Goal: Task Accomplishment & Management: Manage account settings

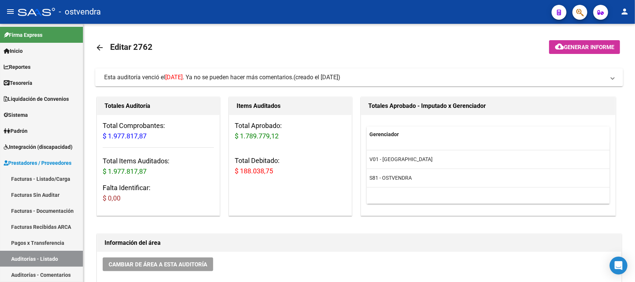
scroll to position [93, 0]
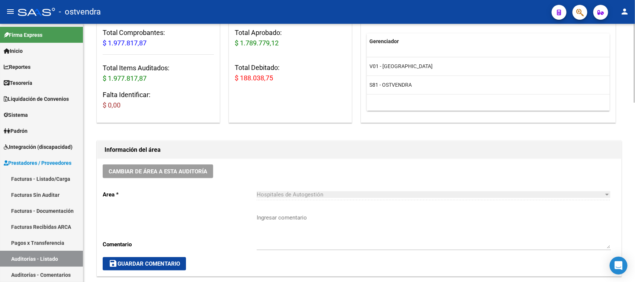
click at [383, 175] on div "Cambiar de área a esta auditoría Area * Hospitales de Autogestión Seleccionar a…" at bounding box center [359, 217] width 525 height 117
click at [47, 191] on link "Facturas Sin Auditar" at bounding box center [41, 195] width 83 height 16
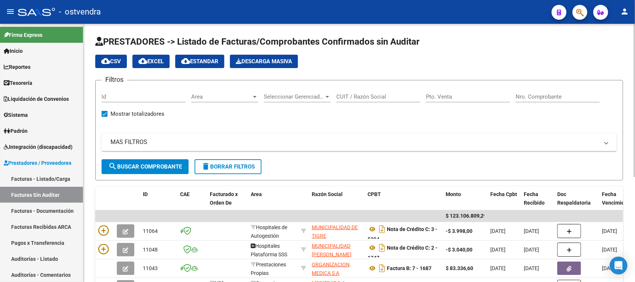
click at [313, 102] on div "Seleccionar Gerenciador Seleccionar Gerenciador" at bounding box center [297, 94] width 67 height 16
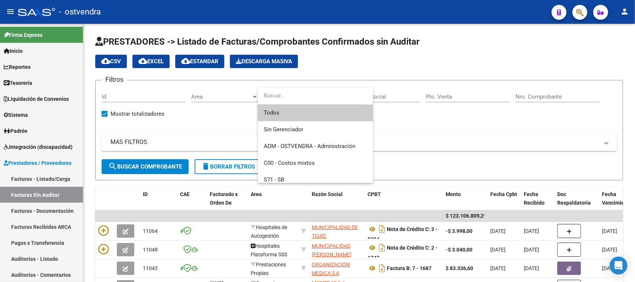
click at [309, 102] on input "dropdown search" at bounding box center [312, 95] width 109 height 17
click at [224, 100] on div at bounding box center [317, 141] width 635 height 282
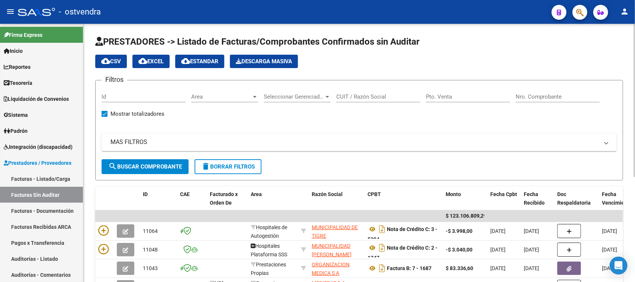
click at [227, 95] on span "Area" at bounding box center [221, 96] width 60 height 7
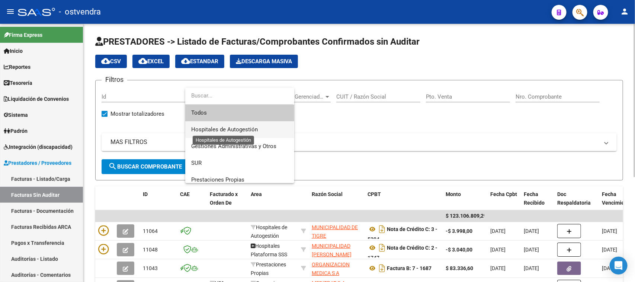
click at [226, 128] on span "Hospitales de Autogestión" at bounding box center [224, 129] width 67 height 7
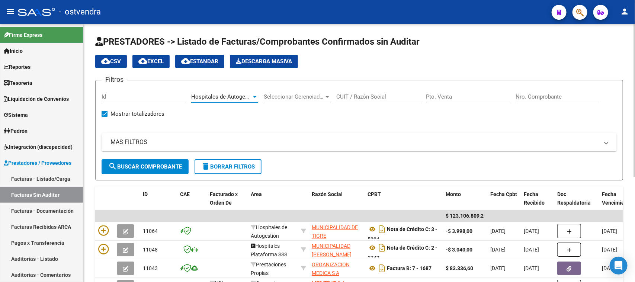
click at [148, 162] on button "search Buscar Comprobante" at bounding box center [145, 166] width 87 height 15
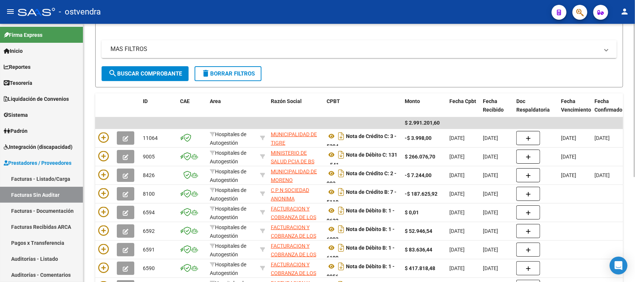
scroll to position [140, 0]
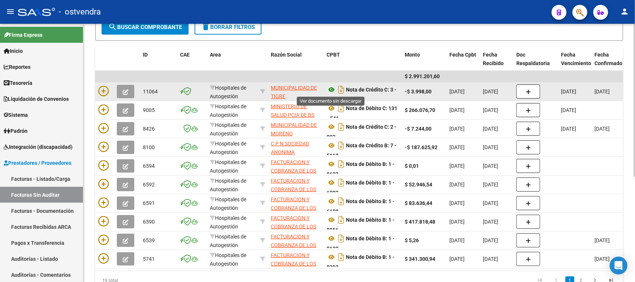
click at [332, 88] on icon at bounding box center [332, 89] width 10 height 9
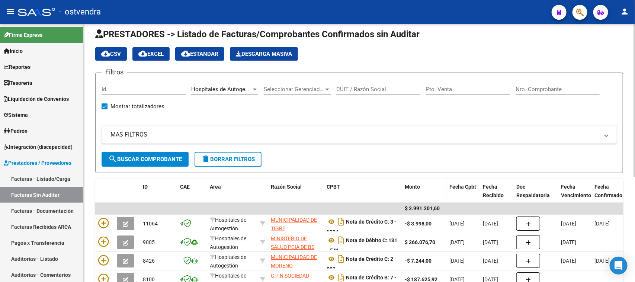
scroll to position [0, 0]
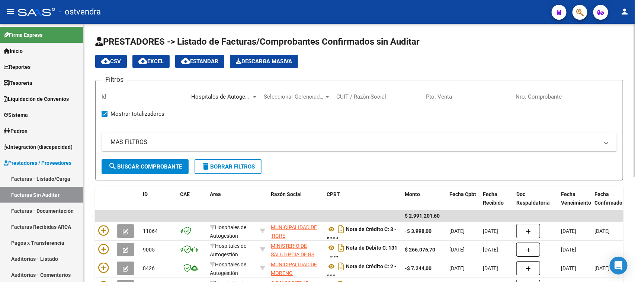
click at [380, 127] on div "Filtros Id Hospitales de Autogestión Area Seleccionar Gerenciador Seleccionar G…" at bounding box center [360, 122] width 516 height 73
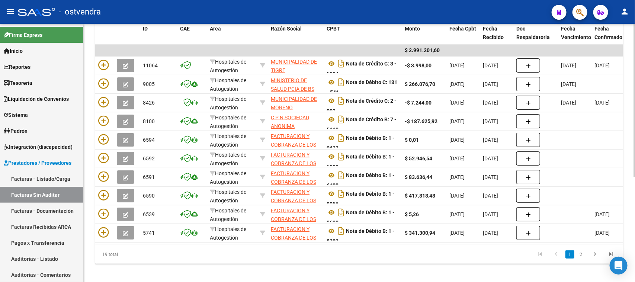
scroll to position [166, 0]
click at [635, 232] on div at bounding box center [635, 202] width 2 height 153
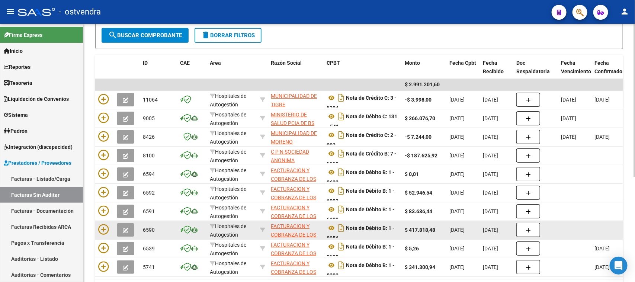
scroll to position [119, 0]
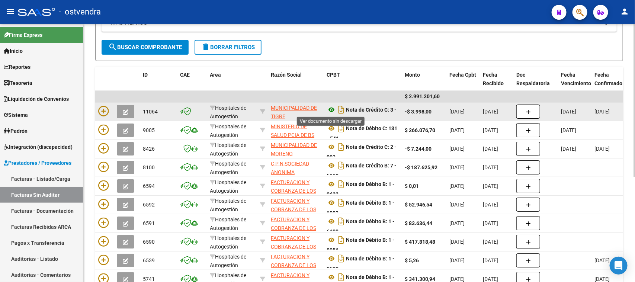
click at [334, 107] on icon at bounding box center [332, 109] width 10 height 9
click at [417, 113] on strong "-$ 3.998,00" at bounding box center [418, 112] width 27 height 6
drag, startPoint x: 405, startPoint y: 112, endPoint x: 433, endPoint y: 111, distance: 28.4
click at [433, 111] on div "-$ 3.998,00" at bounding box center [424, 112] width 39 height 9
click at [424, 114] on strong "-$ 3.998,00" at bounding box center [418, 112] width 27 height 6
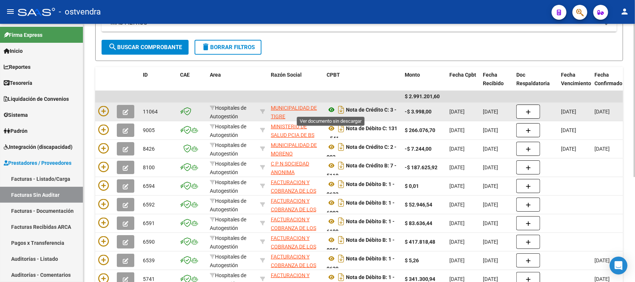
click at [331, 110] on icon at bounding box center [332, 109] width 10 height 9
drag, startPoint x: 409, startPoint y: 112, endPoint x: 432, endPoint y: 110, distance: 23.2
click at [431, 110] on strong "-$ 3.998,00" at bounding box center [418, 112] width 27 height 6
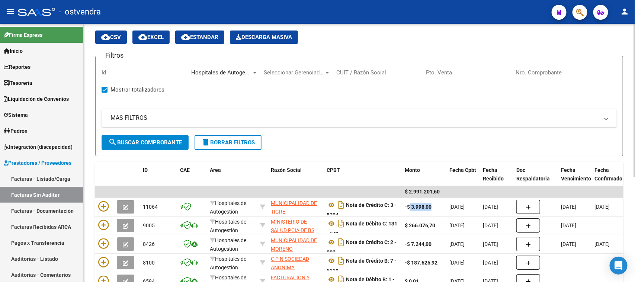
scroll to position [93, 0]
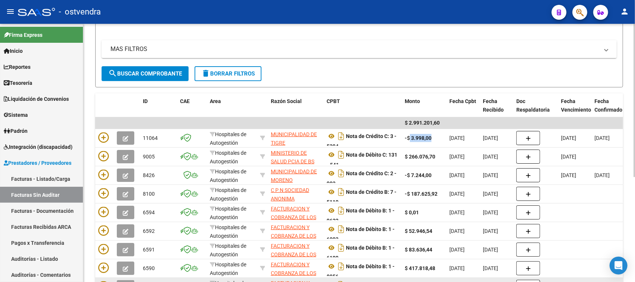
click at [163, 252] on div "6591" at bounding box center [158, 250] width 31 height 9
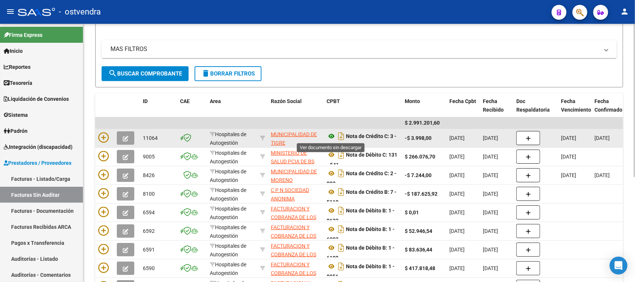
click at [331, 134] on icon at bounding box center [332, 136] width 10 height 9
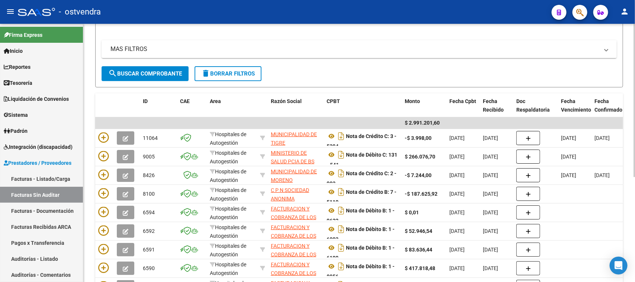
click at [367, 61] on div "MAS FILTROS Comprobante Tipo Comprobante Tipo Fecha inicio – Fecha fin Fec. Com…" at bounding box center [360, 53] width 516 height 26
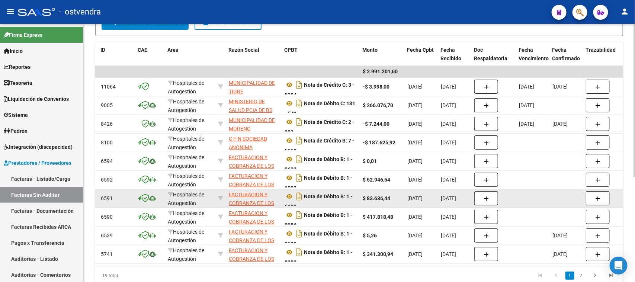
scroll to position [131, 0]
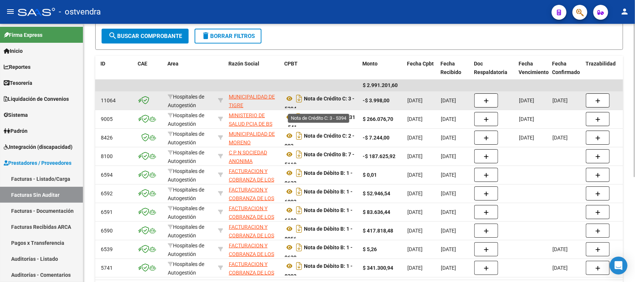
click at [325, 99] on strong "Nota de Crédito C: 3 - 5394" at bounding box center [320, 104] width 70 height 16
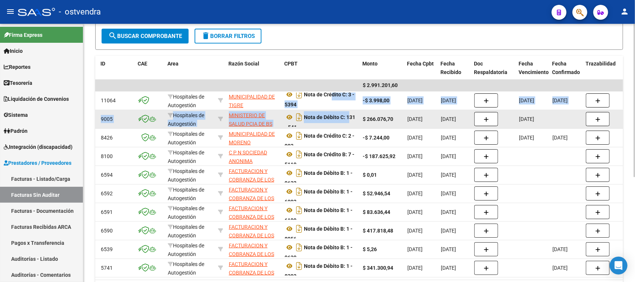
drag, startPoint x: 330, startPoint y: 95, endPoint x: 347, endPoint y: 110, distance: 23.2
click at [347, 110] on datatable-scroller "$ 2.991.201,60 11064 Hospitales de Autogestión MUNICIPALIDAD DE TIGRE 309992848…" at bounding box center [317, 179] width 528 height 198
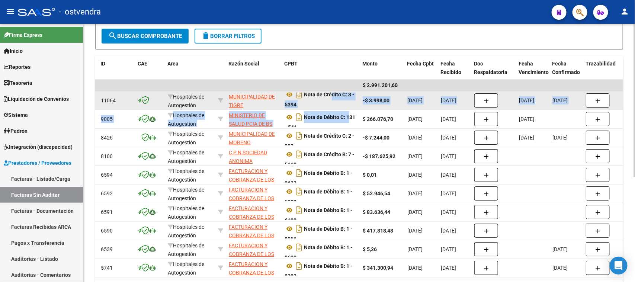
click at [334, 102] on div "Nota de Crédito C: 3 - 5394" at bounding box center [321, 101] width 72 height 16
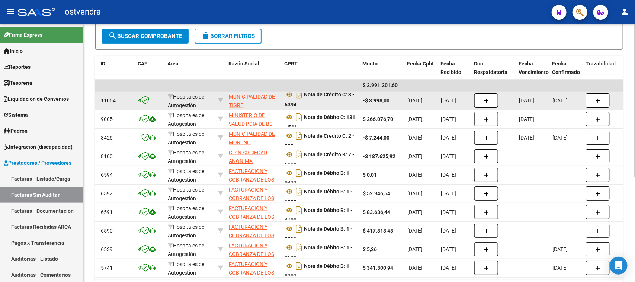
drag, startPoint x: 302, startPoint y: 101, endPoint x: 280, endPoint y: 104, distance: 22.5
click at [278, 105] on div "11064 Hospitales de Autogestión MUNICIPALIDAD DE TIGRE 30999284899 Nota de Créd…" at bounding box center [567, 101] width 1029 height 19
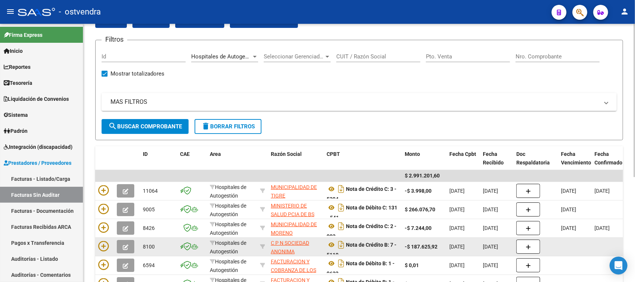
scroll to position [38, 0]
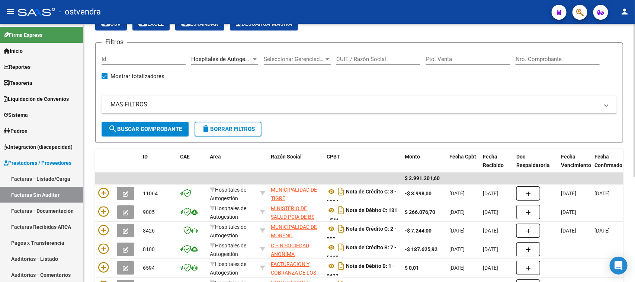
click at [521, 93] on div "Filtros Id Hospitales de Autogestión Area Seleccionar Gerenciador Seleccionar G…" at bounding box center [360, 85] width 516 height 73
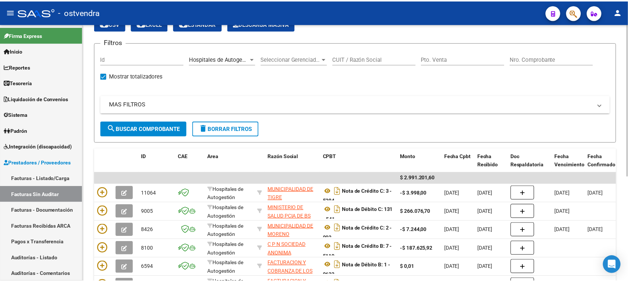
scroll to position [0, 0]
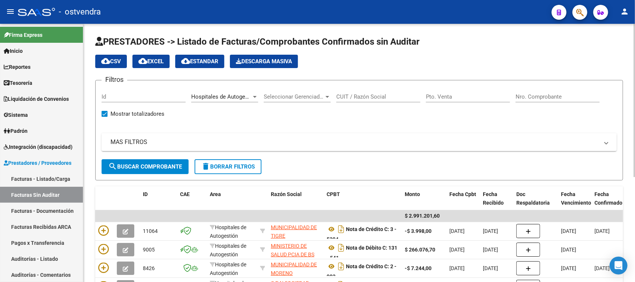
click at [635, 100] on div at bounding box center [635, 100] width 2 height 153
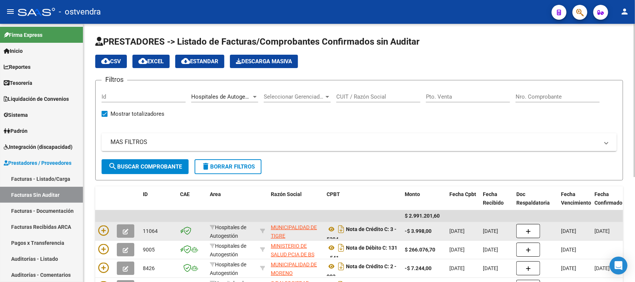
click at [123, 229] on icon "button" at bounding box center [126, 232] width 6 height 6
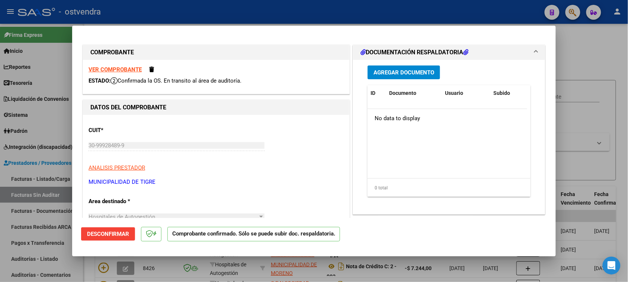
click at [115, 233] on span "Desconfirmar" at bounding box center [108, 234] width 42 height 7
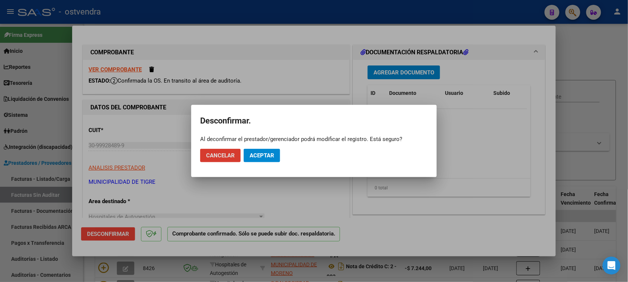
click at [264, 157] on span "Aceptar" at bounding box center [262, 155] width 25 height 7
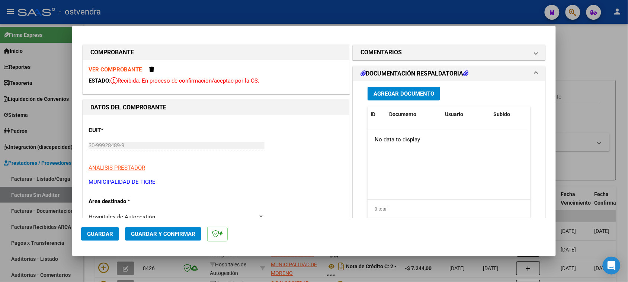
click at [127, 68] on strong "VER COMPROBANTE" at bounding box center [115, 69] width 53 height 7
type input "$ 0,00"
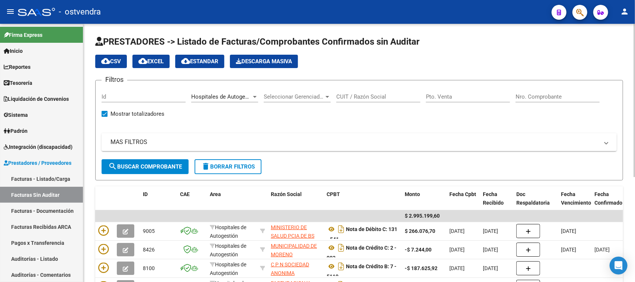
click at [299, 122] on div "Filtros Id Hospitales de Autogestión Area Seleccionar Gerenciador Seleccionar G…" at bounding box center [360, 122] width 516 height 73
click at [140, 58] on mat-icon "cloud_download" at bounding box center [142, 61] width 9 height 9
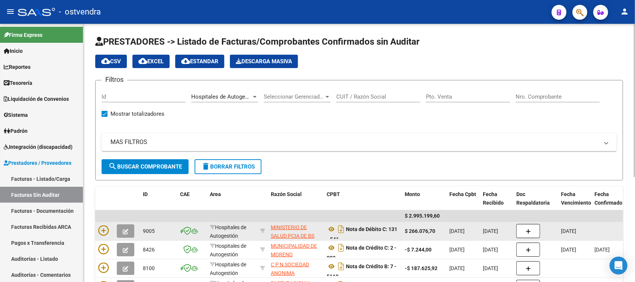
scroll to position [4, 0]
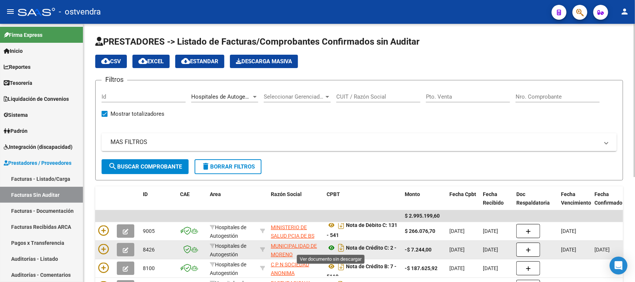
click at [332, 248] on icon at bounding box center [332, 247] width 10 height 9
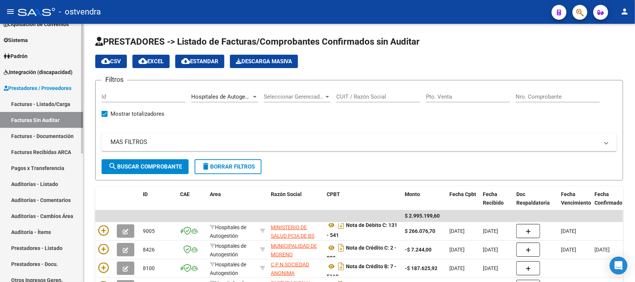
scroll to position [93, 0]
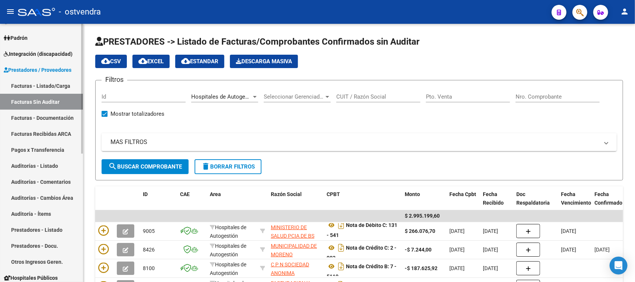
click at [47, 164] on link "Auditorías - Listado" at bounding box center [41, 166] width 83 height 16
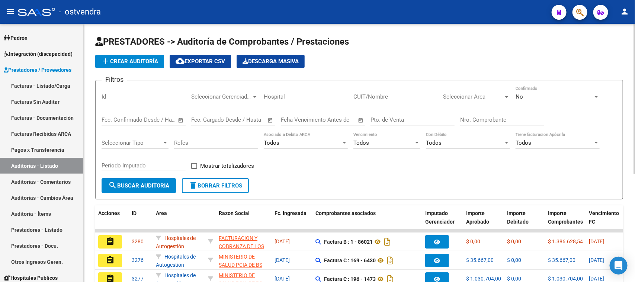
click at [479, 118] on input "Nro. Comprobante" at bounding box center [502, 120] width 84 height 7
type input "6"
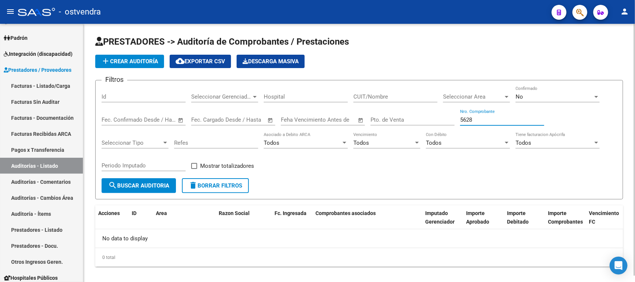
type input "5628"
click at [557, 97] on div "No" at bounding box center [554, 96] width 77 height 7
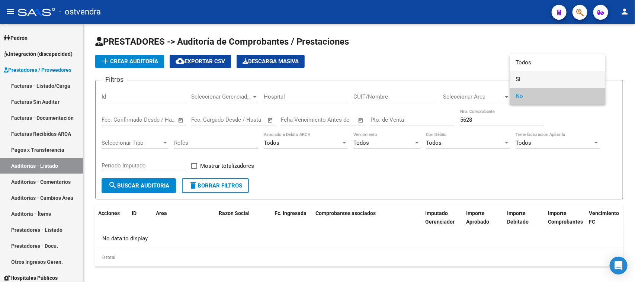
click at [546, 78] on span "Si" at bounding box center [558, 79] width 84 height 17
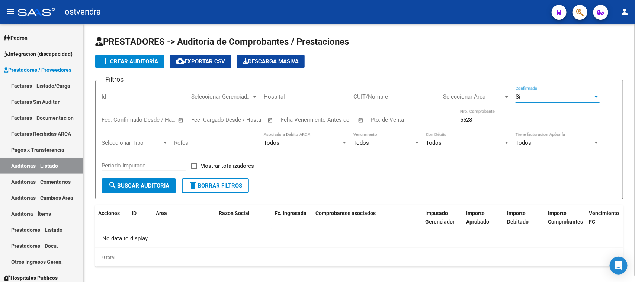
click at [154, 179] on button "search Buscar Auditoria" at bounding box center [139, 185] width 74 height 15
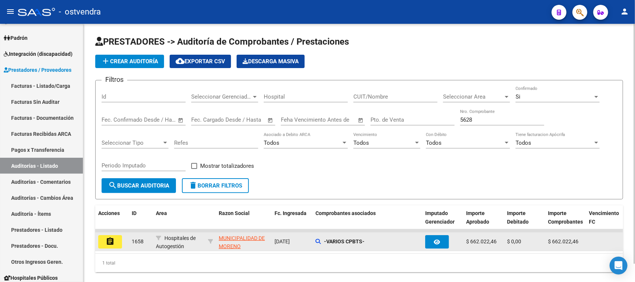
click at [112, 240] on mat-icon "assignment" at bounding box center [110, 241] width 9 height 9
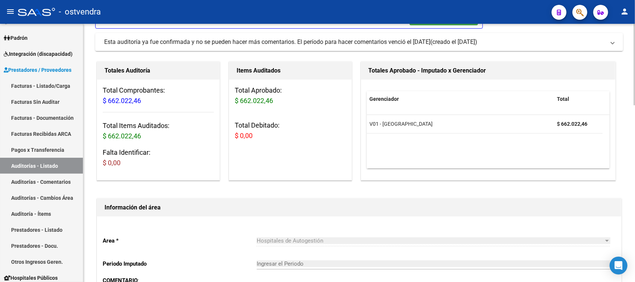
scroll to position [47, 0]
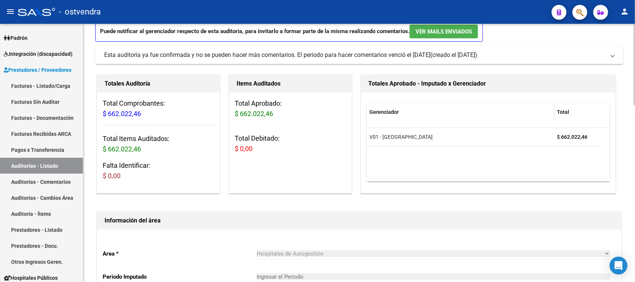
click at [430, 51] on div "Esta auditoría ya fue confirmada y no se pueden hacer más comentarios. El perío…" at bounding box center [267, 55] width 326 height 8
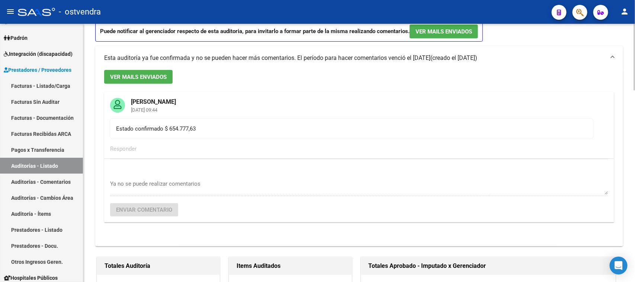
click at [430, 54] on div "Esta auditoría ya fue confirmada y no se pueden hacer más comentarios. El perío…" at bounding box center [267, 58] width 326 height 8
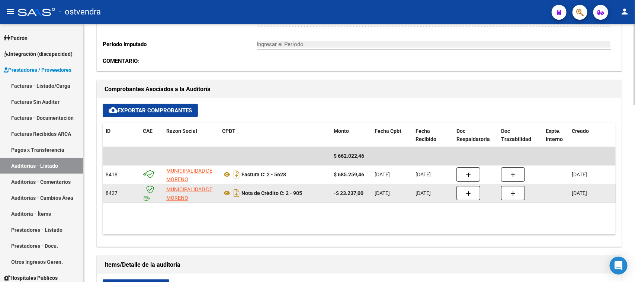
scroll to position [564, 0]
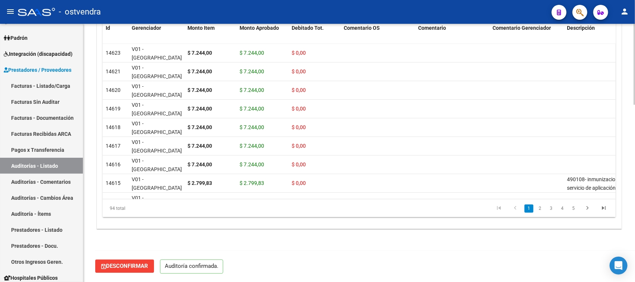
click at [123, 267] on span "Desconfirmar" at bounding box center [124, 266] width 47 height 7
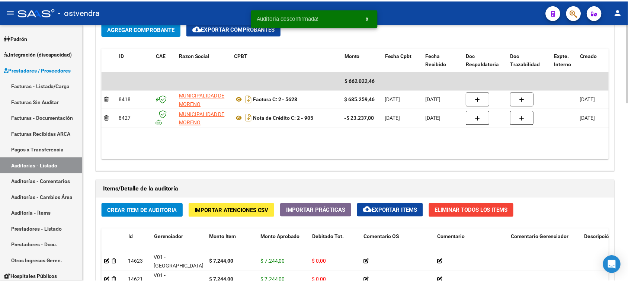
scroll to position [357, 0]
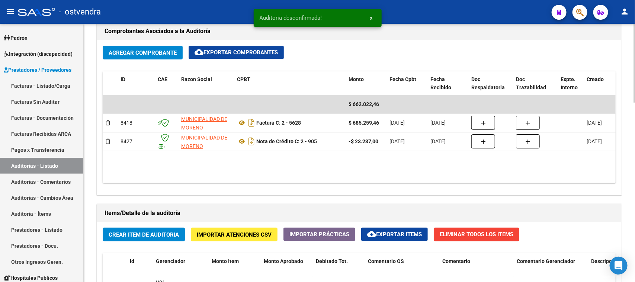
click at [145, 51] on span "Agregar Comprobante" at bounding box center [143, 53] width 68 height 7
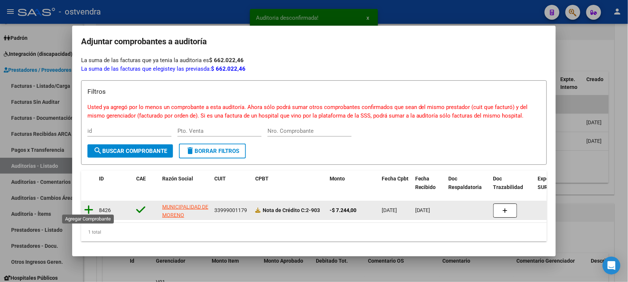
click at [88, 208] on icon at bounding box center [88, 210] width 9 height 10
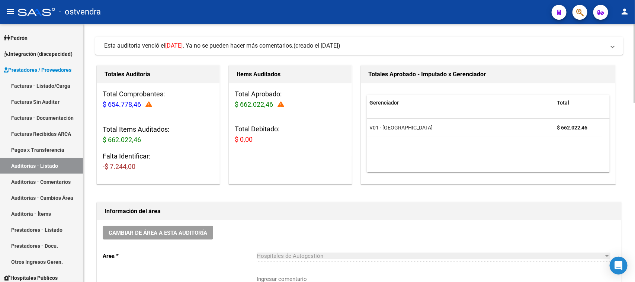
scroll to position [31, 0]
click at [122, 168] on span "-$ 7.244,00" at bounding box center [119, 167] width 33 height 8
click at [250, 105] on span "$ 662.022,46" at bounding box center [254, 105] width 38 height 8
click at [129, 170] on span "-$ 7.244,00" at bounding box center [119, 167] width 33 height 8
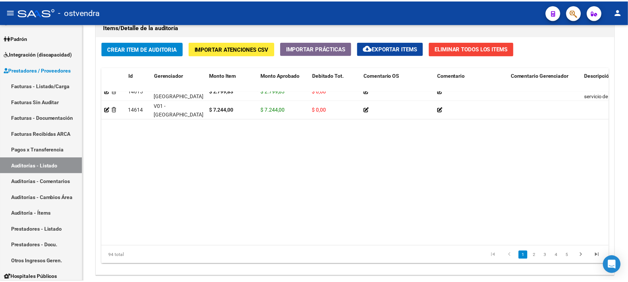
scroll to position [0, 0]
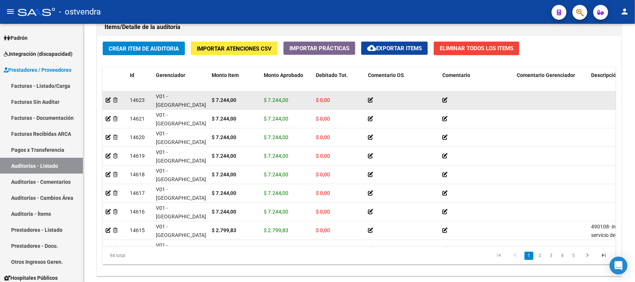
click at [283, 99] on span "$ 7.244,00" at bounding box center [276, 100] width 25 height 6
click at [109, 101] on icon at bounding box center [108, 100] width 5 height 5
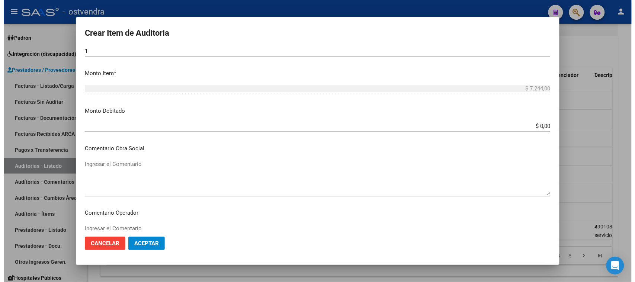
scroll to position [185, 0]
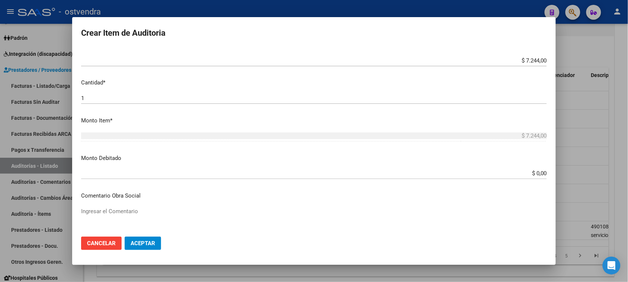
click at [527, 60] on input "$ 7.244,00" at bounding box center [314, 60] width 466 height 7
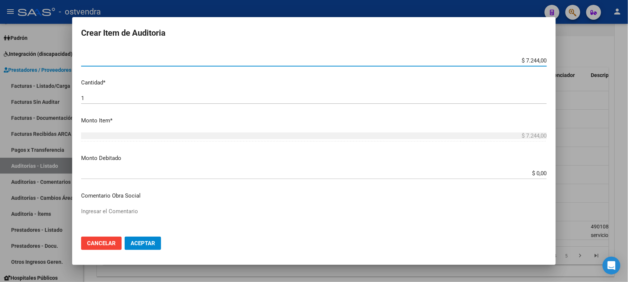
type input "$ 724,00"
type input "$ 72,00"
type input "$ 7,20"
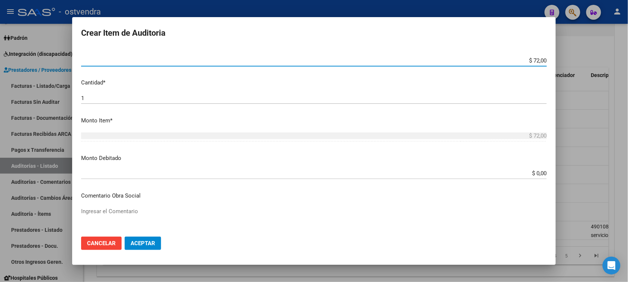
type input "$ 7,20"
type input "$ 0,72"
type input "$ 0,07"
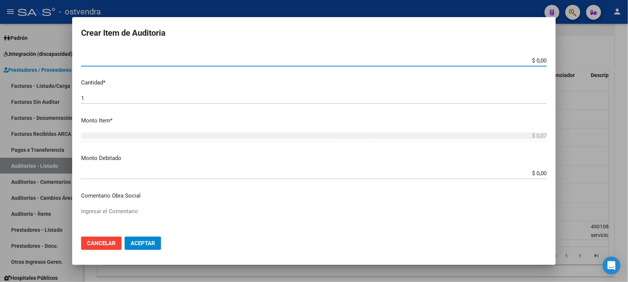
type input "$ 0,00"
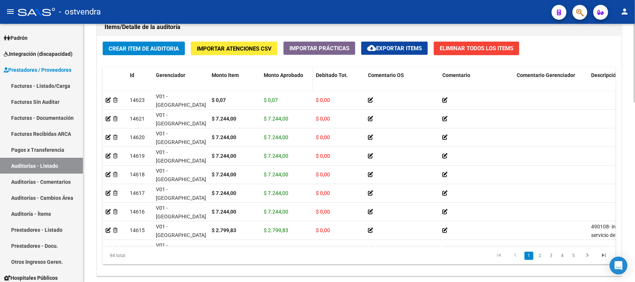
click at [274, 72] on span "Monto Aprobado" at bounding box center [283, 75] width 39 height 6
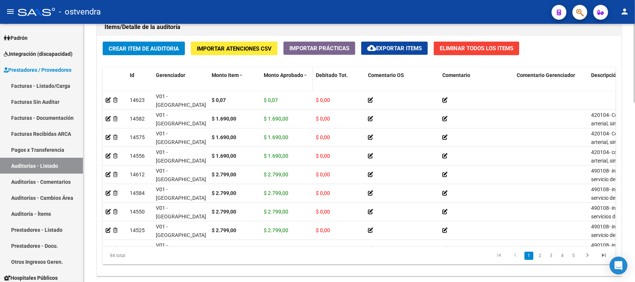
click at [278, 74] on span "Monto Aprobado" at bounding box center [283, 75] width 39 height 6
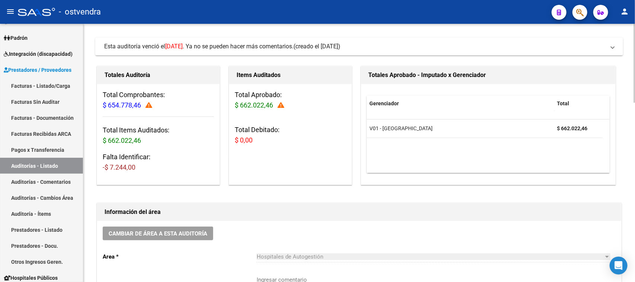
scroll to position [0, 0]
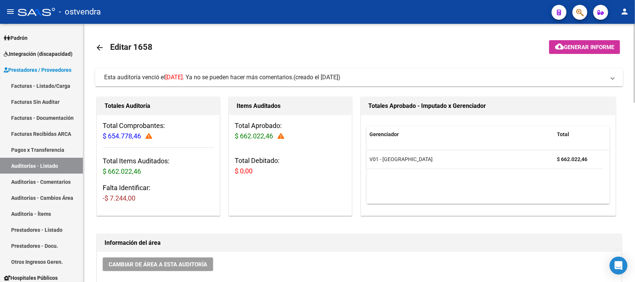
drag, startPoint x: 102, startPoint y: 47, endPoint x: 317, endPoint y: 209, distance: 269.2
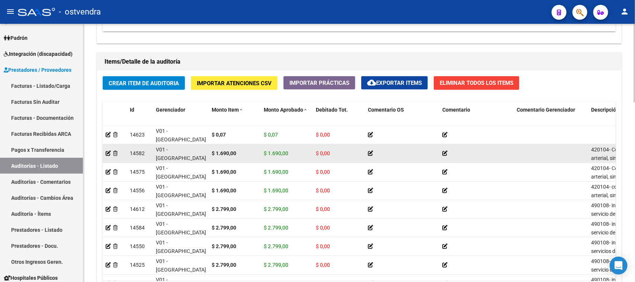
scroll to position [512, 0]
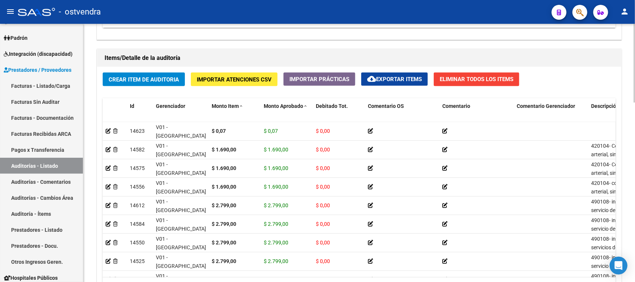
drag, startPoint x: 274, startPoint y: 134, endPoint x: 248, endPoint y: 51, distance: 87.0
click at [249, 52] on h1 "Items/Detalle de la auditoría" at bounding box center [360, 58] width 510 height 12
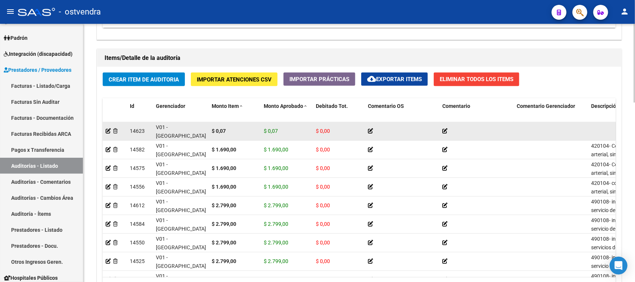
click at [375, 131] on div at bounding box center [402, 131] width 68 height 9
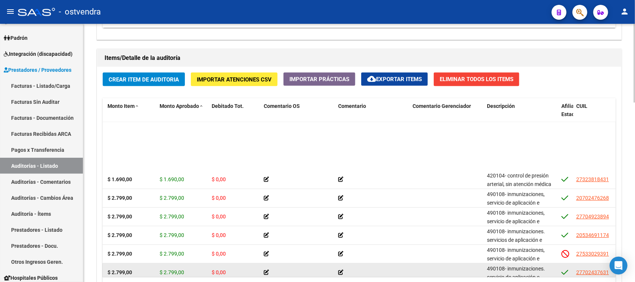
scroll to position [0, 104]
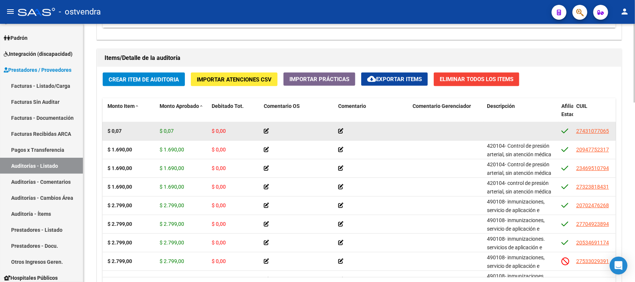
click at [164, 129] on span "$ 0,07" at bounding box center [167, 131] width 14 height 6
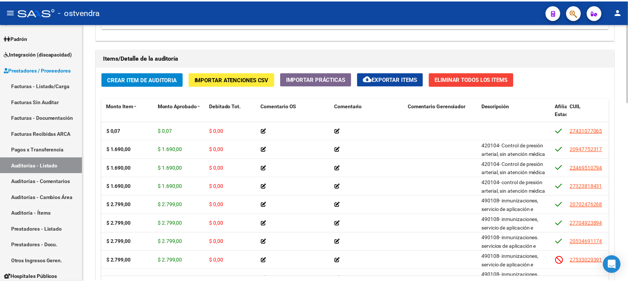
scroll to position [0, 0]
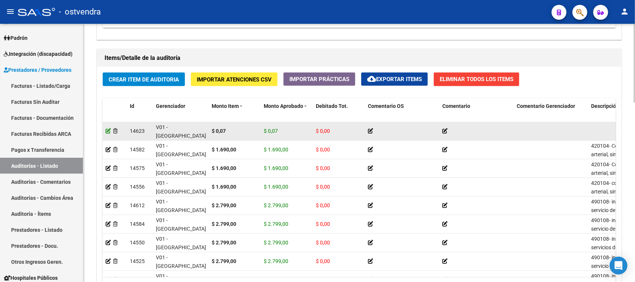
click at [106, 129] on icon at bounding box center [108, 130] width 5 height 5
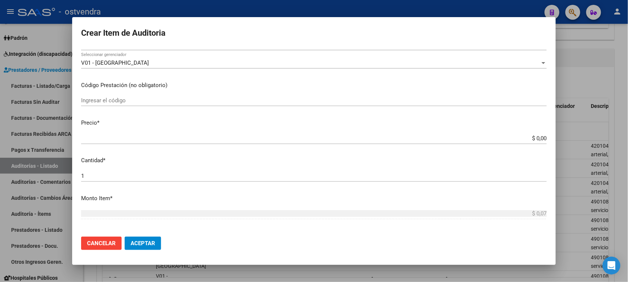
scroll to position [185, 0]
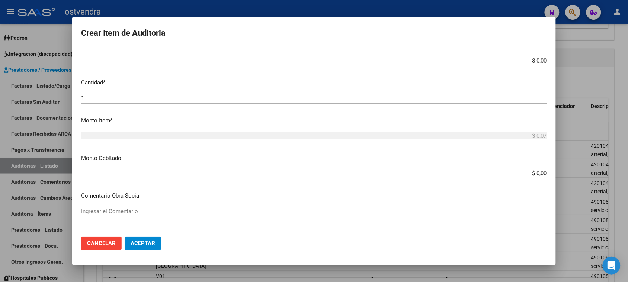
click at [535, 144] on div "$ 0,07 Ingresar el monto" at bounding box center [314, 139] width 466 height 18
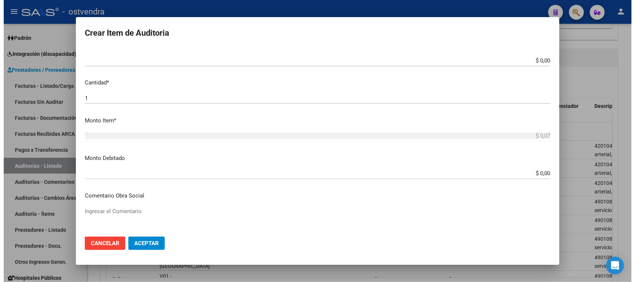
scroll to position [138, 0]
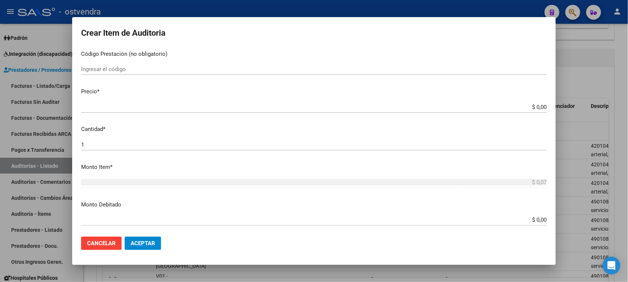
click at [532, 109] on input "$ 0,00" at bounding box center [314, 107] width 466 height 7
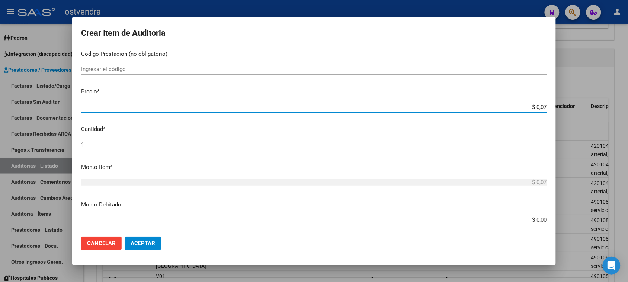
type input "$ 0,72"
type input "$ 7,24"
type input "$ 72,44"
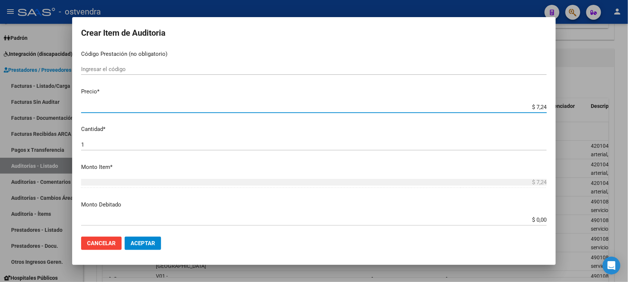
type input "$ 72,44"
type input "$ 724,40"
type input "$ 7.244,00"
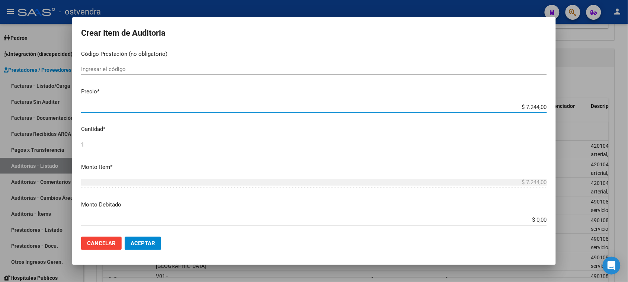
click at [147, 238] on button "Aceptar" at bounding box center [143, 243] width 36 height 13
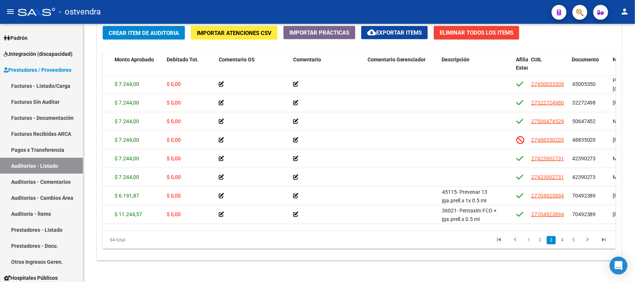
scroll to position [419, 149]
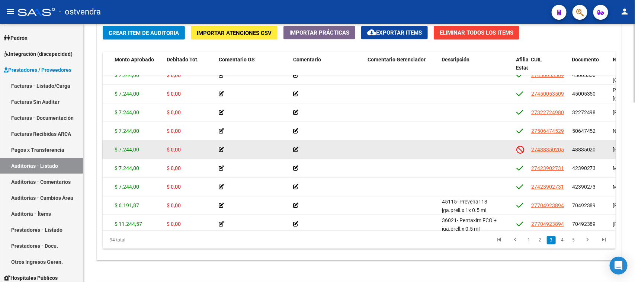
click at [221, 148] on icon at bounding box center [221, 149] width 5 height 5
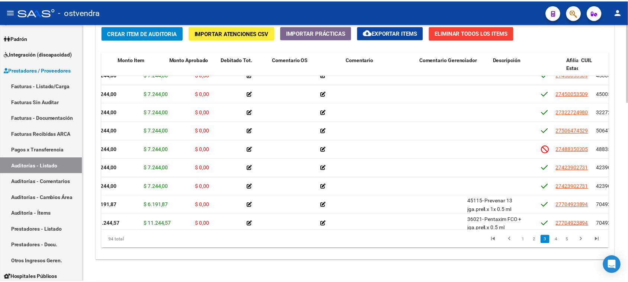
scroll to position [419, 0]
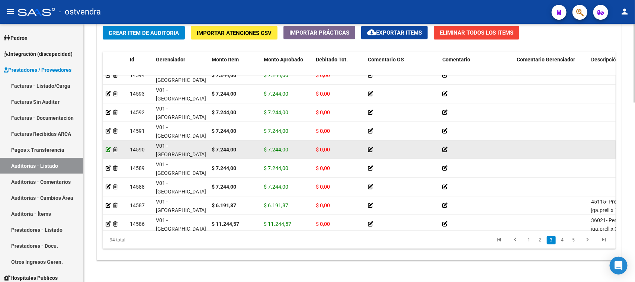
click at [106, 149] on icon at bounding box center [108, 149] width 5 height 5
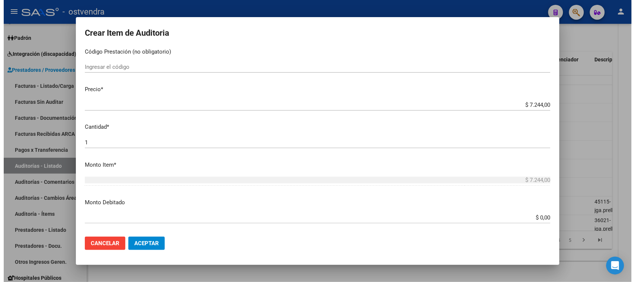
scroll to position [138, 0]
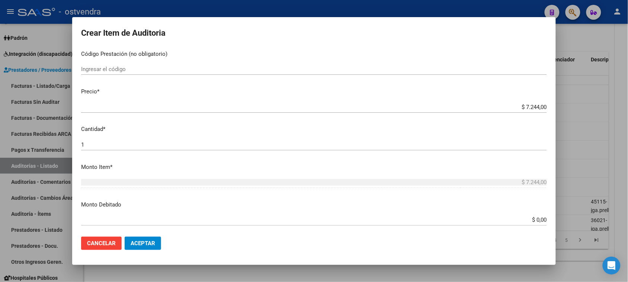
click at [533, 220] on input "$ 0,00" at bounding box center [314, 220] width 466 height 7
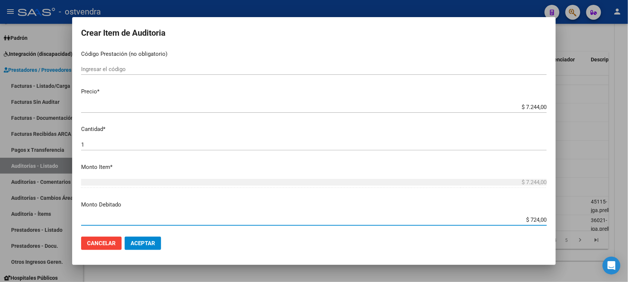
type input "$ 7.244,00"
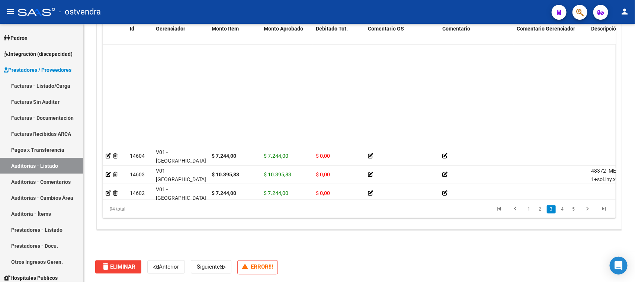
scroll to position [419, 0]
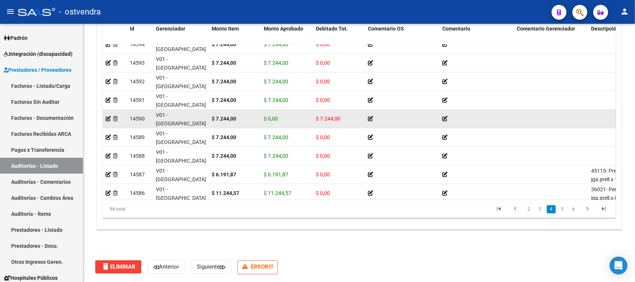
click at [326, 116] on span "$ 7.244,00" at bounding box center [328, 119] width 25 height 6
click at [108, 118] on icon at bounding box center [108, 118] width 5 height 5
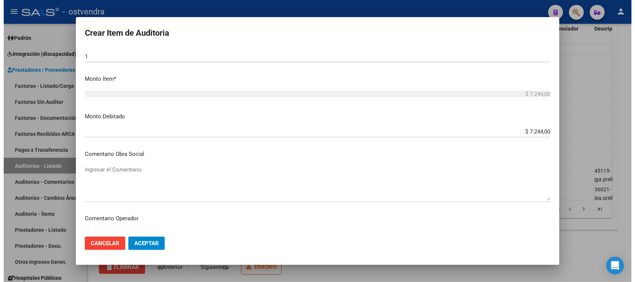
scroll to position [231, 0]
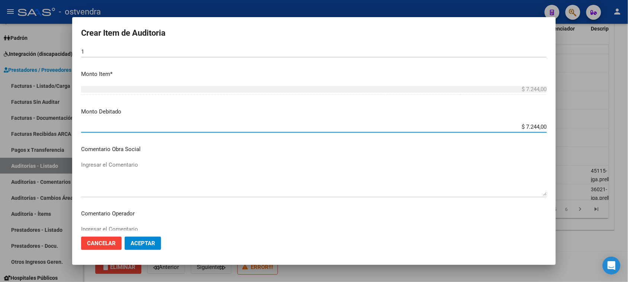
drag, startPoint x: 519, startPoint y: 128, endPoint x: 541, endPoint y: 127, distance: 21.3
click at [541, 127] on input "$ 7.244,00" at bounding box center [314, 127] width 466 height 7
type input "$ 0,00"
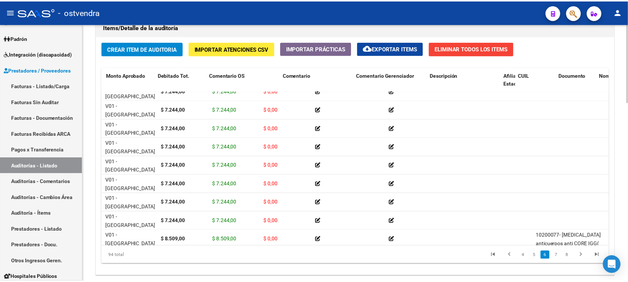
scroll to position [791, 0]
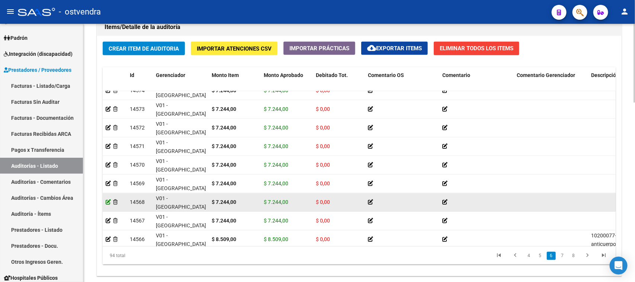
click at [108, 201] on icon at bounding box center [108, 202] width 5 height 5
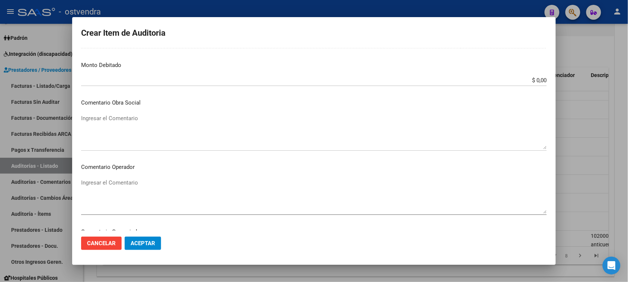
scroll to position [138, 0]
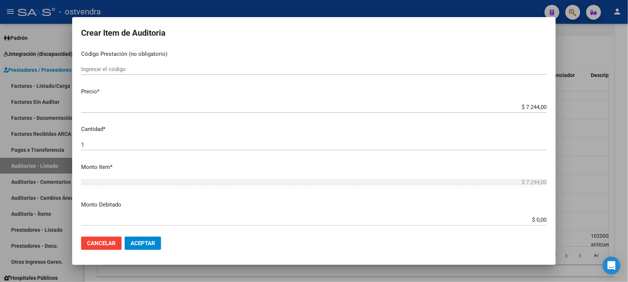
click at [527, 103] on div "$ 7.244,00 Ingresar el precio" at bounding box center [314, 107] width 466 height 11
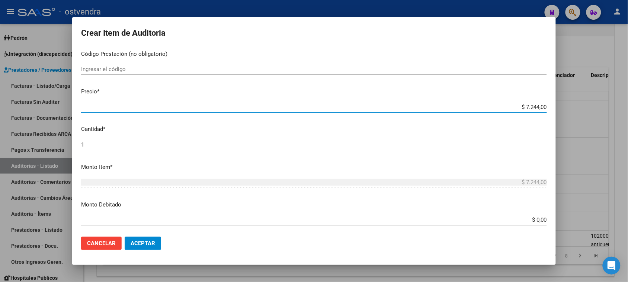
type input "$ 724,40"
type input "$ 72,44"
type input "$ 7,24"
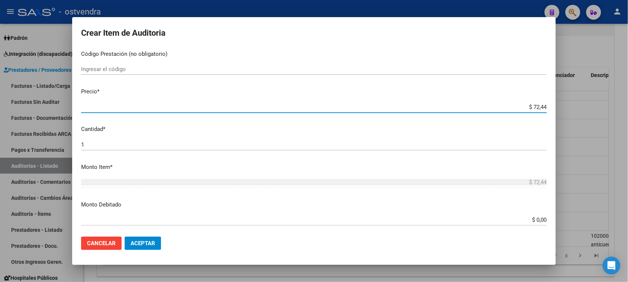
type input "$ 7,24"
type input "$ 0,72"
type input "$ 0,07"
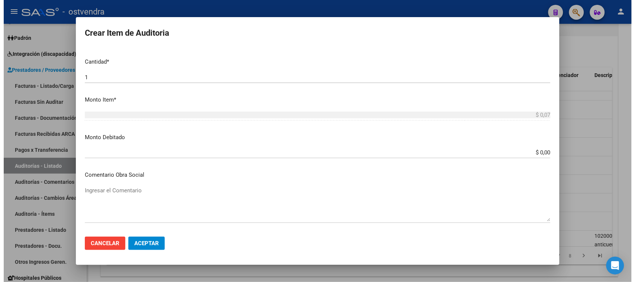
scroll to position [185, 0]
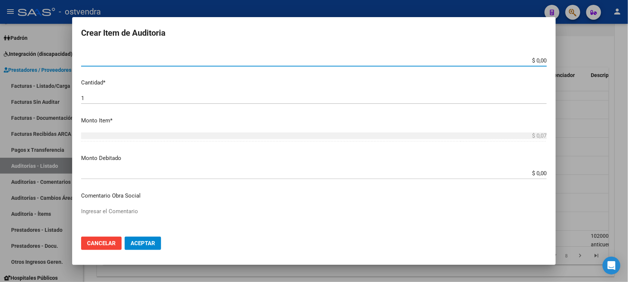
type input "$ 0,00"
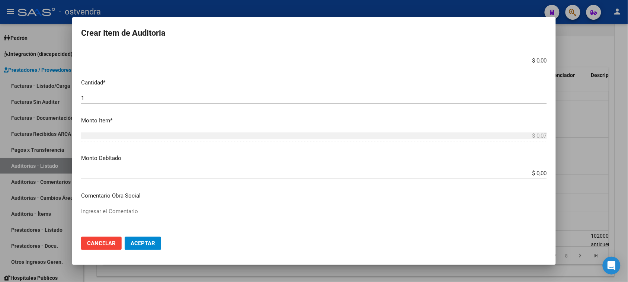
click at [516, 146] on div "$ 0,07 Ingresar el monto" at bounding box center [314, 139] width 466 height 18
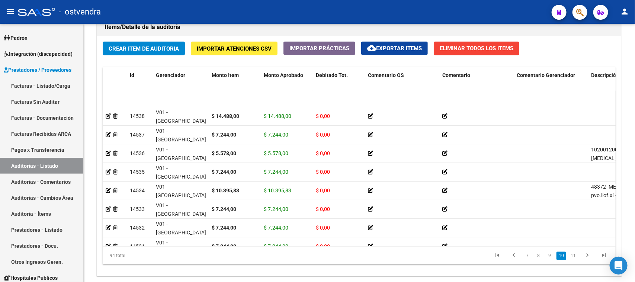
scroll to position [1396, 0]
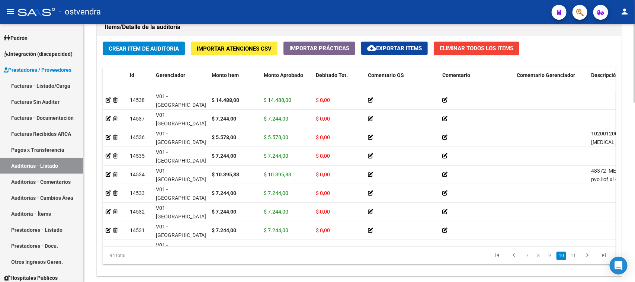
drag, startPoint x: 631, startPoint y: 224, endPoint x: 635, endPoint y: 248, distance: 24.1
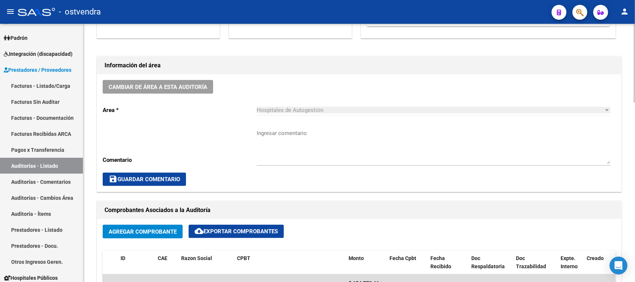
scroll to position [0, 0]
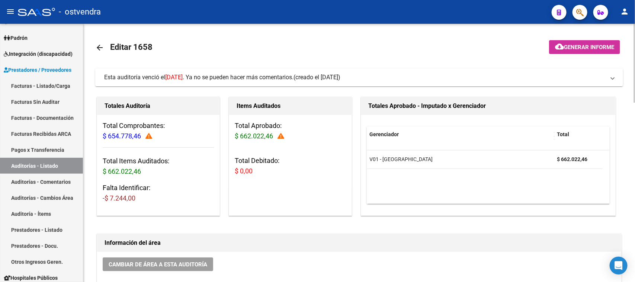
click at [275, 179] on div "Total Aprobado: $ 662.022,46 Total Debitado: $ 0,00" at bounding box center [290, 151] width 122 height 73
click at [106, 195] on span "-$ 7.244,00" at bounding box center [119, 198] width 33 height 8
click at [112, 196] on span "-$ 7.244,00" at bounding box center [119, 198] width 33 height 8
click at [112, 197] on span "-$ 7.244,00" at bounding box center [119, 198] width 33 height 8
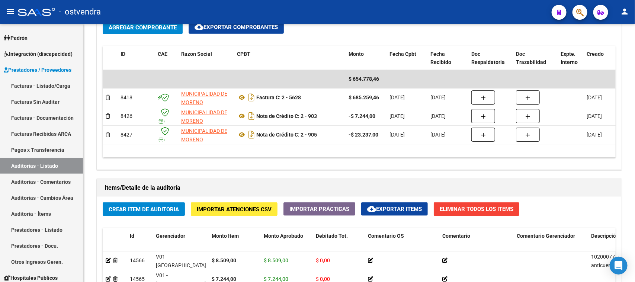
scroll to position [279, 0]
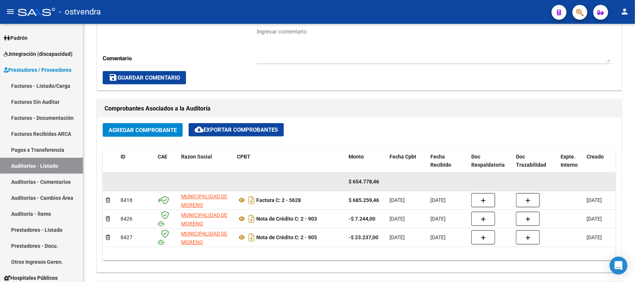
drag, startPoint x: 352, startPoint y: 181, endPoint x: 395, endPoint y: 179, distance: 43.2
click at [395, 179] on div "$ 654.778,46" at bounding box center [444, 182] width 682 height 19
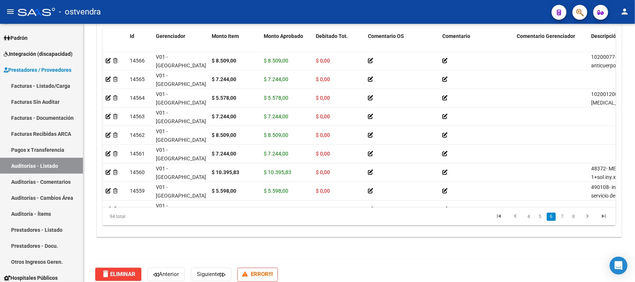
scroll to position [589, 0]
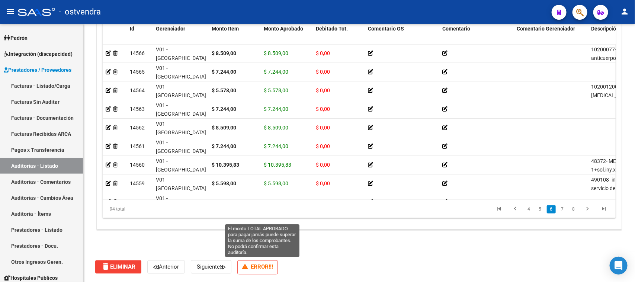
click at [278, 263] on p "ERROR!!!" at bounding box center [258, 268] width 41 height 14
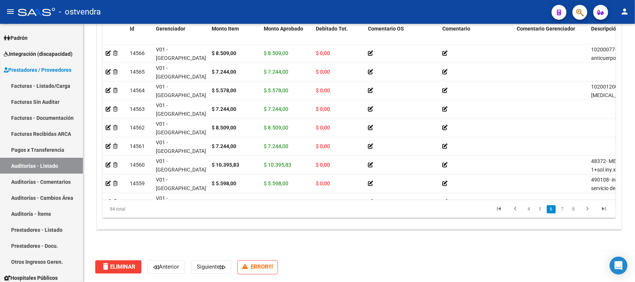
click at [272, 267] on strong "ERROR!!!" at bounding box center [262, 267] width 22 height 7
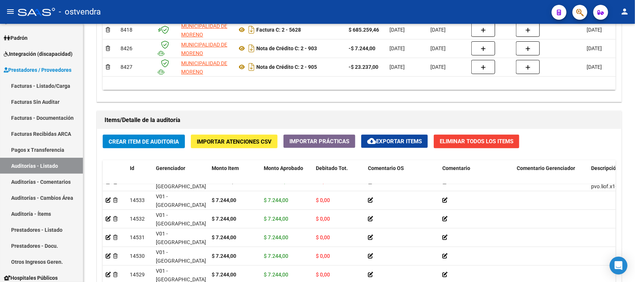
scroll to position [1582, 0]
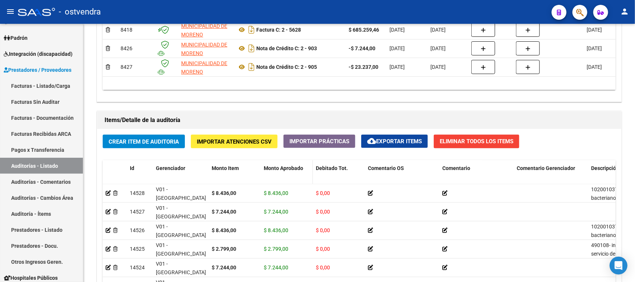
click at [279, 165] on span "Monto Aprobado" at bounding box center [283, 168] width 39 height 6
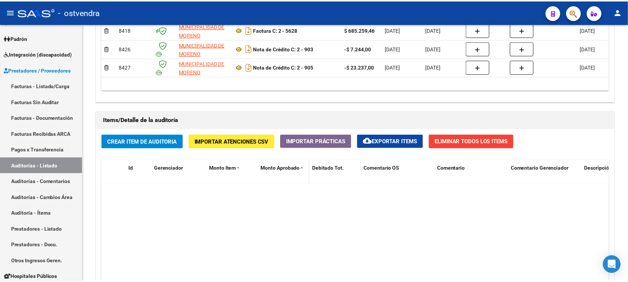
scroll to position [0, 0]
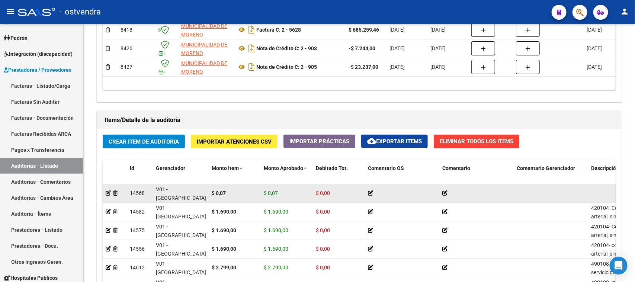
click at [274, 192] on span "$ 0,07" at bounding box center [271, 193] width 14 height 6
click at [224, 191] on strong "$ 0,07" at bounding box center [219, 193] width 14 height 6
click at [107, 193] on icon at bounding box center [108, 193] width 5 height 5
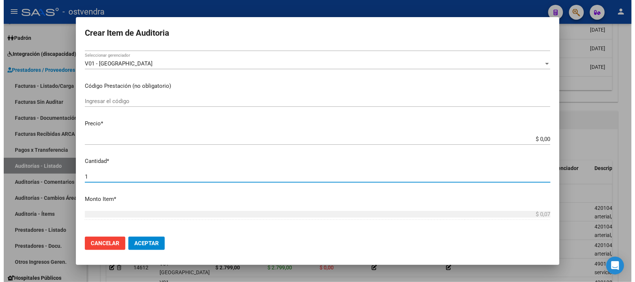
scroll to position [219, 0]
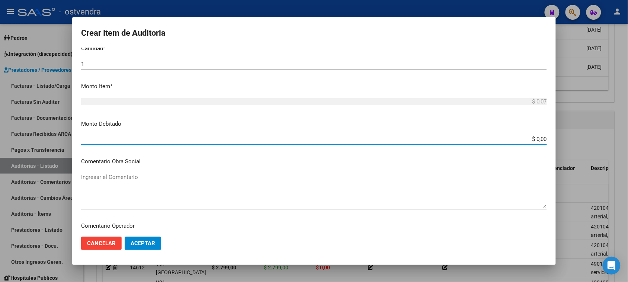
click at [391, 106] on div "$ 0,07 Ingresar el monto" at bounding box center [314, 101] width 466 height 11
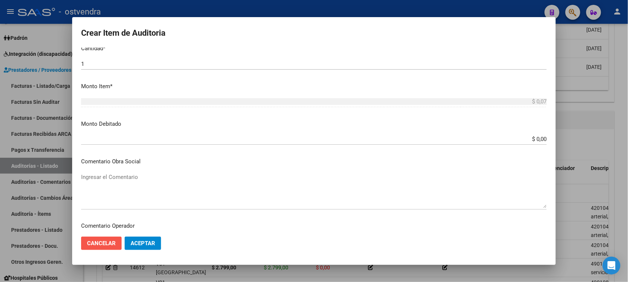
click at [112, 240] on span "Cancelar" at bounding box center [101, 243] width 29 height 7
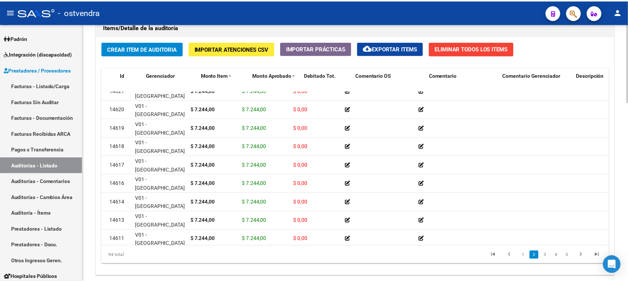
scroll to position [326, 0]
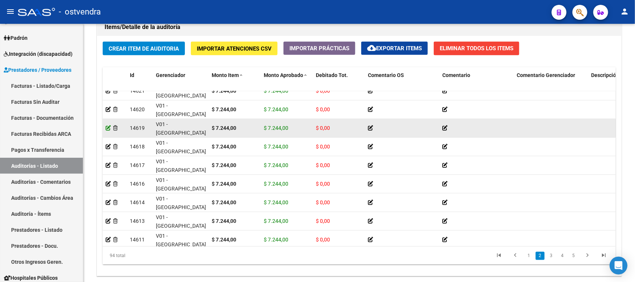
click at [109, 128] on icon at bounding box center [108, 127] width 5 height 5
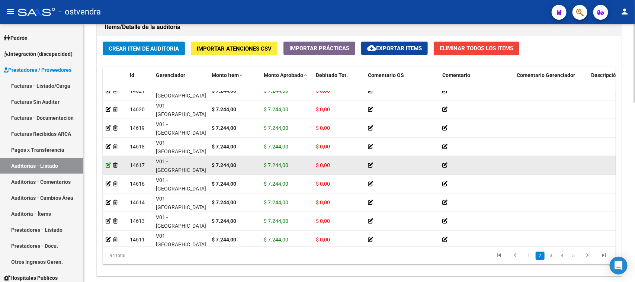
click at [106, 165] on icon at bounding box center [108, 165] width 5 height 5
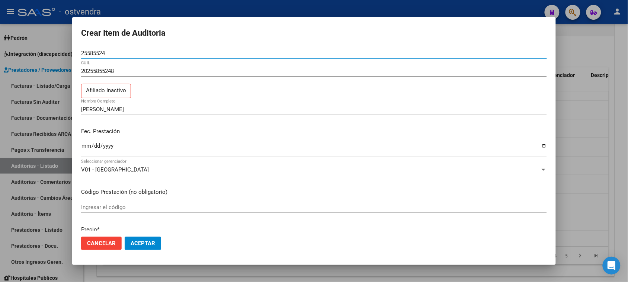
scroll to position [47, 0]
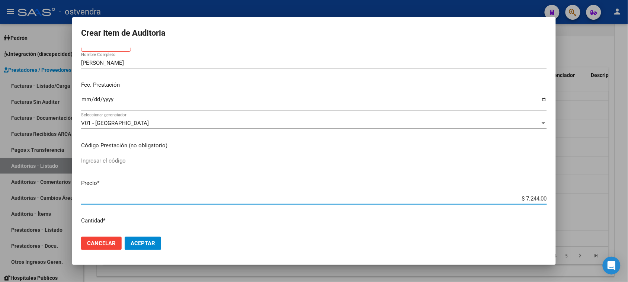
drag, startPoint x: 525, startPoint y: 197, endPoint x: 542, endPoint y: 198, distance: 16.4
click at [537, 196] on input "$ 7.244,00" at bounding box center [314, 198] width 466 height 7
type input "$ 0,00"
click at [151, 244] on span "Aceptar" at bounding box center [143, 243] width 25 height 7
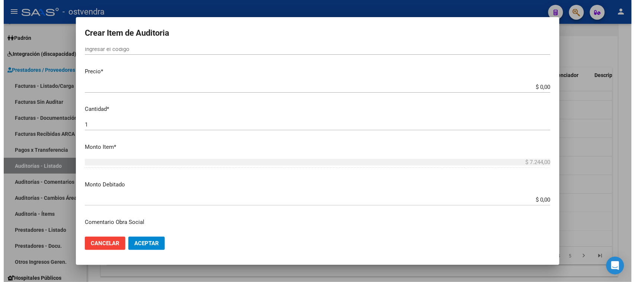
scroll to position [186, 0]
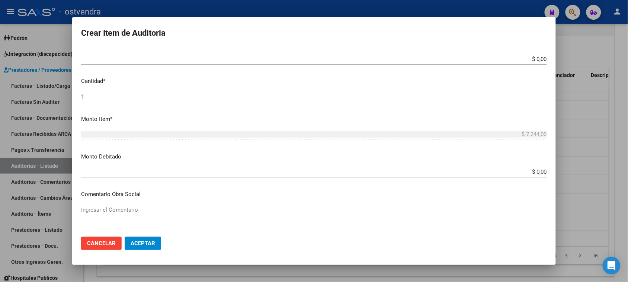
click at [150, 242] on span "Aceptar" at bounding box center [143, 243] width 25 height 7
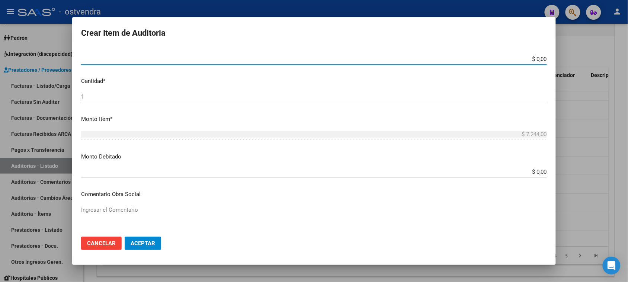
click at [191, 60] on input "$ 0,00" at bounding box center [314, 59] width 466 height 7
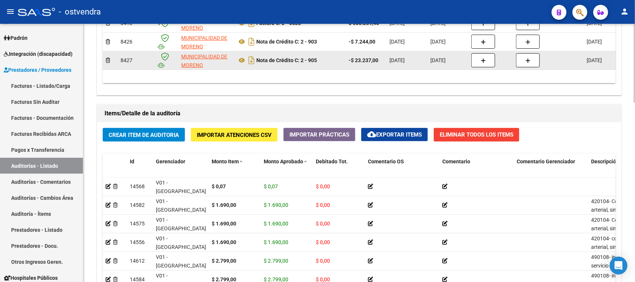
scroll to position [403, 0]
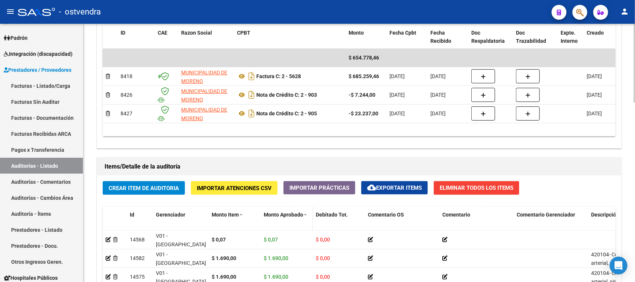
click at [287, 212] on span "Monto Aprobado" at bounding box center [283, 215] width 39 height 6
click at [287, 216] on span "Monto Aprobado" at bounding box center [283, 215] width 39 height 6
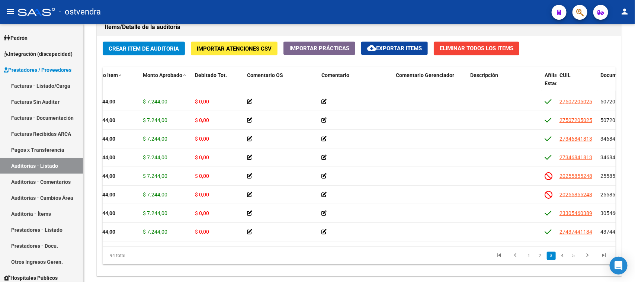
scroll to position [326, 121]
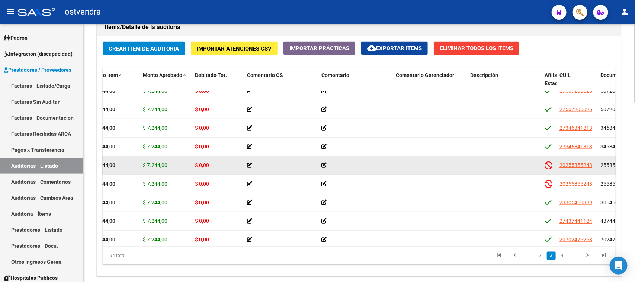
click at [162, 168] on span "$ 7.244,00" at bounding box center [155, 165] width 25 height 6
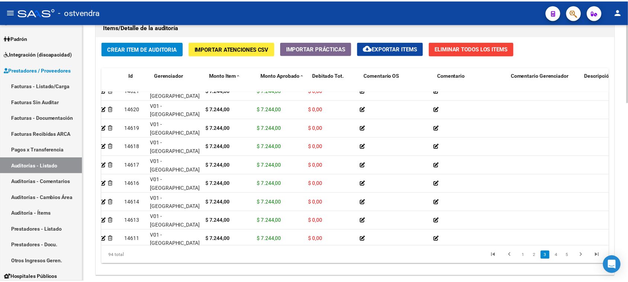
scroll to position [326, 0]
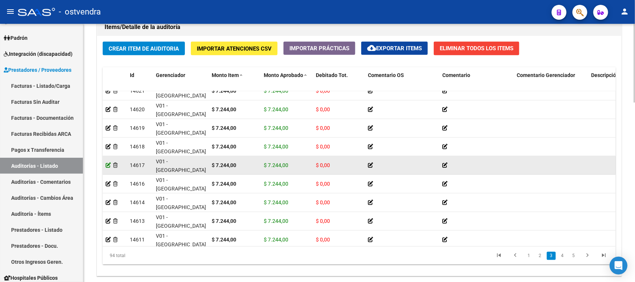
click at [106, 164] on icon at bounding box center [108, 165] width 5 height 5
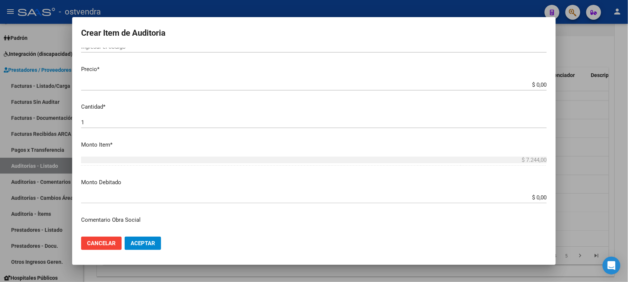
scroll to position [185, 0]
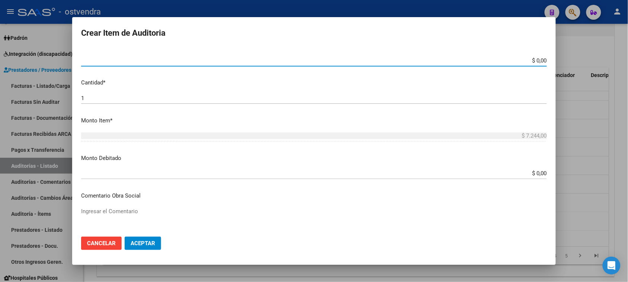
click at [532, 63] on input "$ 0,00" at bounding box center [314, 60] width 466 height 7
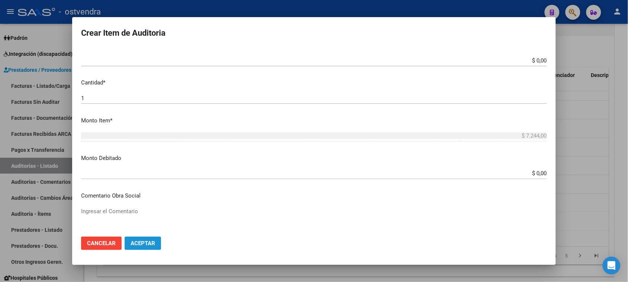
click at [143, 246] on span "Aceptar" at bounding box center [143, 243] width 25 height 7
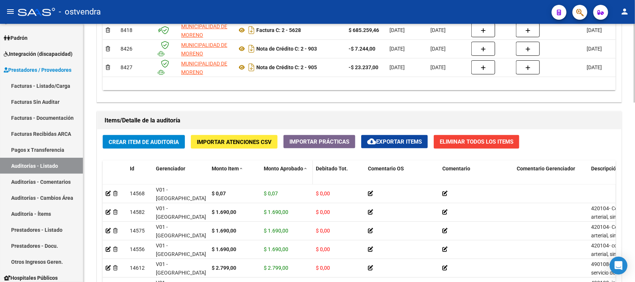
scroll to position [450, 0]
click at [271, 173] on datatable-header-cell "Monto Aprobado" at bounding box center [287, 176] width 52 height 33
click at [275, 167] on span "Monto Aprobado" at bounding box center [283, 168] width 39 height 6
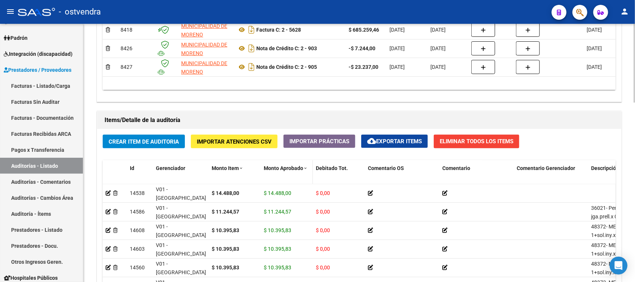
click at [275, 167] on span "Monto Aprobado" at bounding box center [283, 168] width 39 height 6
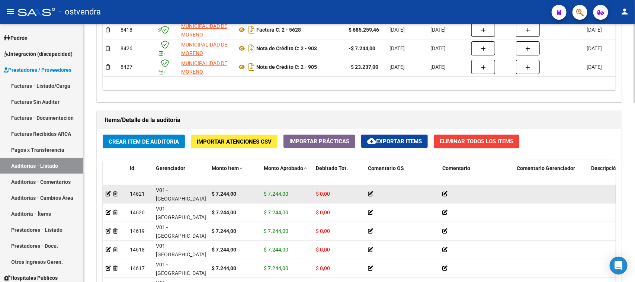
scroll to position [326, 0]
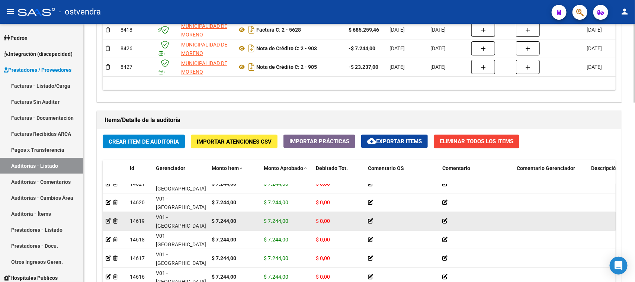
click at [278, 221] on span "$ 7.244,00" at bounding box center [276, 221] width 25 height 6
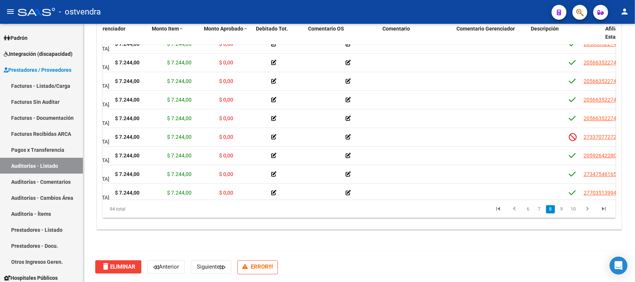
scroll to position [1163, 60]
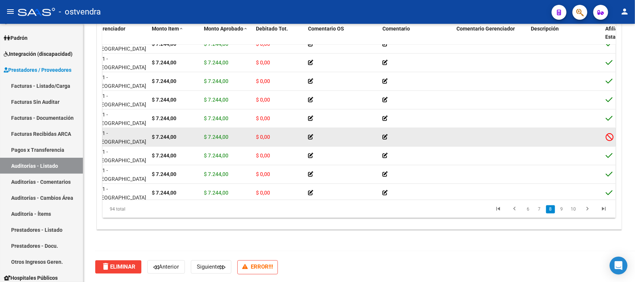
click at [168, 136] on strong "$ 7.244,00" at bounding box center [164, 137] width 25 height 6
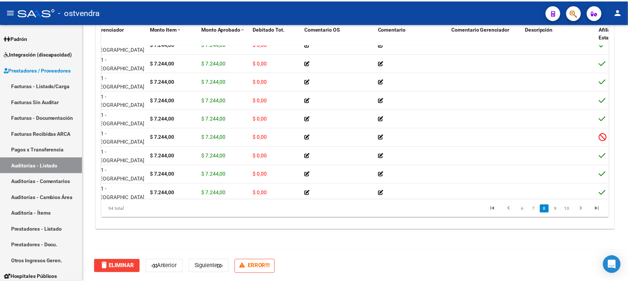
scroll to position [1163, 0]
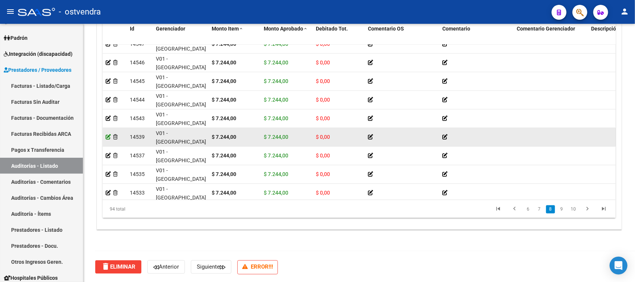
click at [108, 135] on icon at bounding box center [108, 137] width 5 height 5
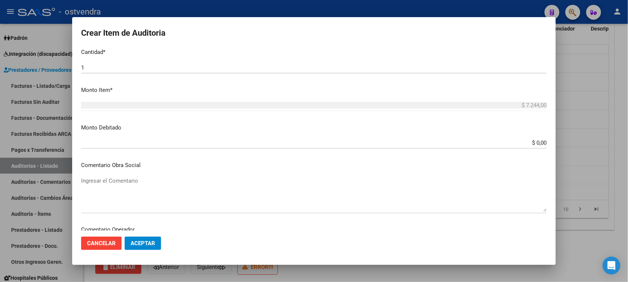
scroll to position [185, 0]
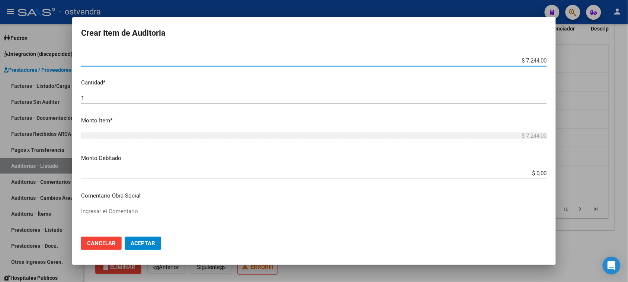
drag, startPoint x: 521, startPoint y: 61, endPoint x: 544, endPoint y: 60, distance: 22.7
click at [544, 60] on app-form-text-field "Precio * $ 7.244,00 Ingresar el precio" at bounding box center [317, 52] width 472 height 23
type input "$ 0,00"
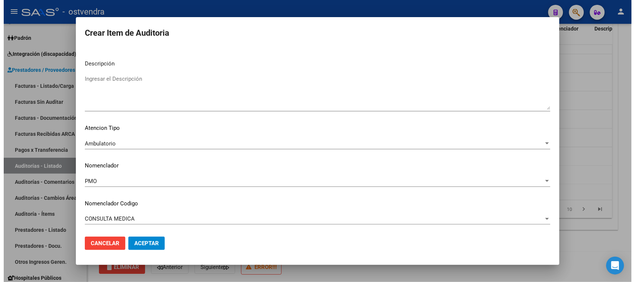
scroll to position [0, 0]
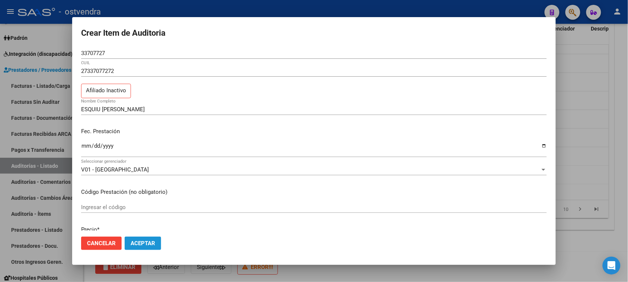
click at [151, 246] on span "Aceptar" at bounding box center [143, 243] width 25 height 7
click at [152, 241] on span "Aceptar" at bounding box center [143, 243] width 25 height 7
click at [148, 246] on span "Aceptar" at bounding box center [143, 243] width 25 height 7
click at [149, 246] on span "Aceptar" at bounding box center [143, 243] width 25 height 7
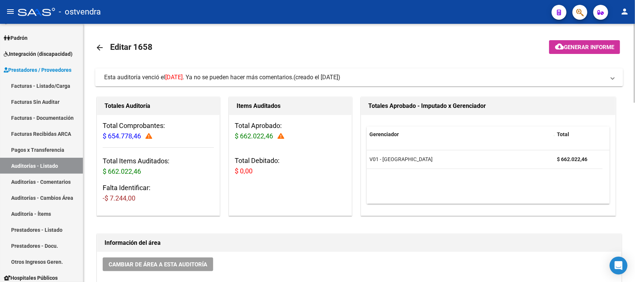
click at [101, 46] on mat-icon "arrow_back" at bounding box center [99, 47] width 9 height 9
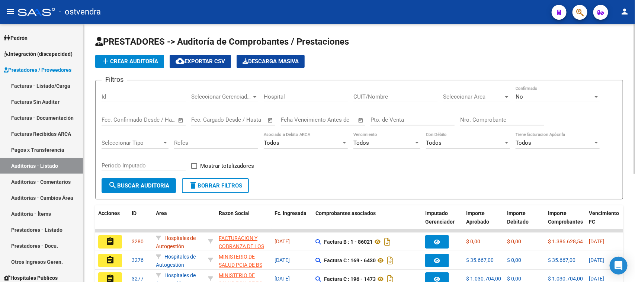
click at [146, 98] on input "Id" at bounding box center [144, 96] width 84 height 7
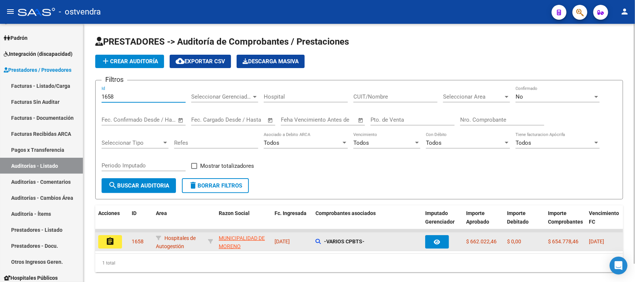
type input "1658"
drag, startPoint x: 482, startPoint y: 240, endPoint x: 510, endPoint y: 240, distance: 27.9
click at [510, 240] on div "assignment 1658 Hospitales de Autogestión MUNICIPALIDAD DE MORENO - 33999001179…" at bounding box center [616, 242] width 1042 height 19
click at [496, 244] on div "$ 662.022,46" at bounding box center [483, 242] width 35 height 9
click at [485, 241] on span "$ 662.022,46" at bounding box center [481, 242] width 31 height 6
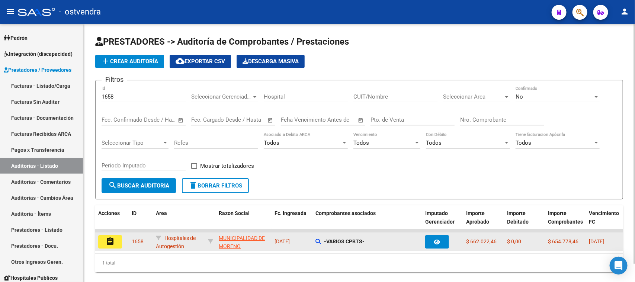
click at [478, 241] on span "$ 662.022,46" at bounding box center [481, 242] width 31 height 6
click at [109, 239] on mat-icon "assignment" at bounding box center [110, 241] width 9 height 9
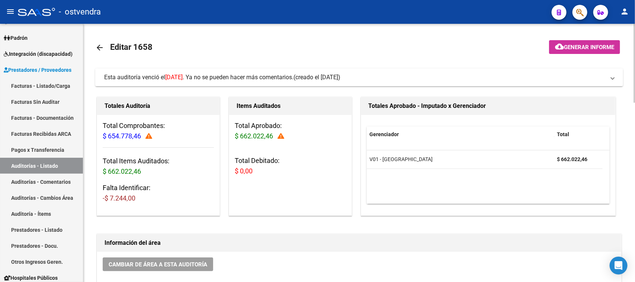
click at [150, 135] on icon at bounding box center [149, 136] width 7 height 7
click at [281, 135] on icon at bounding box center [281, 136] width 7 height 7
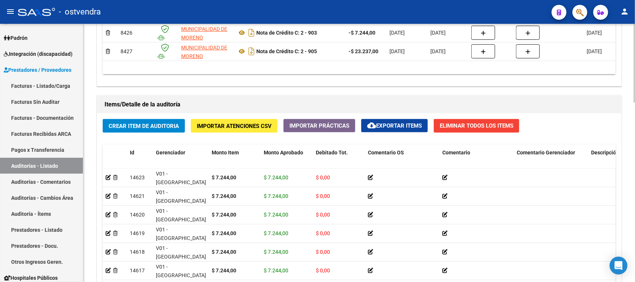
scroll to position [589, 0]
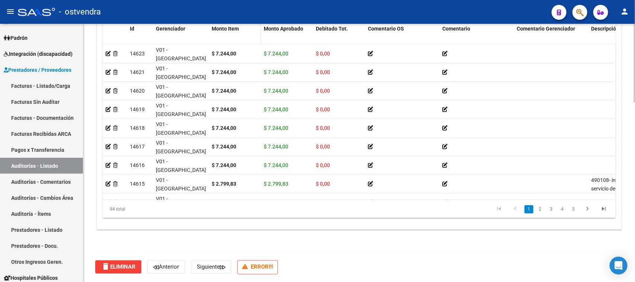
click at [226, 28] on span "Monto Item" at bounding box center [225, 29] width 27 height 6
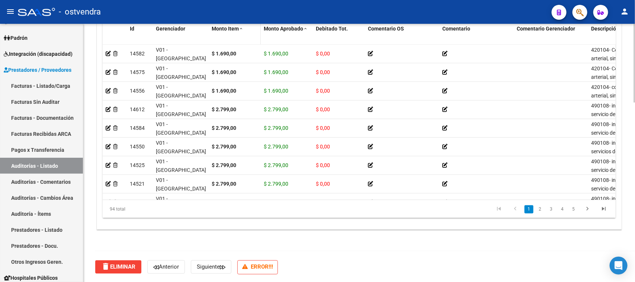
click at [226, 28] on span "Monto Item" at bounding box center [225, 29] width 27 height 6
click at [291, 34] on datatable-header-cell "Monto Aprobado" at bounding box center [287, 37] width 52 height 33
click at [287, 29] on span "Monto Aprobado" at bounding box center [283, 29] width 39 height 6
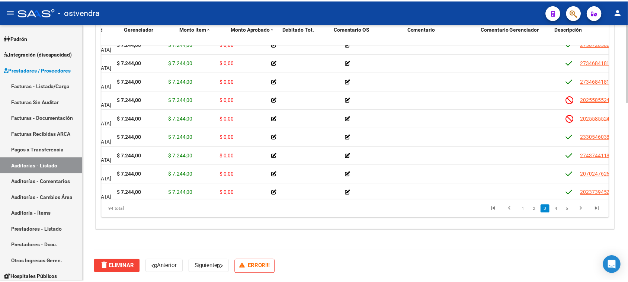
scroll to position [326, 0]
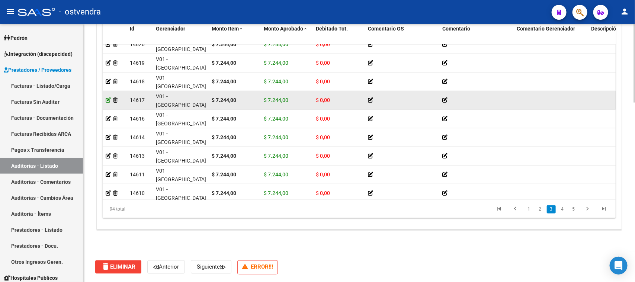
click at [107, 100] on icon at bounding box center [108, 100] width 5 height 5
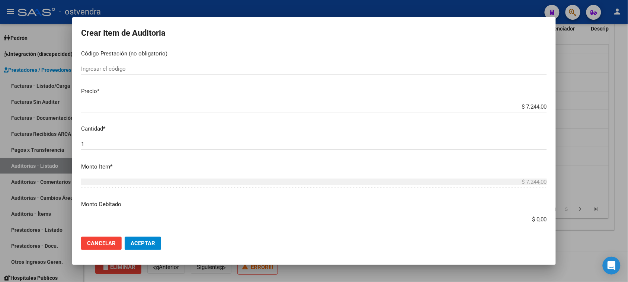
scroll to position [138, 0]
click at [522, 106] on input "$ 7.244,00" at bounding box center [314, 107] width 466 height 7
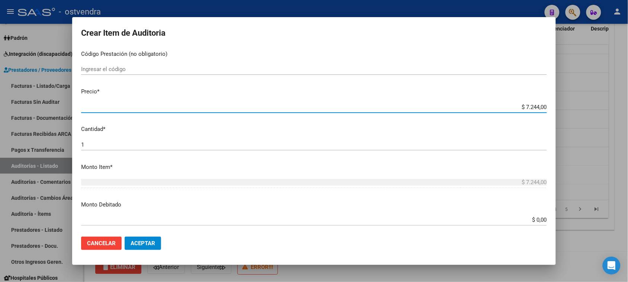
click at [520, 106] on input "$ 7.244,00" at bounding box center [314, 107] width 466 height 7
type input "$ 244,00"
type input "$ 44,00"
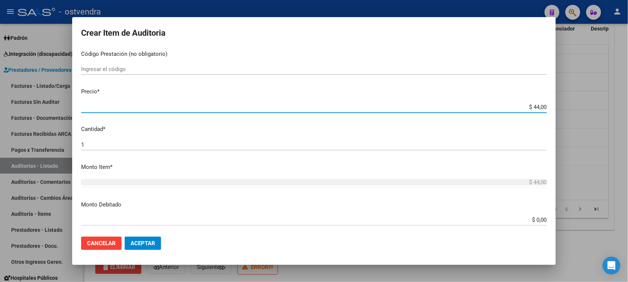
type input "$ 4,00"
type input "$ 0,00"
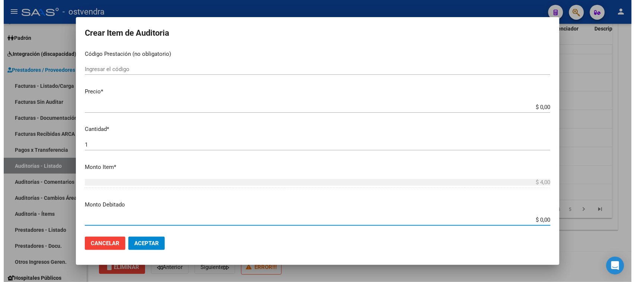
scroll to position [257, 0]
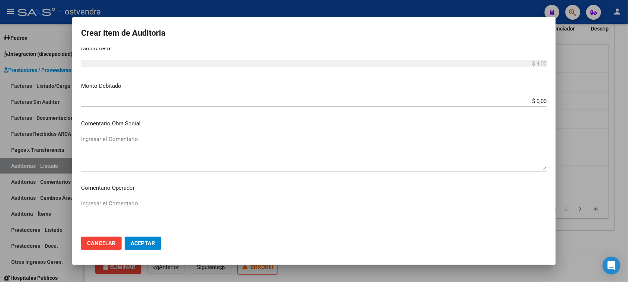
click at [149, 245] on span "Aceptar" at bounding box center [143, 243] width 25 height 7
click at [137, 245] on span "Aceptar" at bounding box center [143, 243] width 25 height 7
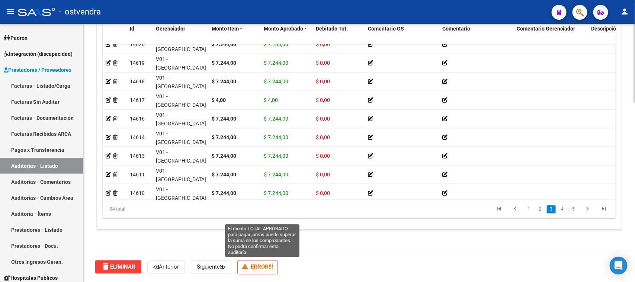
click at [256, 271] on p "ERROR!!!" at bounding box center [258, 268] width 41 height 14
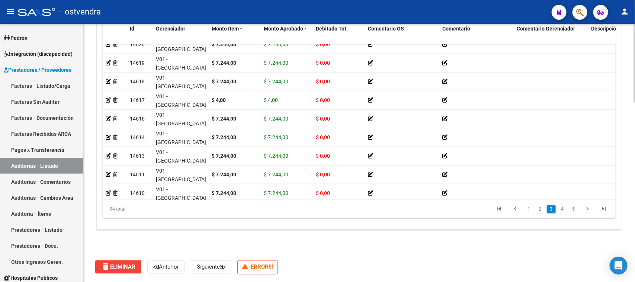
click at [261, 264] on strong "ERROR!!!" at bounding box center [262, 267] width 22 height 7
click at [412, 226] on div "Crear Item de Auditoria Importar Atenciones CSV Importar Prácticas cloud_downlo…" at bounding box center [359, 110] width 525 height 240
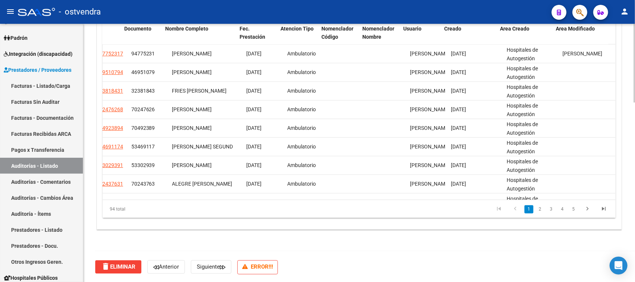
scroll to position [0, 0]
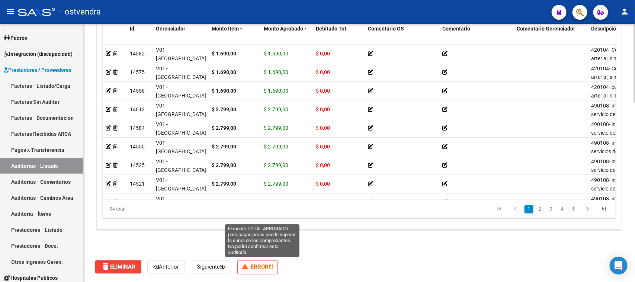
click at [245, 263] on p "ERROR!!!" at bounding box center [258, 268] width 41 height 14
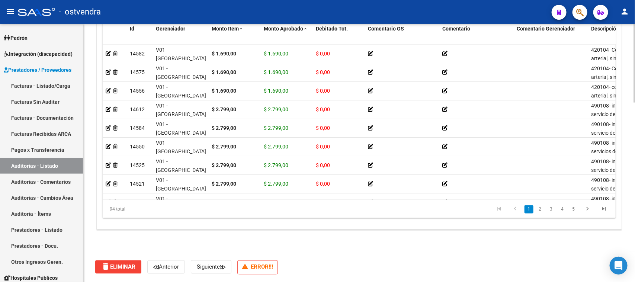
click at [254, 266] on p "ERROR!!!" at bounding box center [258, 268] width 41 height 14
click at [254, 265] on p "ERROR!!!" at bounding box center [258, 268] width 41 height 14
click at [253, 265] on p "ERROR!!!" at bounding box center [258, 268] width 41 height 14
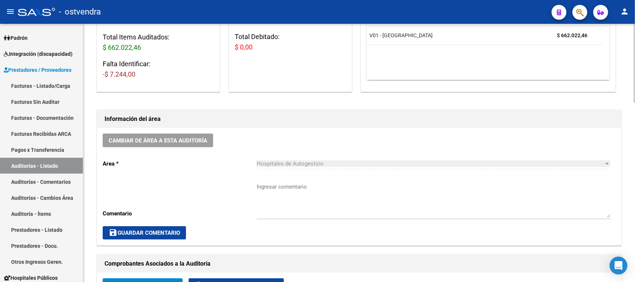
scroll to position [77, 0]
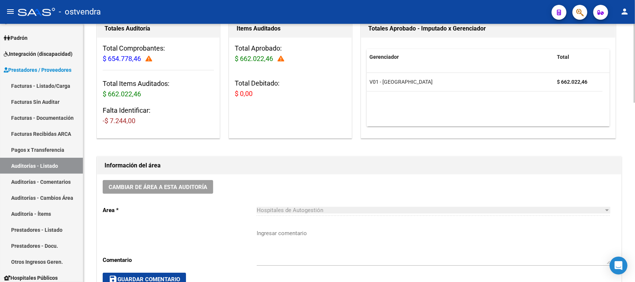
click at [128, 117] on span "-$ 7.244,00" at bounding box center [119, 121] width 33 height 8
drag, startPoint x: 134, startPoint y: 123, endPoint x: 98, endPoint y: 124, distance: 36.1
click at [98, 124] on div "Total Comprobantes: $ 654.778,46 Total Items Auditados: $ 662.022,46 Falta Iden…" at bounding box center [158, 88] width 122 height 100
click at [252, 96] on span "$ 0,00" at bounding box center [244, 94] width 18 height 8
click at [243, 90] on span "$ 0,00" at bounding box center [244, 94] width 18 height 8
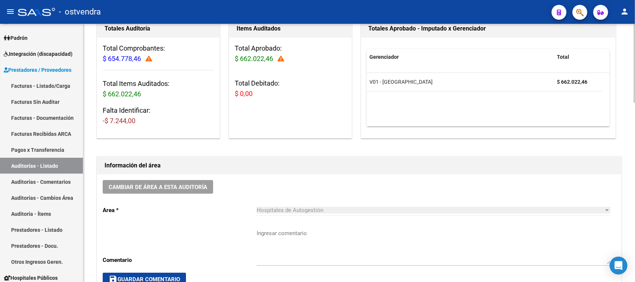
click at [244, 90] on span "$ 0,00" at bounding box center [244, 94] width 18 height 8
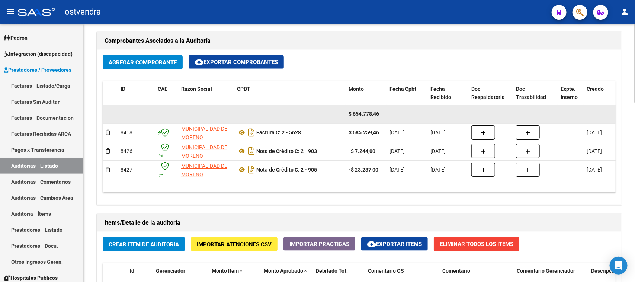
scroll to position [450, 0]
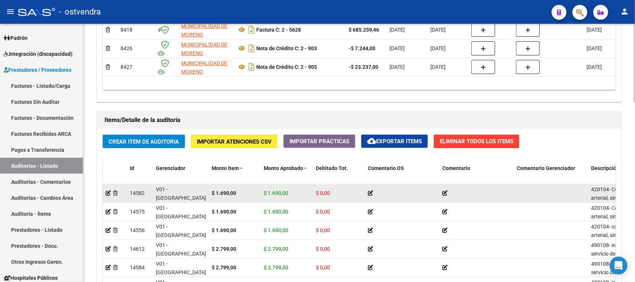
click at [320, 192] on span "$ 0,00" at bounding box center [323, 193] width 14 height 6
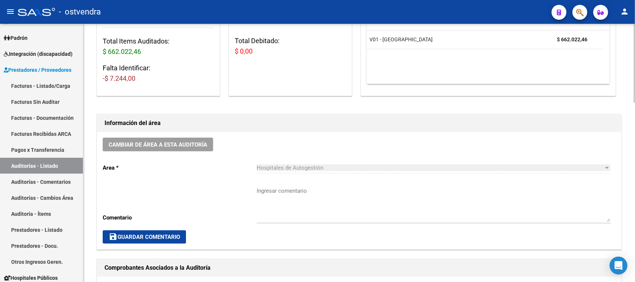
scroll to position [0, 0]
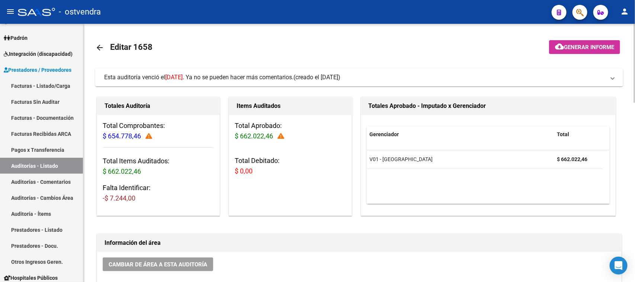
click at [156, 133] on h3 "Total Comprobantes: $ 654.778,46" at bounding box center [158, 131] width 111 height 21
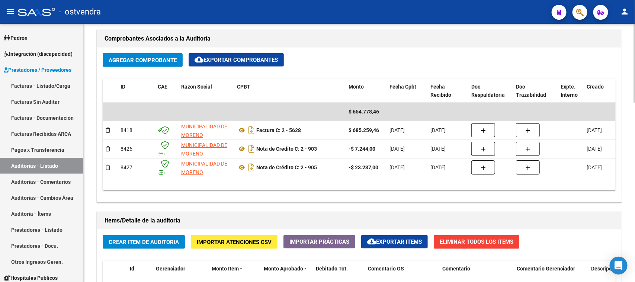
scroll to position [512, 0]
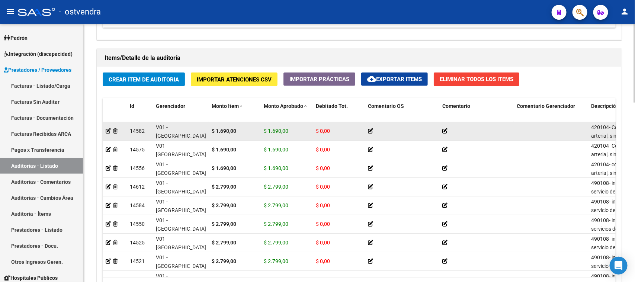
click at [261, 124] on datatable-body-cell "$ 1.690,00" at bounding box center [287, 131] width 52 height 18
click at [268, 131] on span "$ 1.690,00" at bounding box center [276, 131] width 25 height 6
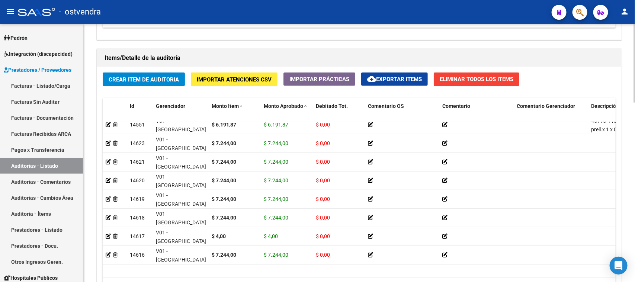
scroll to position [279, 0]
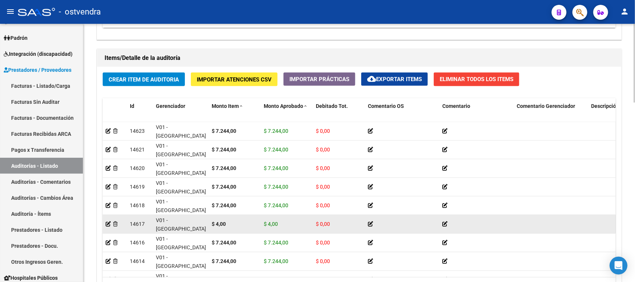
click at [274, 226] on span "$ 4,00" at bounding box center [271, 224] width 14 height 6
click at [220, 226] on strong "$ 4,00" at bounding box center [219, 224] width 14 height 6
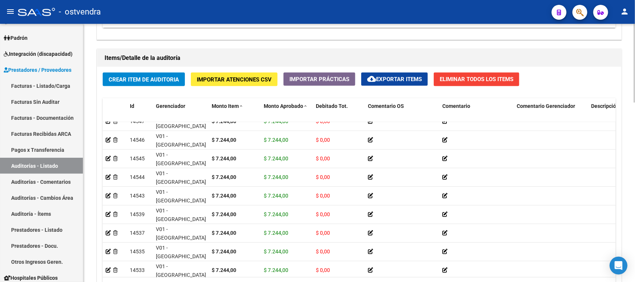
scroll to position [589, 0]
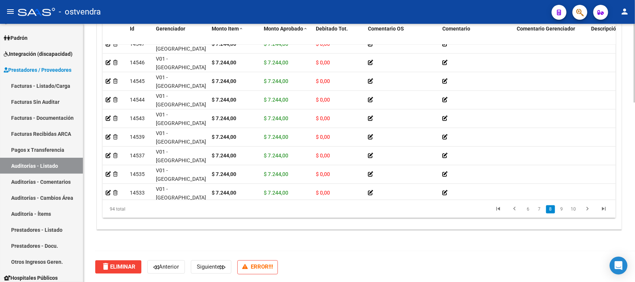
drag, startPoint x: 632, startPoint y: 251, endPoint x: 635, endPoint y: 46, distance: 205.5
click at [635, 54] on div at bounding box center [635, 153] width 2 height 259
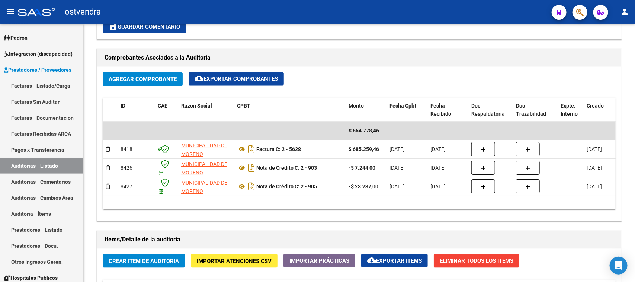
click at [635, 54] on div at bounding box center [635, 153] width 2 height 259
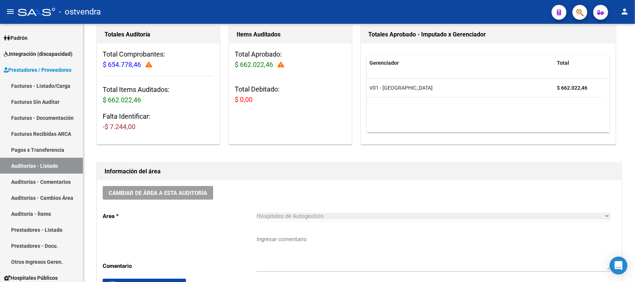
click at [635, 54] on div at bounding box center [635, 85] width 2 height 79
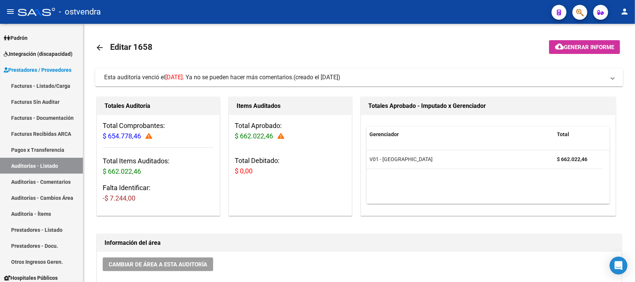
click at [99, 47] on mat-icon "arrow_back" at bounding box center [99, 47] width 9 height 9
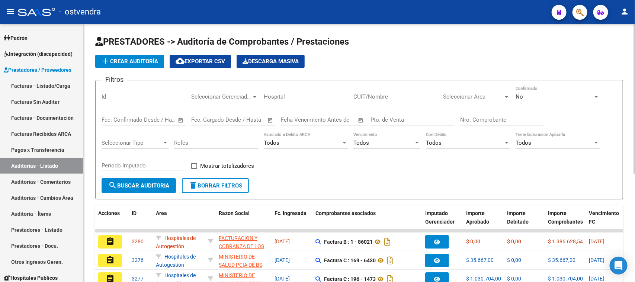
click at [125, 96] on input "Id" at bounding box center [144, 96] width 84 height 7
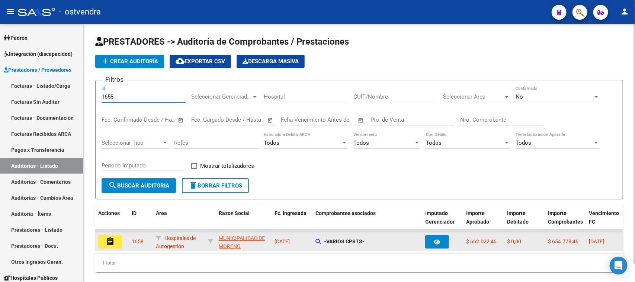
type input "1658"
click at [108, 235] on button "assignment" at bounding box center [110, 241] width 24 height 13
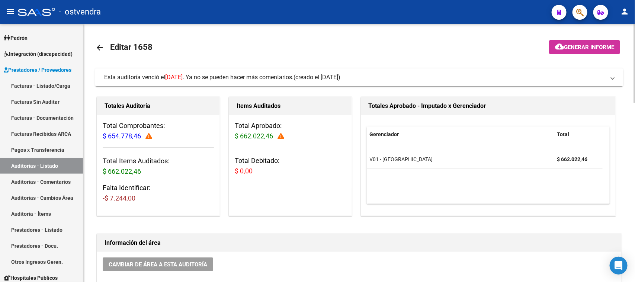
click at [334, 78] on span "(creado el [DATE])" at bounding box center [317, 77] width 47 height 8
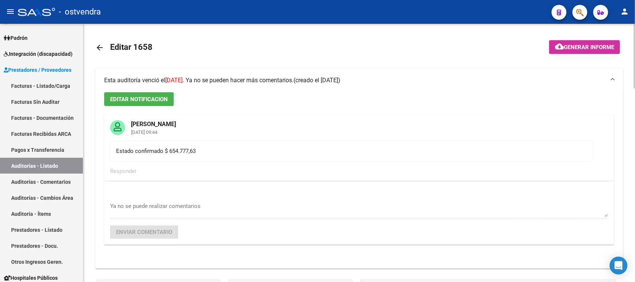
click at [334, 78] on span "(creado el [DATE])" at bounding box center [317, 80] width 47 height 8
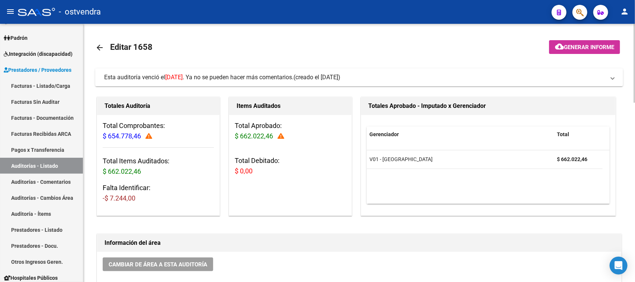
drag, startPoint x: 172, startPoint y: 47, endPoint x: 135, endPoint y: 50, distance: 37.7
click at [134, 50] on mat-toolbar-row "arrow_back Editar 1658" at bounding box center [301, 48] width 412 height 24
copy h1 "1658"
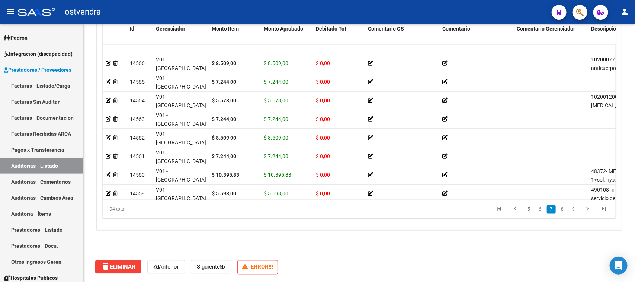
scroll to position [931, 0]
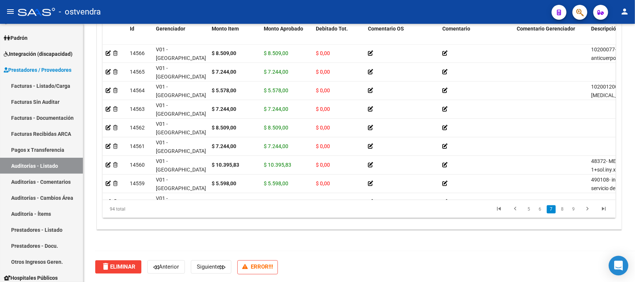
click at [620, 267] on icon "Open Intercom Messenger" at bounding box center [619, 266] width 9 height 10
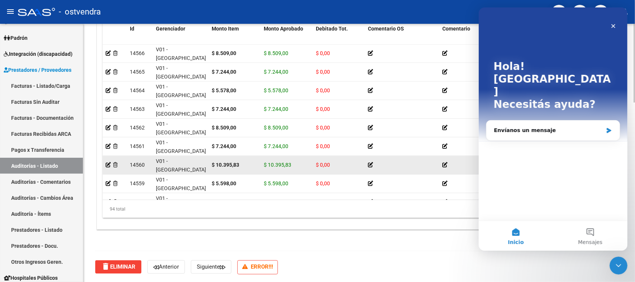
scroll to position [0, 0]
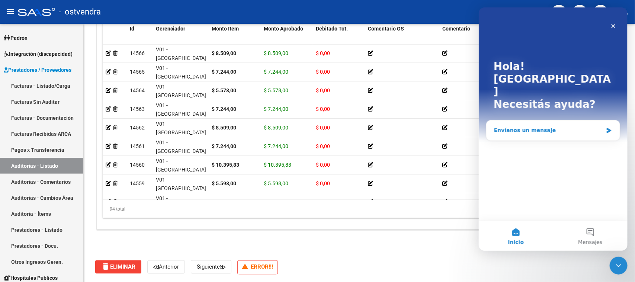
click at [530, 127] on div "Envíanos un mensaje" at bounding box center [548, 131] width 109 height 8
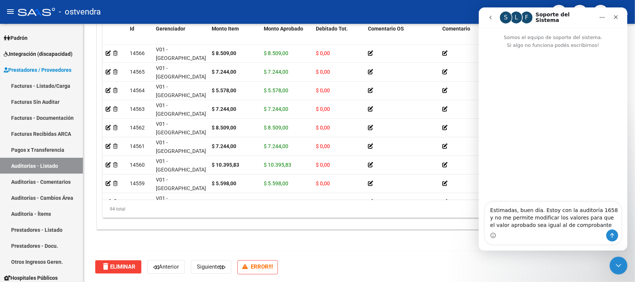
type textarea "Estimadas, buen día. Estoy con la auditoría 1658 y no me permite modificar los …"
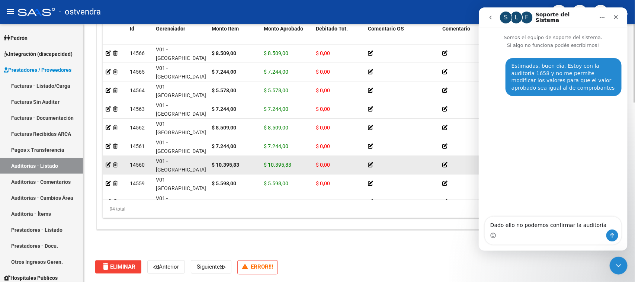
type textarea "Dado ello no podemos confirmar la auditoría"
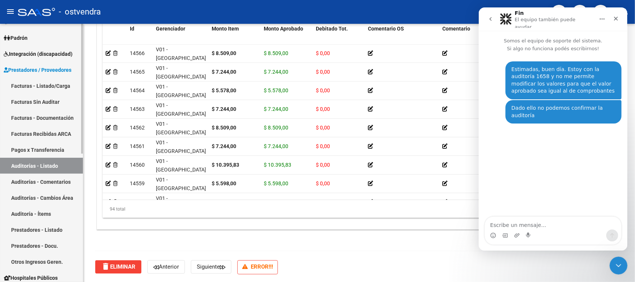
click at [58, 133] on link "Facturas Recibidas ARCA" at bounding box center [41, 134] width 83 height 16
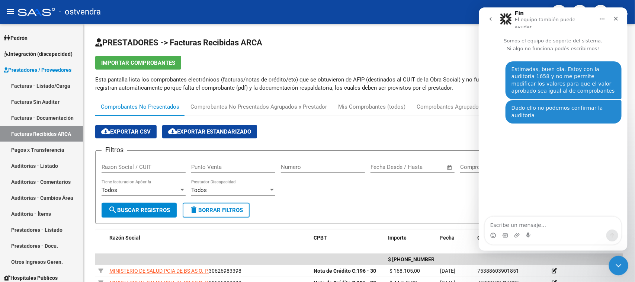
click at [619, 267] on icon "Cerrar Intercom Messenger" at bounding box center [617, 264] width 9 height 9
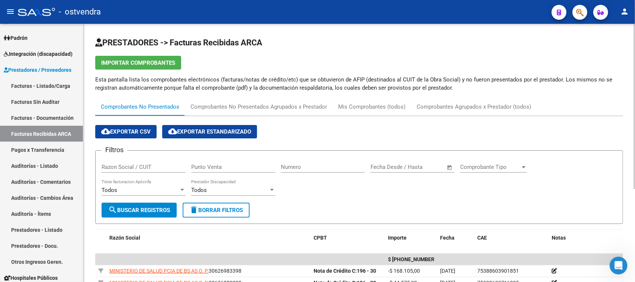
click at [412, 195] on div "Filtros Razon Social / CUIT Punto Venta Numero Fecha inicio – Fecha fin Fecha D…" at bounding box center [360, 180] width 516 height 46
click at [151, 211] on span "search Buscar Registros" at bounding box center [139, 210] width 62 height 7
click at [144, 130] on span "cloud_download Exportar CSV" at bounding box center [126, 131] width 50 height 7
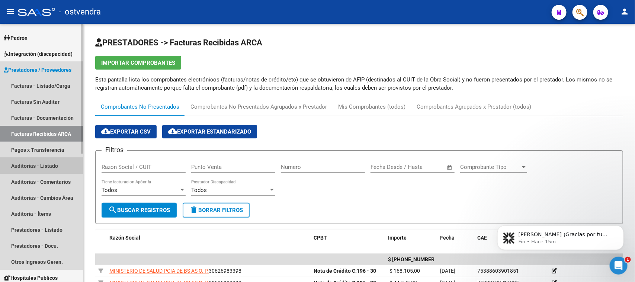
click at [41, 160] on link "Auditorías - Listado" at bounding box center [41, 166] width 83 height 16
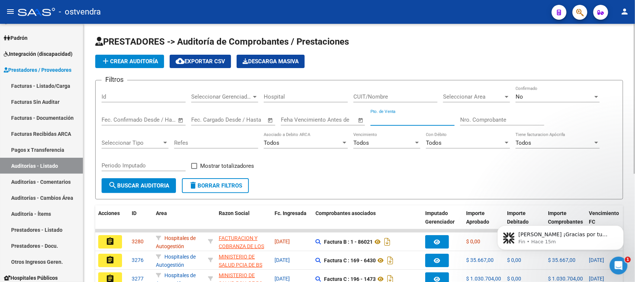
click at [385, 120] on input "Pto. de Venta" at bounding box center [413, 120] width 84 height 7
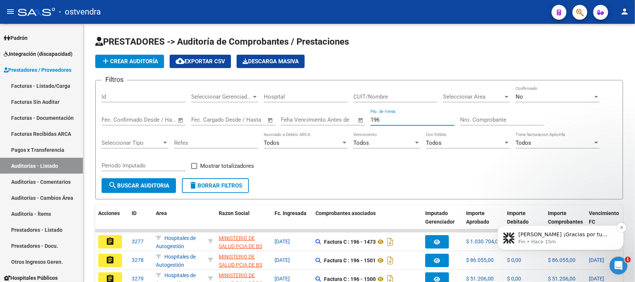
type input "196"
click at [540, 238] on p "Fin • Hace 15m" at bounding box center [567, 241] width 96 height 7
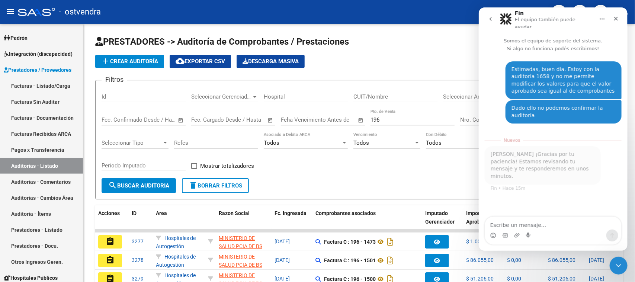
scroll to position [1, 0]
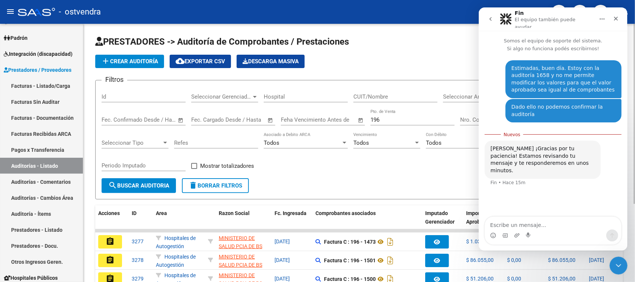
click at [432, 164] on div "Filtros Id Seleccionar Gerenciador Seleccionar Gerenciador Hospital CUIT/Nombre…" at bounding box center [360, 132] width 516 height 92
click at [619, 265] on icon "Cerrar Intercom Messenger" at bounding box center [617, 264] width 9 height 9
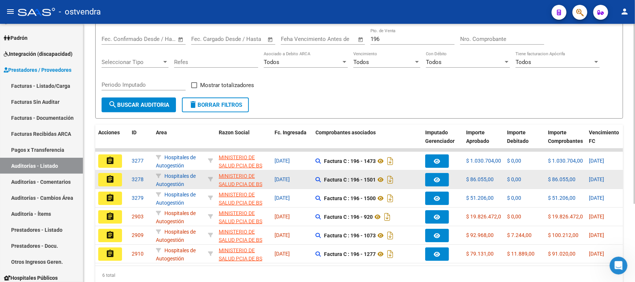
scroll to position [93, 0]
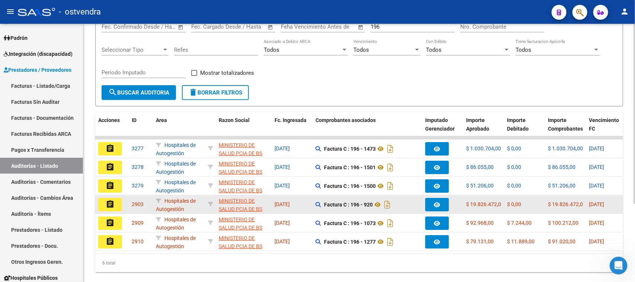
click at [106, 200] on mat-icon "assignment" at bounding box center [110, 204] width 9 height 9
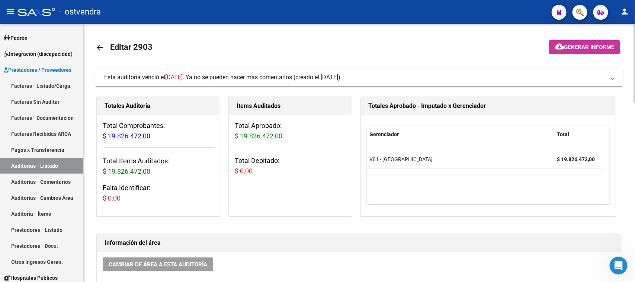
click at [329, 76] on span "(creado el 26/08/2025)" at bounding box center [317, 77] width 47 height 8
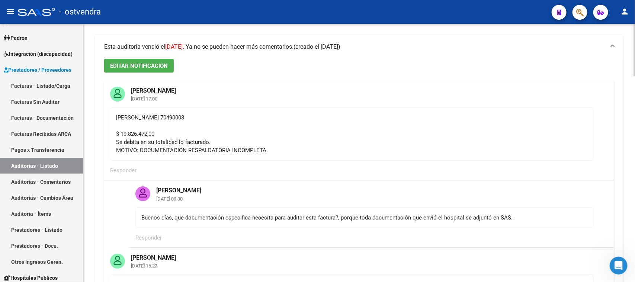
scroll to position [186, 0]
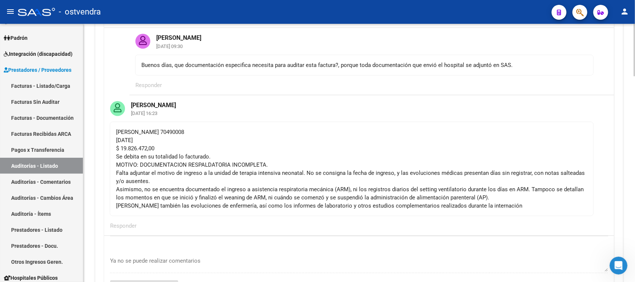
click at [201, 220] on mat-card-actions "Responder" at bounding box center [359, 225] width 510 height 19
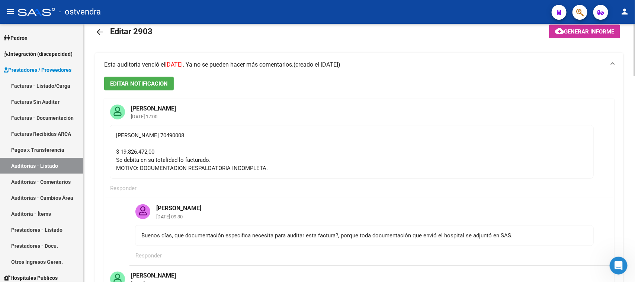
scroll to position [0, 0]
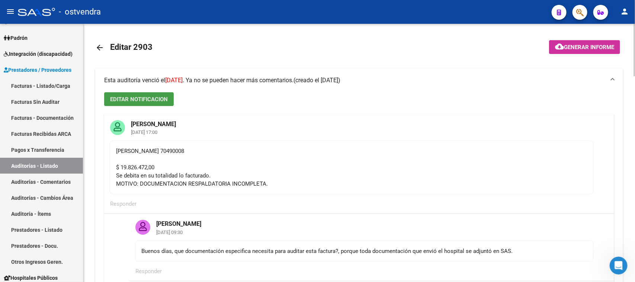
click at [131, 96] on span "EDITAR NOTIFICACION" at bounding box center [139, 99] width 58 height 7
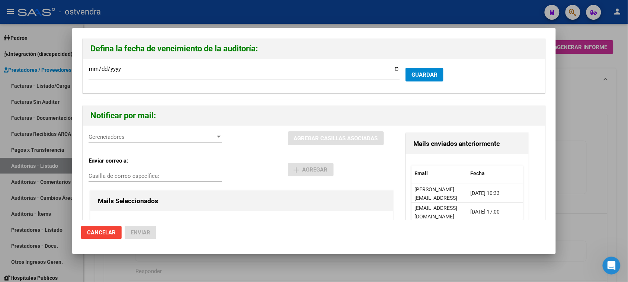
click at [592, 155] on div at bounding box center [314, 141] width 628 height 282
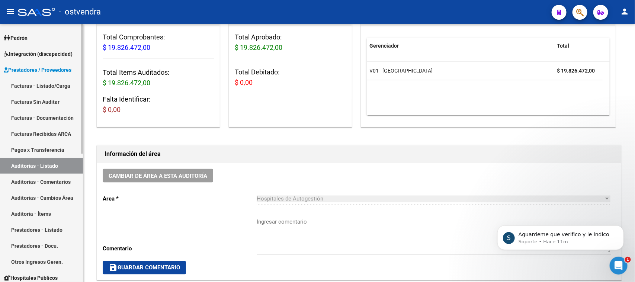
click at [57, 166] on link "Auditorías - Listado" at bounding box center [41, 166] width 83 height 16
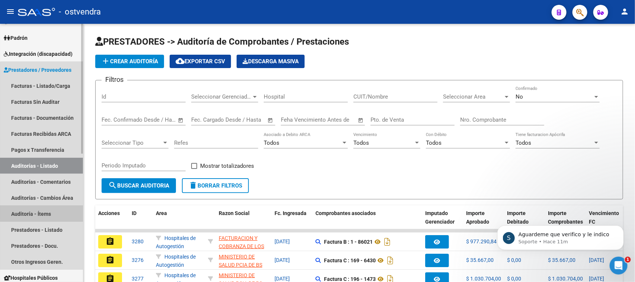
click at [54, 211] on link "Auditoría - Ítems" at bounding box center [41, 214] width 83 height 16
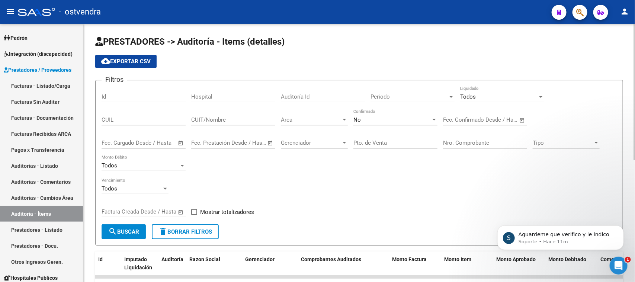
click at [321, 121] on span "Area" at bounding box center [311, 120] width 60 height 7
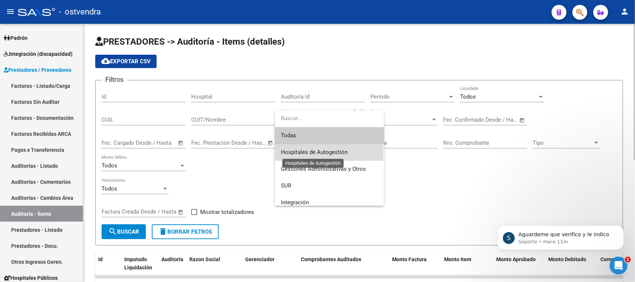
click at [295, 153] on span "Hospitales de Autogestión" at bounding box center [314, 152] width 67 height 7
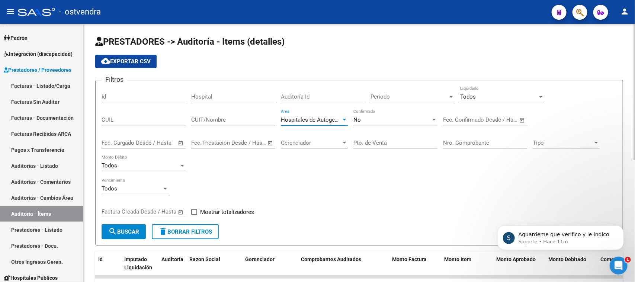
click at [479, 93] on div "Todos" at bounding box center [498, 96] width 77 height 7
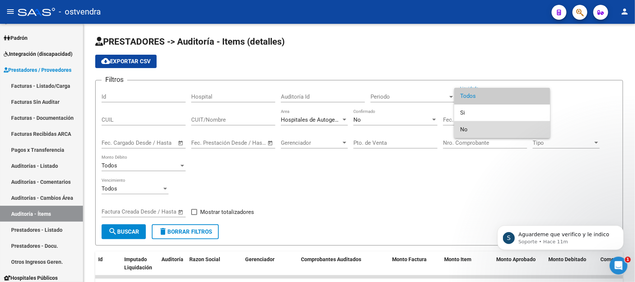
click at [470, 130] on span "No" at bounding box center [502, 129] width 84 height 17
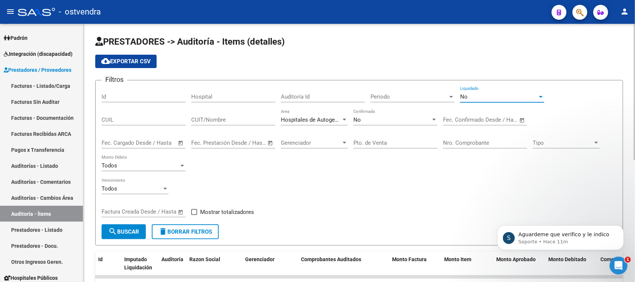
click at [421, 184] on div "Todos Vencimiento" at bounding box center [360, 189] width 516 height 23
click at [211, 210] on span "Mostrar totalizadores" at bounding box center [227, 212] width 54 height 9
click at [194, 215] on input "Mostrar totalizadores" at bounding box center [194, 215] width 0 height 0
checkbox input "true"
click at [387, 120] on div "No" at bounding box center [392, 120] width 77 height 7
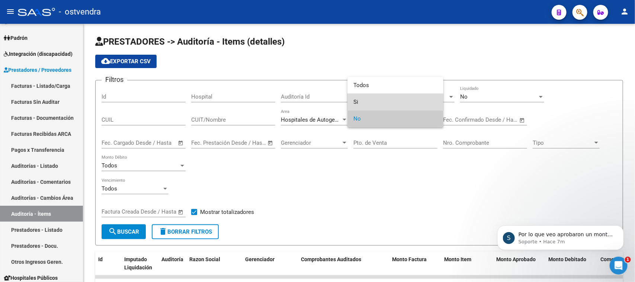
click at [377, 99] on span "Si" at bounding box center [396, 102] width 84 height 17
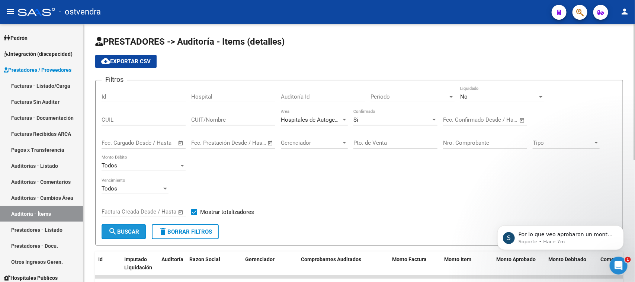
click at [131, 229] on span "search Buscar" at bounding box center [123, 232] width 31 height 7
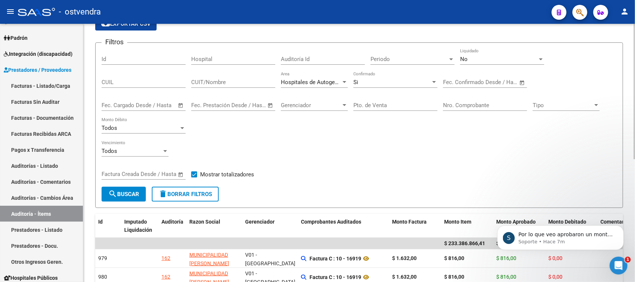
scroll to position [93, 0]
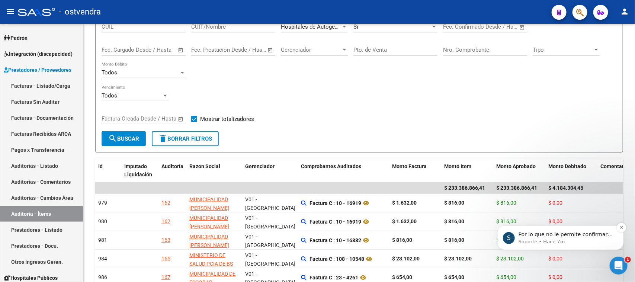
click at [548, 234] on p "Por lo que no le permite confirmar por dicho motivo" at bounding box center [567, 234] width 96 height 7
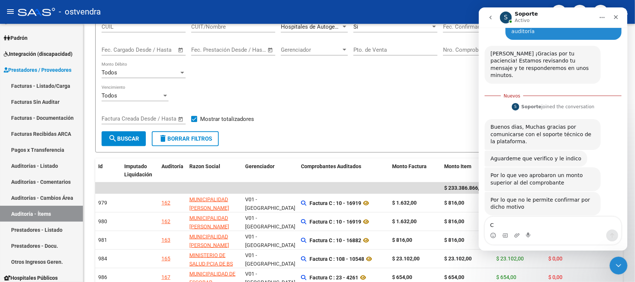
scroll to position [108, 0]
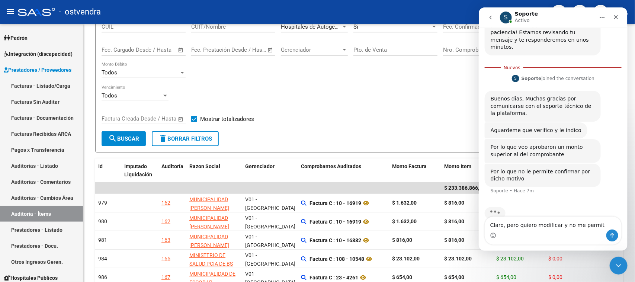
type textarea "Claro, pero quiero modificar y no me permite"
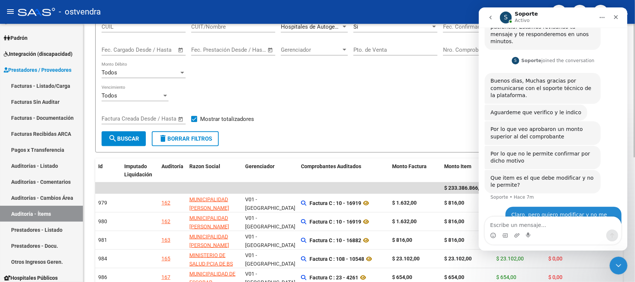
scroll to position [143, 0]
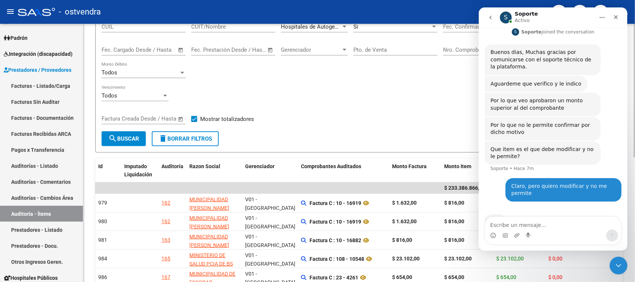
click at [358, 88] on div "Todos Vencimiento" at bounding box center [360, 96] width 516 height 23
click at [620, 259] on div "Cerrar Intercom Messenger" at bounding box center [618, 265] width 18 height 18
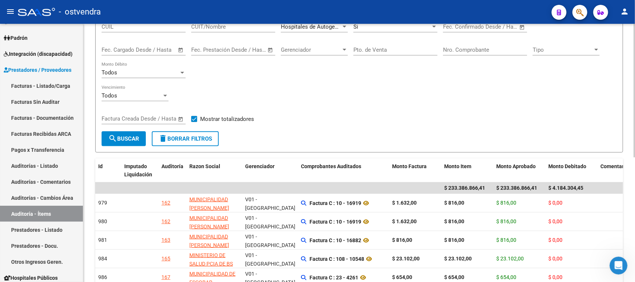
click at [386, 103] on div "Todos Vencimiento" at bounding box center [360, 96] width 516 height 23
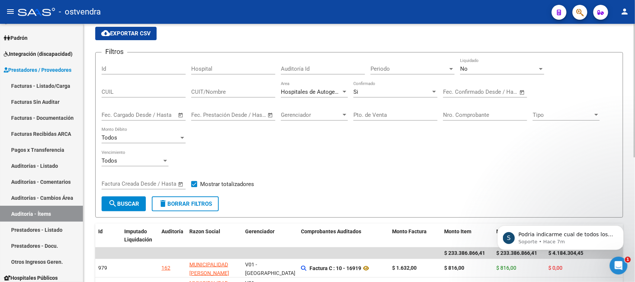
scroll to position [0, 0]
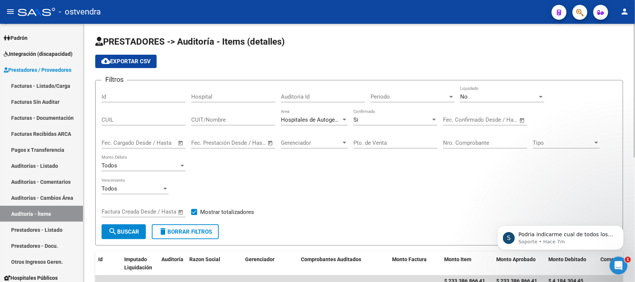
click at [333, 193] on div "Todos Vencimiento" at bounding box center [360, 189] width 516 height 23
click at [147, 60] on span "cloud_download Exportar CSV" at bounding box center [126, 61] width 50 height 7
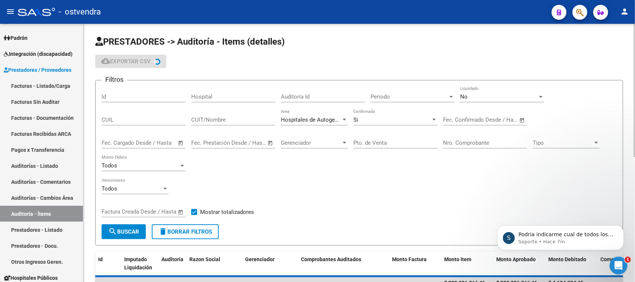
scroll to position [151, 0]
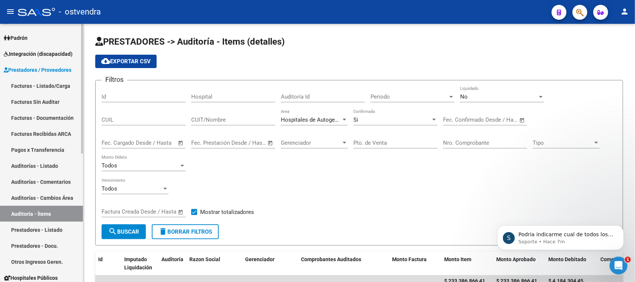
click at [58, 165] on link "Auditorías - Listado" at bounding box center [41, 166] width 83 height 16
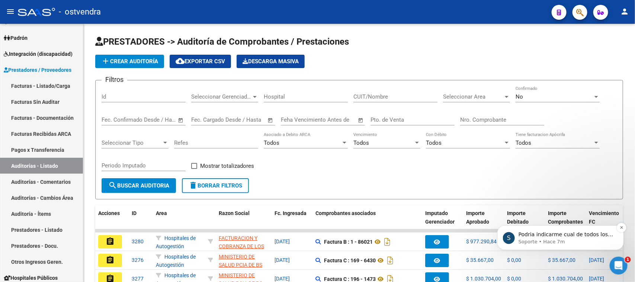
click at [591, 238] on p "Soporte • Hace 7m" at bounding box center [567, 241] width 96 height 7
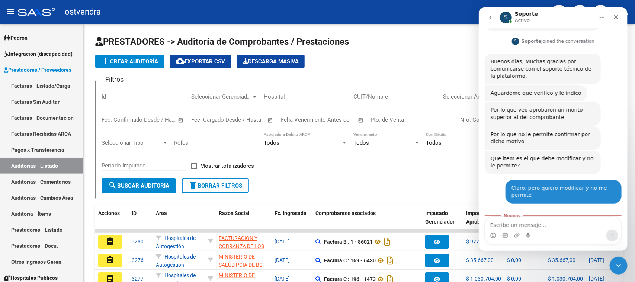
scroll to position [161, 0]
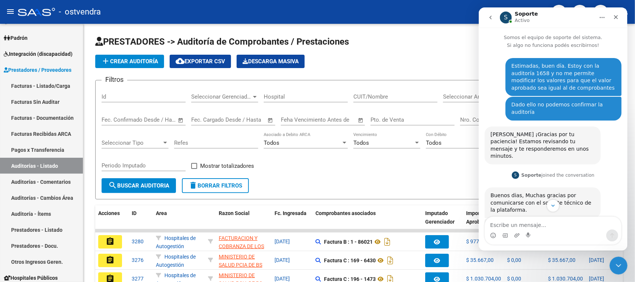
scroll to position [1, 0]
click at [155, 97] on input "Id" at bounding box center [144, 96] width 84 height 7
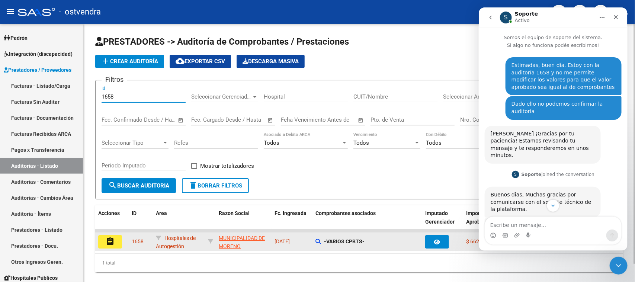
type input "1658"
click at [110, 237] on mat-icon "assignment" at bounding box center [110, 241] width 9 height 9
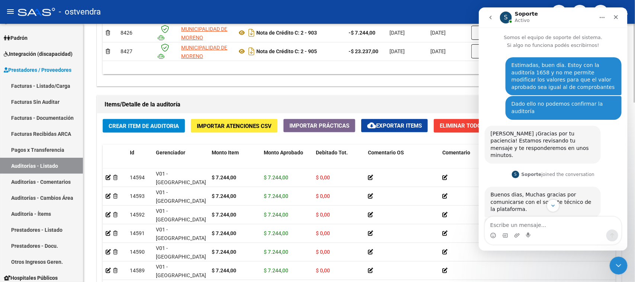
scroll to position [419, 0]
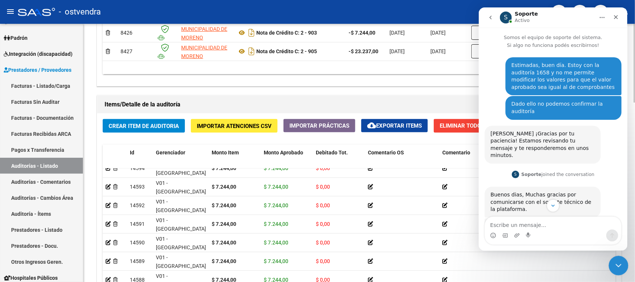
click at [613, 267] on icon "Cerrar Intercom Messenger" at bounding box center [617, 264] width 9 height 9
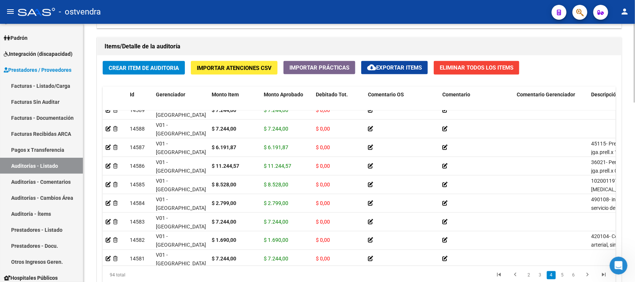
scroll to position [589, 0]
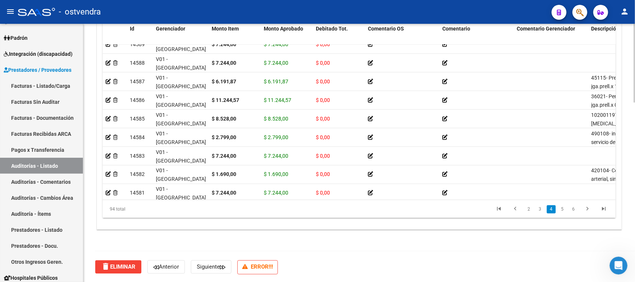
click at [635, 224] on div at bounding box center [635, 242] width 2 height 79
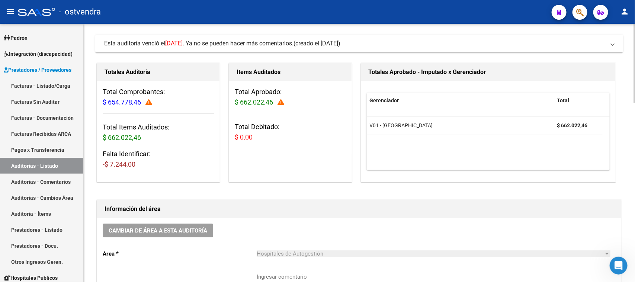
scroll to position [28, 0]
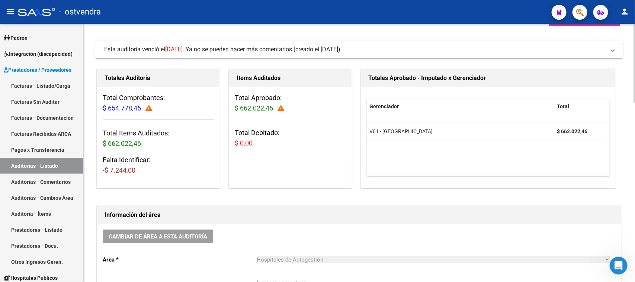
click at [635, 75] on div at bounding box center [635, 71] width 2 height 79
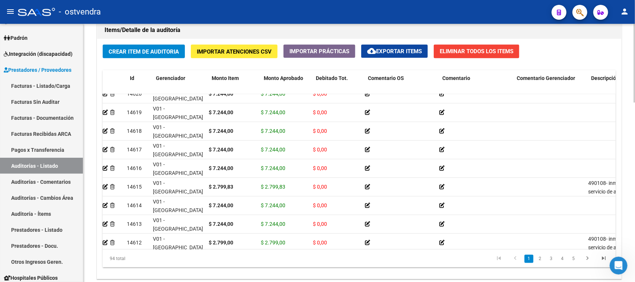
scroll to position [47, 0]
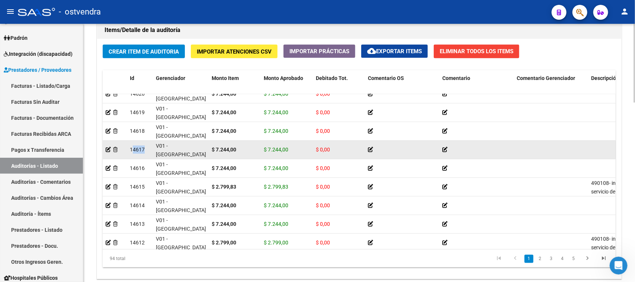
drag, startPoint x: 129, startPoint y: 150, endPoint x: 153, endPoint y: 150, distance: 23.8
copy span "14617"
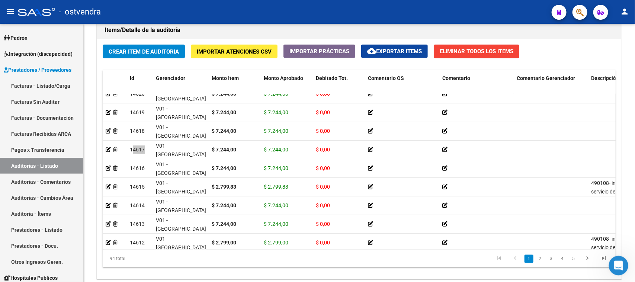
click at [619, 265] on icon "Abrir Intercom Messenger" at bounding box center [618, 265] width 12 height 12
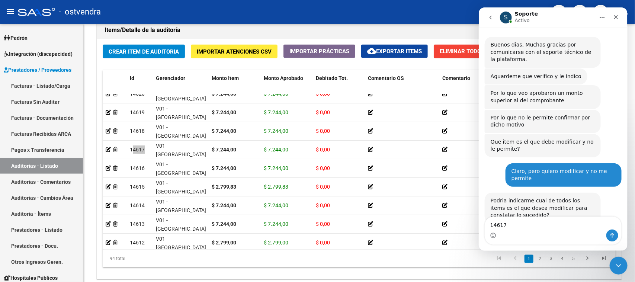
scroll to position [158, 0]
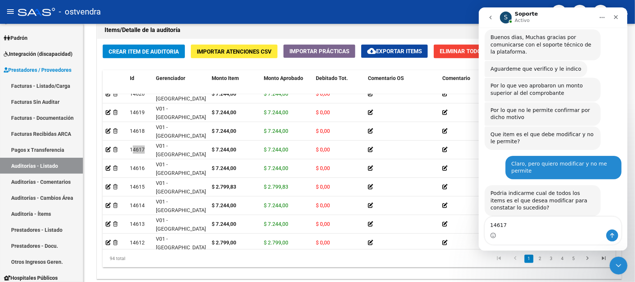
click at [489, 219] on textarea "14617" at bounding box center [553, 223] width 136 height 13
type textarea "el ID 14617"
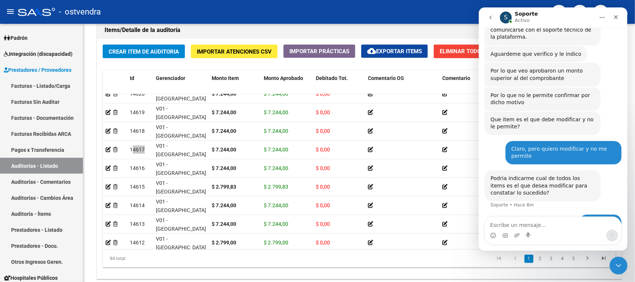
scroll to position [180, 0]
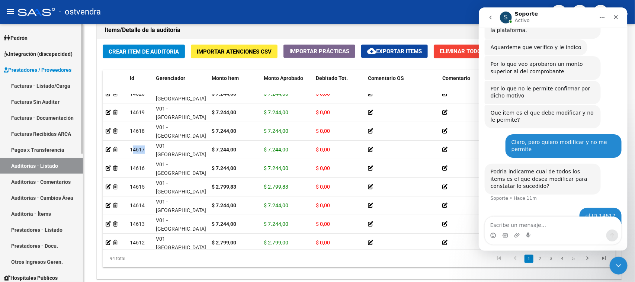
click at [51, 214] on link "Auditoría - Ítems" at bounding box center [41, 214] width 83 height 16
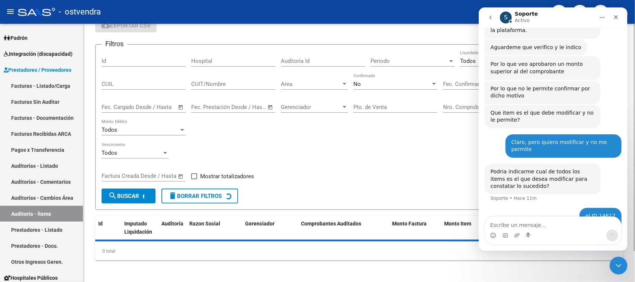
scroll to position [233, 0]
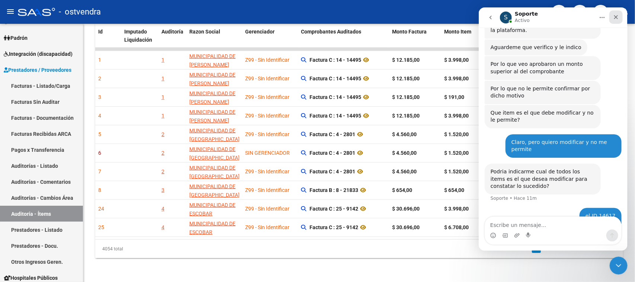
click at [617, 17] on icon "Cerrar" at bounding box center [616, 17] width 6 height 6
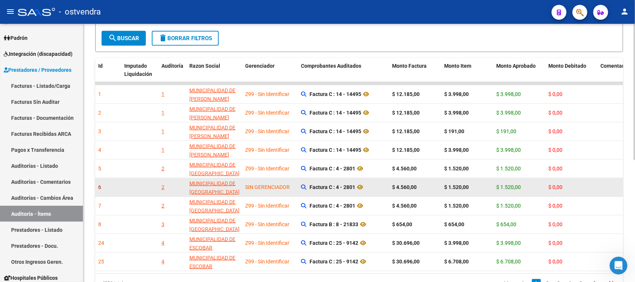
scroll to position [140, 0]
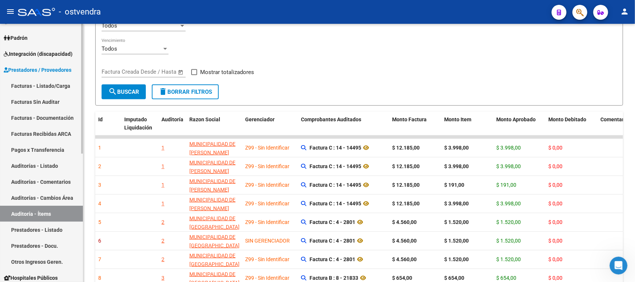
click at [37, 204] on link "Auditorías - Cambios Área" at bounding box center [41, 198] width 83 height 16
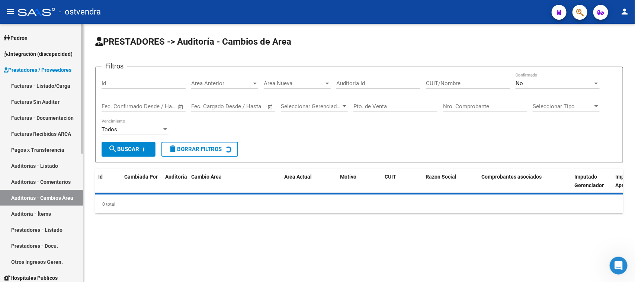
click at [37, 211] on link "Auditoría - Ítems" at bounding box center [41, 214] width 83 height 16
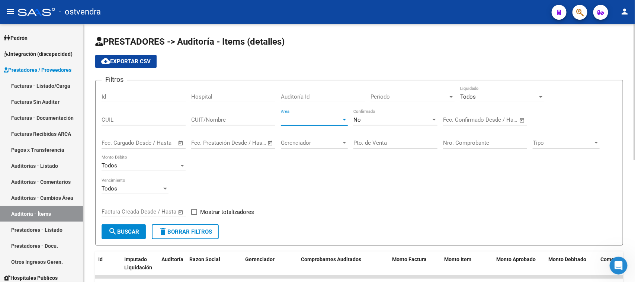
click at [293, 120] on span "Area" at bounding box center [311, 120] width 60 height 7
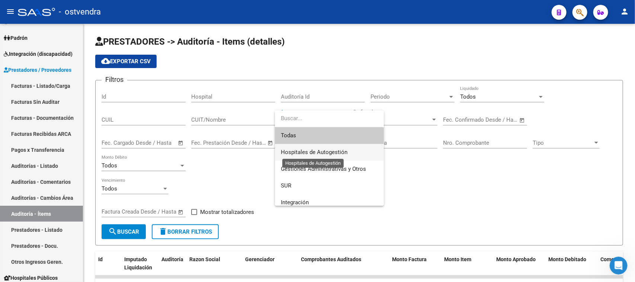
click at [302, 151] on span "Hospitales de Autogestión" at bounding box center [314, 152] width 67 height 7
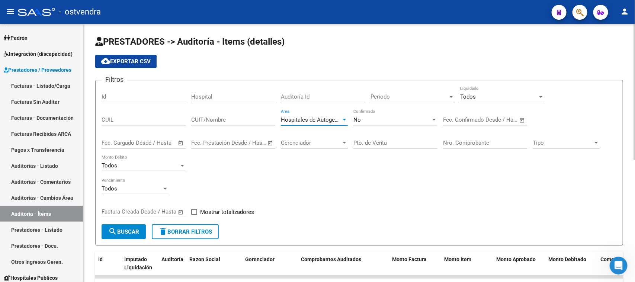
click at [213, 118] on input "CUIT/Nombre" at bounding box center [233, 120] width 84 height 7
type input "POSA"
click at [473, 92] on div "Todos Liquidado" at bounding box center [502, 94] width 84 height 16
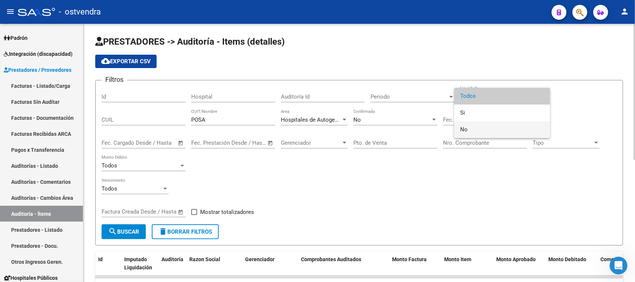
drag, startPoint x: 474, startPoint y: 127, endPoint x: 439, endPoint y: 131, distance: 35.2
click at [474, 127] on span "No" at bounding box center [502, 129] width 84 height 17
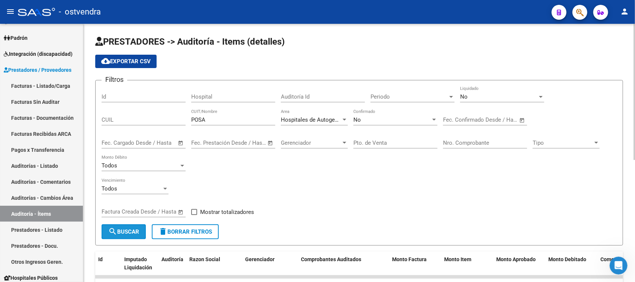
click at [120, 229] on span "search Buscar" at bounding box center [123, 232] width 31 height 7
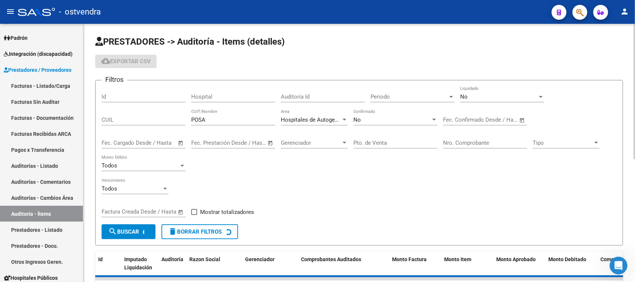
click at [244, 204] on div "Filtros Id Hospital Auditoría Id Periodo Periodo No Liquidado CUIL POSA CUIT/No…" at bounding box center [360, 155] width 516 height 138
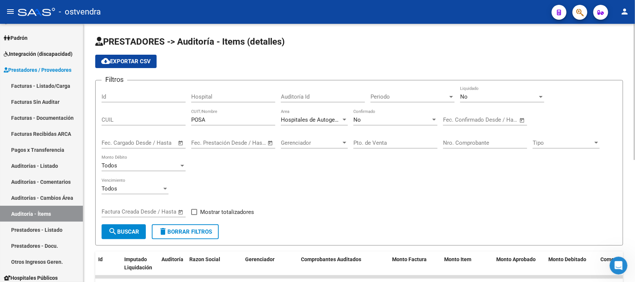
drag, startPoint x: 230, startPoint y: 209, endPoint x: 222, endPoint y: 211, distance: 8.1
click at [229, 209] on span "Mostrar totalizadores" at bounding box center [227, 212] width 54 height 9
click at [194, 215] on input "Mostrar totalizadores" at bounding box center [194, 215] width 0 height 0
checkbox input "true"
click at [107, 231] on button "search Buscar" at bounding box center [124, 231] width 44 height 15
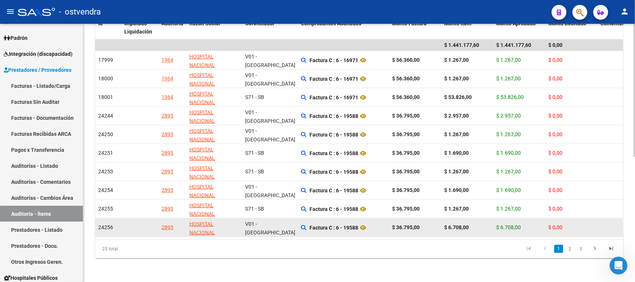
scroll to position [241, 0]
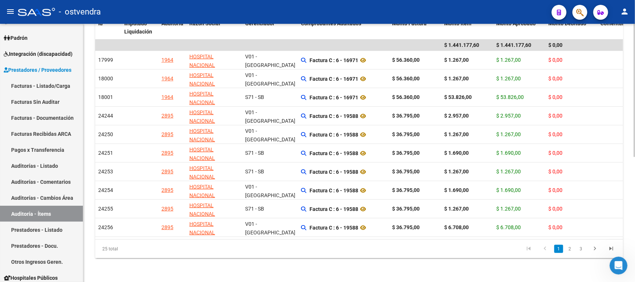
click at [575, 250] on li "2" at bounding box center [570, 249] width 11 height 13
click at [566, 250] on link "2" at bounding box center [570, 249] width 9 height 8
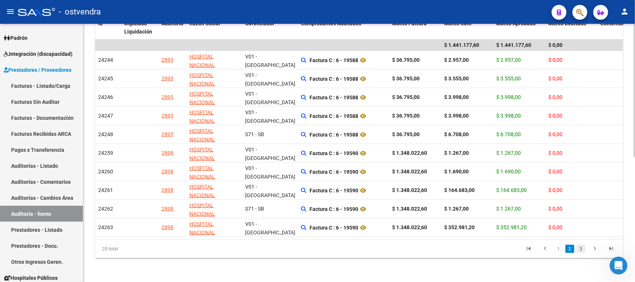
click at [583, 251] on link "3" at bounding box center [581, 249] width 9 height 8
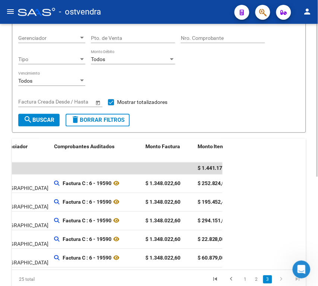
scroll to position [188, 0]
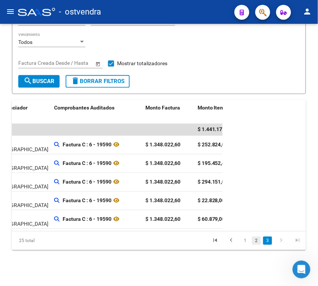
click at [255, 241] on link "2" at bounding box center [256, 241] width 9 height 8
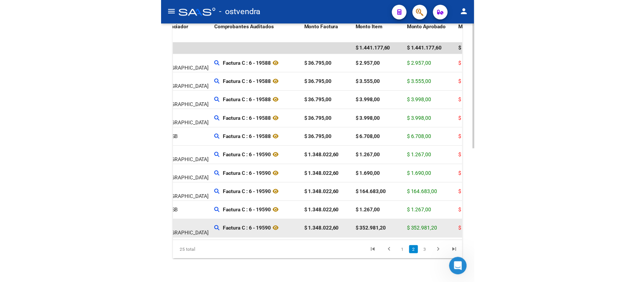
scroll to position [281, 0]
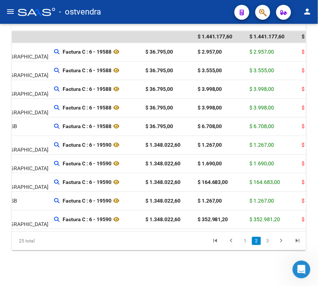
click at [243, 241] on link "1" at bounding box center [244, 241] width 9 height 8
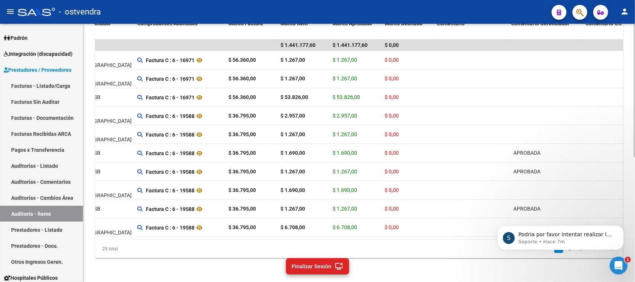
scroll to position [241, 0]
click at [34, 214] on link "Auditoría - Ítems" at bounding box center [41, 214] width 83 height 16
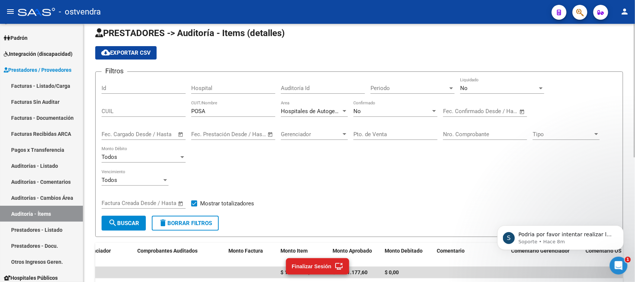
scroll to position [0, 0]
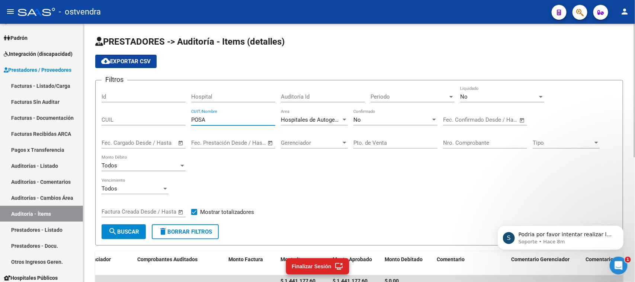
drag, startPoint x: 224, startPoint y: 119, endPoint x: 153, endPoint y: 119, distance: 71.1
click at [153, 119] on div "Filtros Id Hospital Auditoría Id Periodo Periodo No Liquidado CUIL POSA CUIT/No…" at bounding box center [360, 155] width 516 height 138
paste input "30999257182"
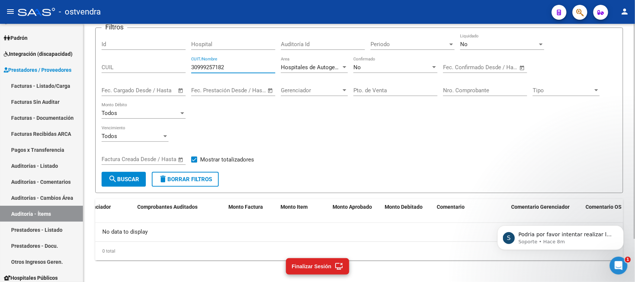
scroll to position [6, 0]
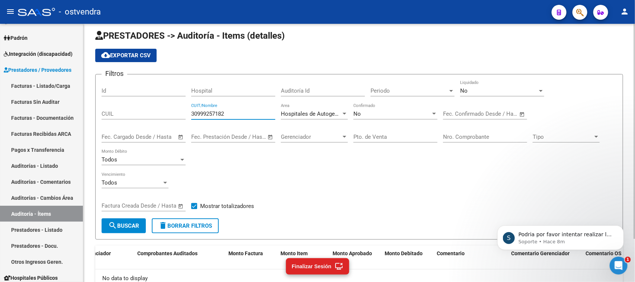
type input "30999257182"
click at [434, 112] on div at bounding box center [434, 114] width 7 height 6
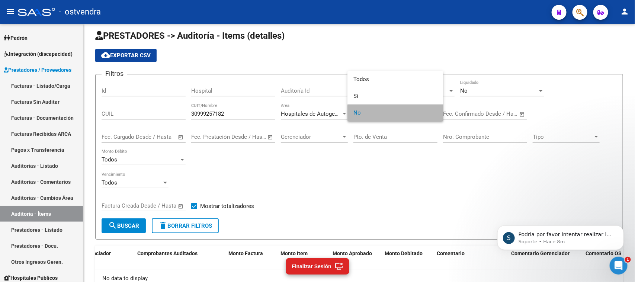
click at [413, 112] on span "No" at bounding box center [396, 113] width 84 height 17
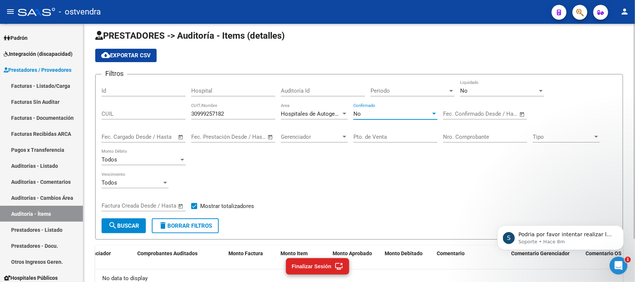
click at [388, 111] on div "No" at bounding box center [392, 114] width 77 height 7
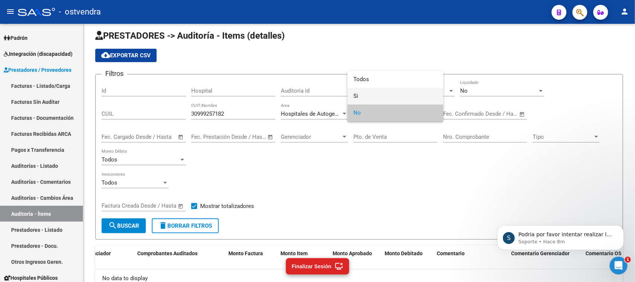
click at [378, 90] on span "Si" at bounding box center [396, 96] width 84 height 17
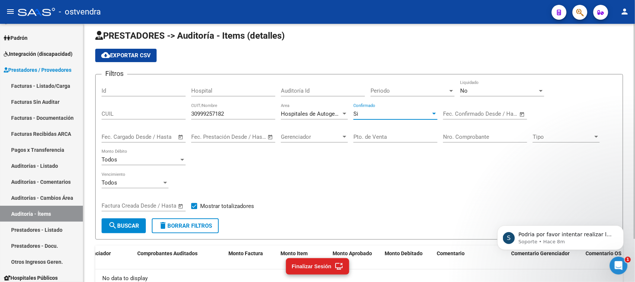
click at [139, 223] on span "search Buscar" at bounding box center [123, 226] width 31 height 7
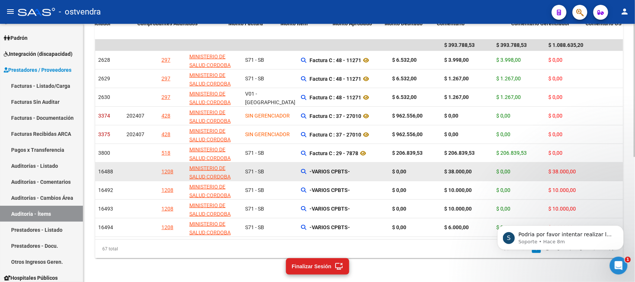
scroll to position [241, 0]
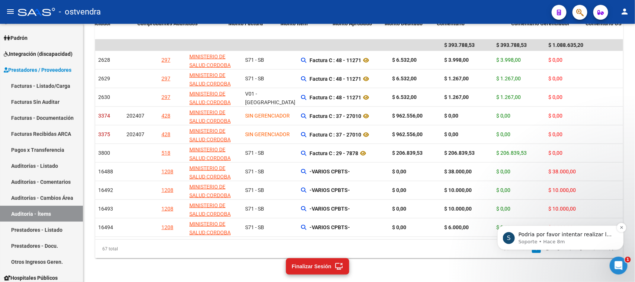
click at [522, 236] on p "Podria por favor intentar realizar la modificación para visualizar si devuelve …" at bounding box center [567, 234] width 96 height 7
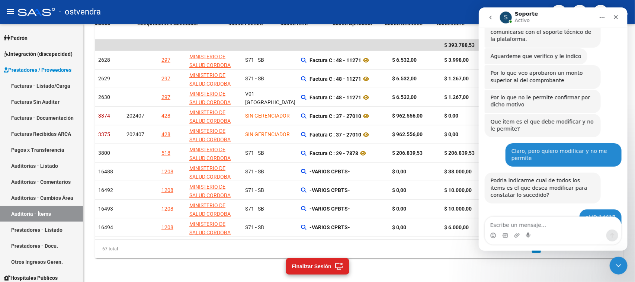
scroll to position [254, 0]
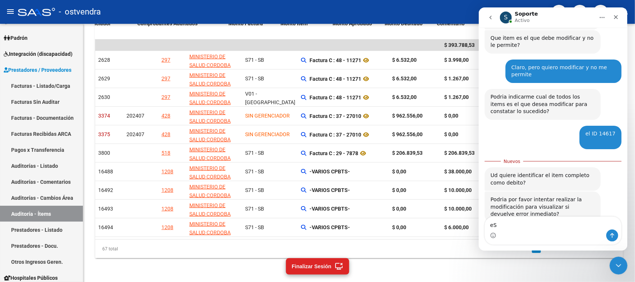
type textarea "e"
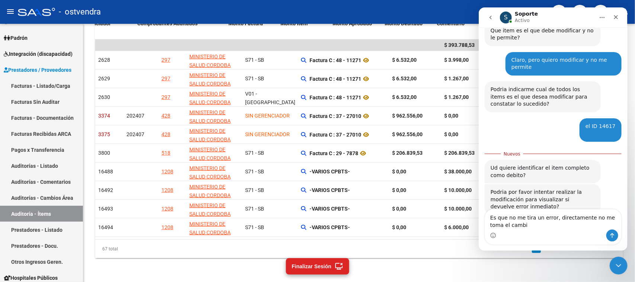
type textarea "Es que no me tira un error, directamente no me toma el cambio"
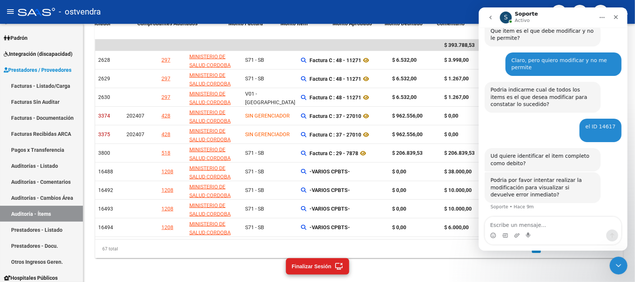
scroll to position [271, 0]
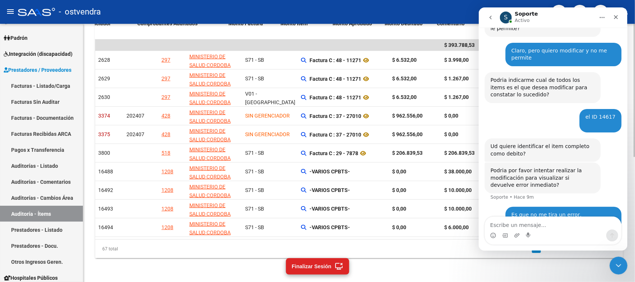
click at [377, 271] on div "PRESTADORES -> Auditoría - Items (detalles) cloud_download Exportar CSV Filtros…" at bounding box center [359, 35] width 552 height 494
click at [616, 262] on icon "Cerrar Intercom Messenger" at bounding box center [617, 264] width 9 height 9
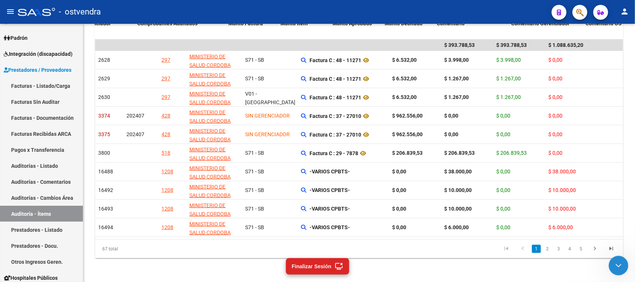
scroll to position [299, 0]
click at [428, 258] on div "67 total 1 2 3 4 5" at bounding box center [359, 249] width 528 height 19
click at [401, 265] on div "PRESTADORES -> Auditoría - Items (detalles) cloud_download Exportar CSV Filtros…" at bounding box center [359, 35] width 552 height 494
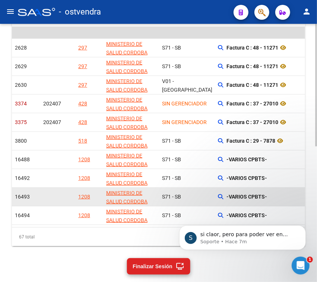
scroll to position [285, 0]
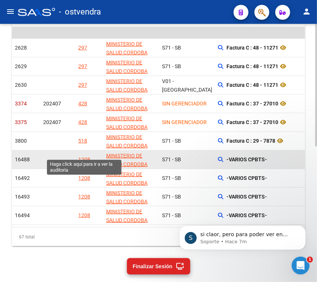
click at [84, 155] on div "1208" at bounding box center [84, 159] width 12 height 9
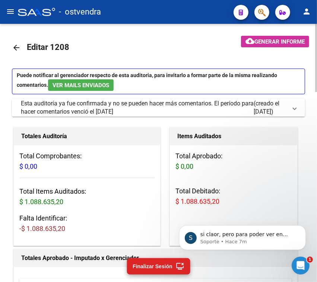
click at [16, 43] on mat-icon "arrow_back" at bounding box center [16, 47] width 9 height 9
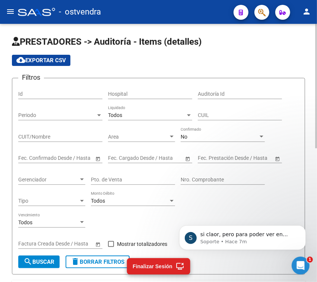
click at [58, 134] on input "CUIT/Nombre" at bounding box center [60, 137] width 84 height 6
paste input "30999257182"
type input "30999257182"
click at [137, 115] on div "Todos" at bounding box center [146, 115] width 77 height 6
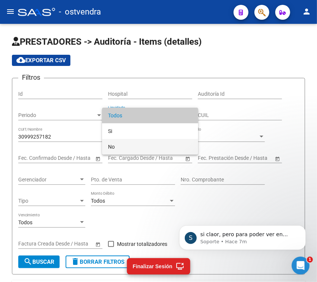
click at [124, 145] on span "No" at bounding box center [150, 147] width 84 height 16
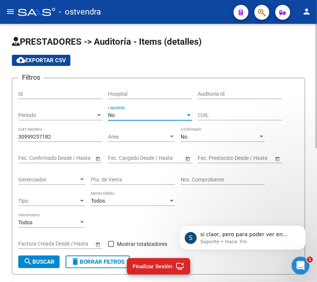
click at [191, 135] on div "No" at bounding box center [219, 137] width 77 height 6
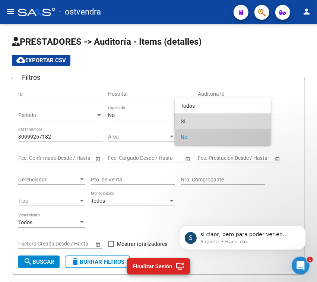
click at [209, 119] on span "Si" at bounding box center [223, 122] width 84 height 16
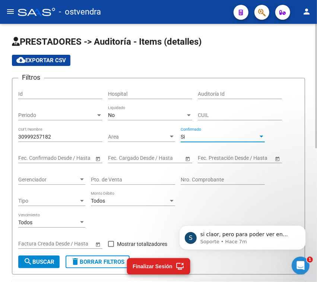
scroll to position [140, 0]
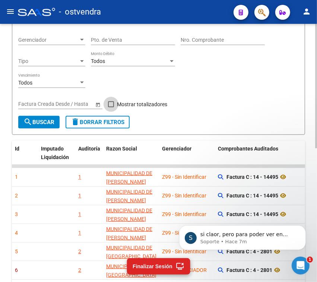
click at [154, 103] on span "Mostrar totalizadores" at bounding box center [142, 104] width 50 height 9
click at [111, 107] on input "Mostrar totalizadores" at bounding box center [111, 107] width 0 height 0
checkbox input "true"
click at [47, 125] on span "search Buscar" at bounding box center [38, 122] width 31 height 7
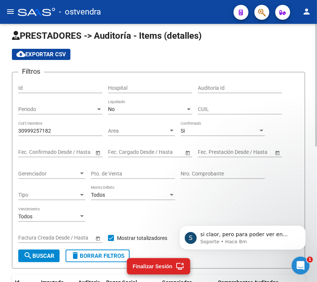
scroll to position [0, 0]
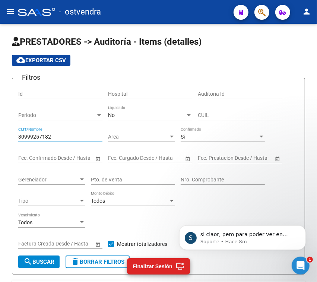
drag, startPoint x: 57, startPoint y: 134, endPoint x: -10, endPoint y: 139, distance: 67.2
click at [0, 139] on html "menu - ostvendra person Firma Express Inicio Calendario SSS Instructivos Contac…" at bounding box center [158, 141] width 317 height 282
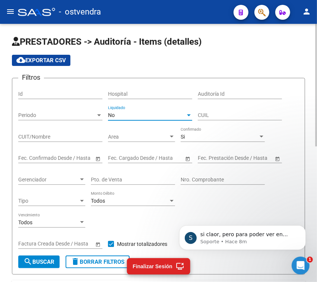
click at [133, 116] on div "No" at bounding box center [146, 115] width 77 height 6
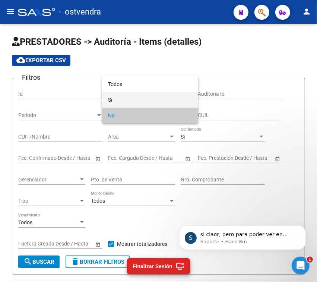
click at [130, 99] on span "Si" at bounding box center [150, 100] width 84 height 16
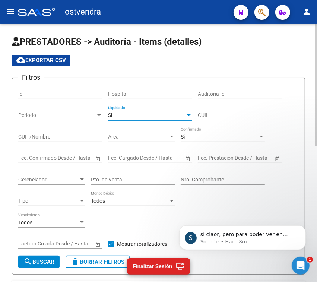
click at [58, 136] on input "CUIT/Nombre" at bounding box center [60, 137] width 84 height 6
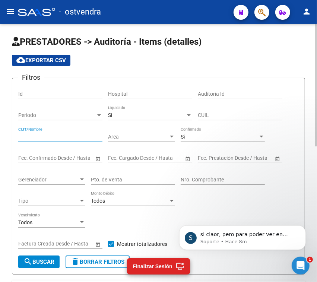
paste input "30999257182"
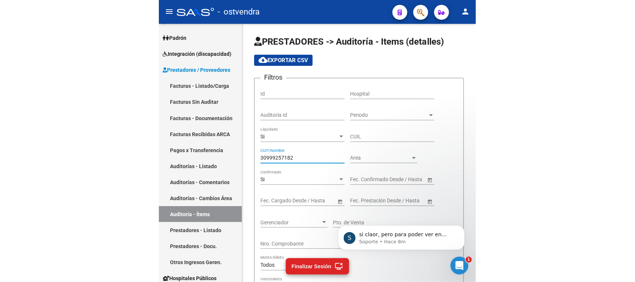
scroll to position [300, 0]
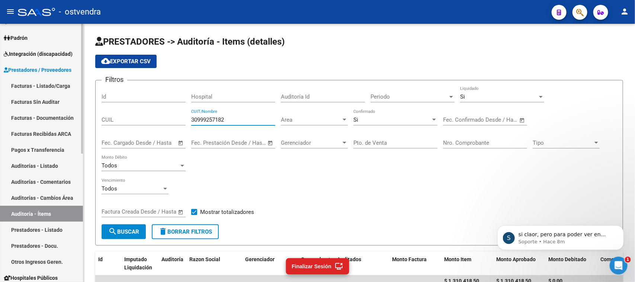
type input "30999257182"
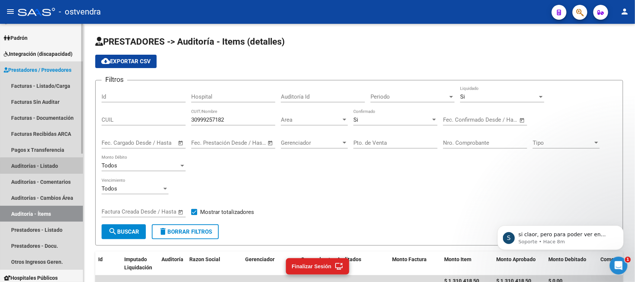
click at [48, 166] on link "Auditorías - Listado" at bounding box center [41, 166] width 83 height 16
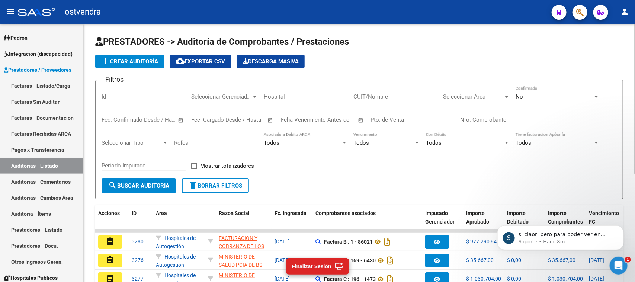
click at [388, 100] on div "CUIT/Nombre" at bounding box center [396, 94] width 84 height 16
paste input "30999257182"
type input "30999257182"
click at [468, 96] on span "Seleccionar Area" at bounding box center [473, 96] width 60 height 7
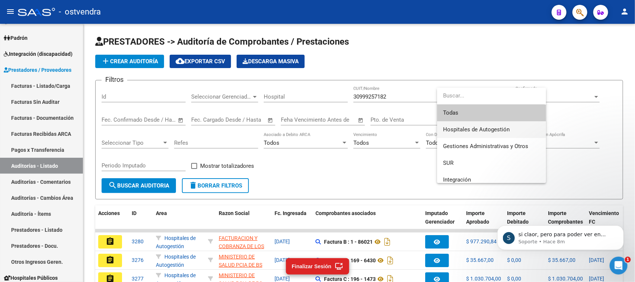
click at [462, 133] on span "Hospitales de Autogestión" at bounding box center [491, 129] width 97 height 17
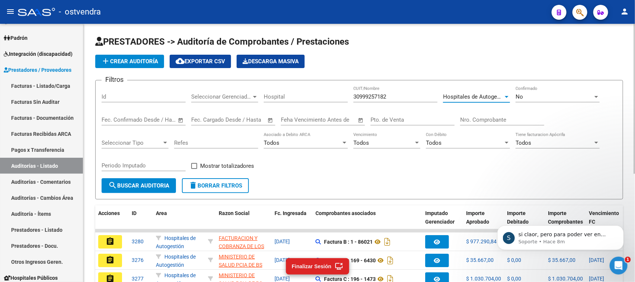
click at [543, 101] on div "No Confirmado" at bounding box center [558, 94] width 84 height 16
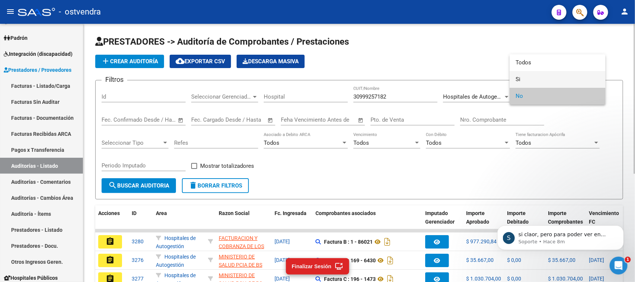
click at [537, 79] on span "Si" at bounding box center [558, 79] width 84 height 17
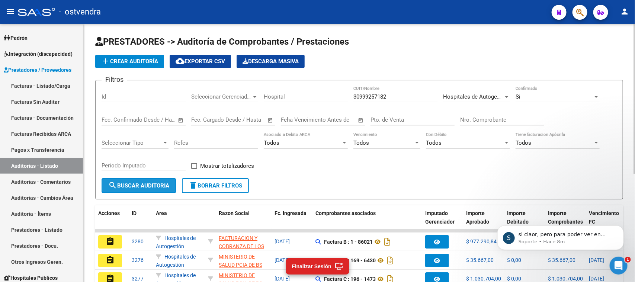
click at [164, 182] on span "search Buscar Auditoria" at bounding box center [138, 185] width 61 height 7
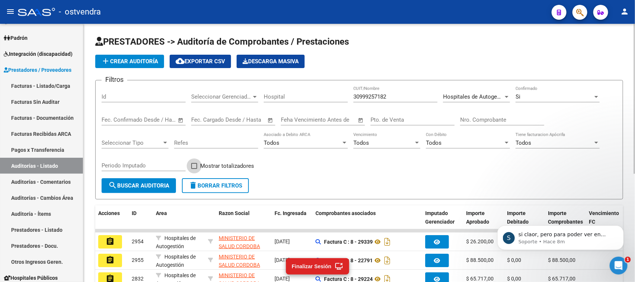
click at [227, 162] on span "Mostrar totalizadores" at bounding box center [227, 166] width 54 height 9
click at [194, 169] on input "Mostrar totalizadores" at bounding box center [194, 169] width 0 height 0
checkbox input "true"
click at [125, 182] on span "search Buscar Auditoria" at bounding box center [138, 185] width 61 height 7
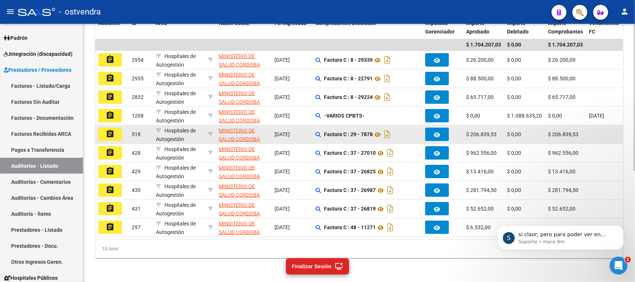
scroll to position [196, 0]
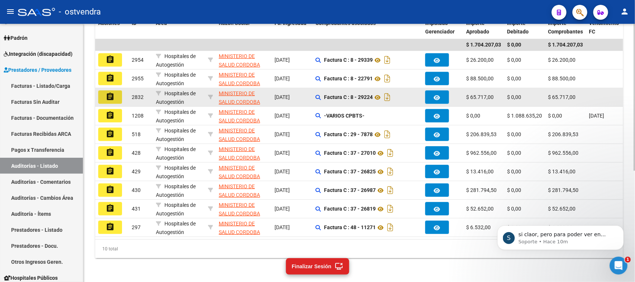
click at [106, 92] on mat-icon "assignment" at bounding box center [110, 96] width 9 height 9
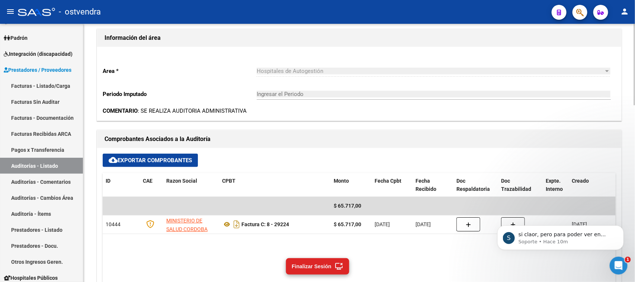
scroll to position [233, 0]
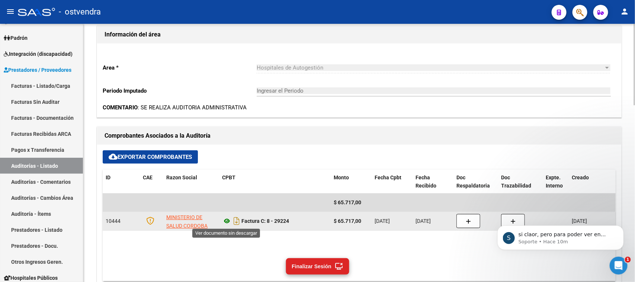
click at [226, 223] on icon at bounding box center [227, 221] width 10 height 9
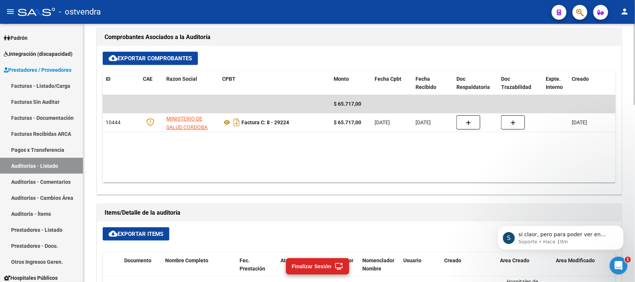
scroll to position [285, 0]
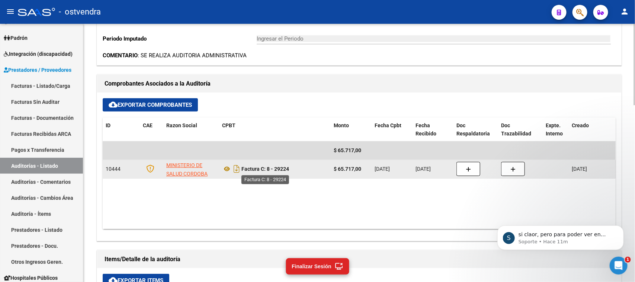
click at [249, 164] on div "Factura C: 8 - 29224" at bounding box center [275, 169] width 106 height 12
click at [252, 168] on strong "Factura C: 8 - 29224" at bounding box center [266, 169] width 48 height 6
click at [270, 167] on strong "Factura C: 8 - 29224" at bounding box center [266, 169] width 48 height 6
click at [268, 168] on strong "Factura C: 8 - 29224" at bounding box center [266, 169] width 48 height 6
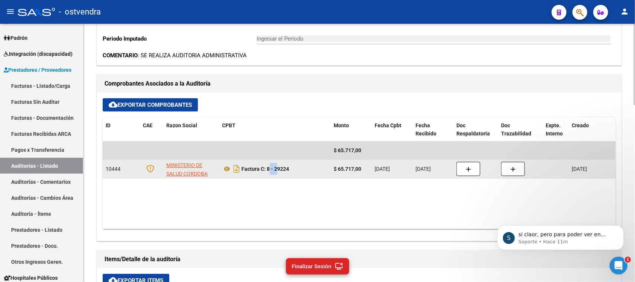
drag, startPoint x: 268, startPoint y: 168, endPoint x: 274, endPoint y: 168, distance: 5.6
click at [274, 168] on strong "Factura C: 8 - 29224" at bounding box center [266, 169] width 48 height 6
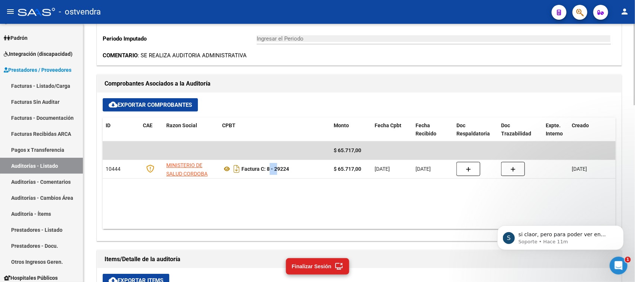
scroll to position [0, 0]
click at [561, 236] on p "si claor, pero para poder ver en consola el codigo interno por favor" at bounding box center [567, 234] width 96 height 7
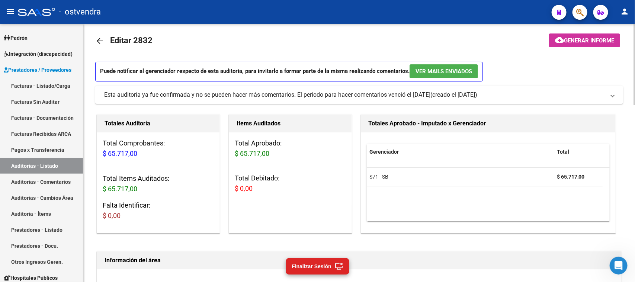
scroll to position [6, 0]
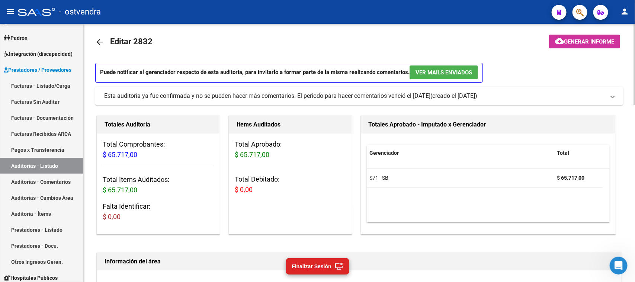
click at [278, 99] on div "Esta auditoría ya fue confirmada y no se pueden hacer más comentarios. El perío…" at bounding box center [267, 96] width 326 height 8
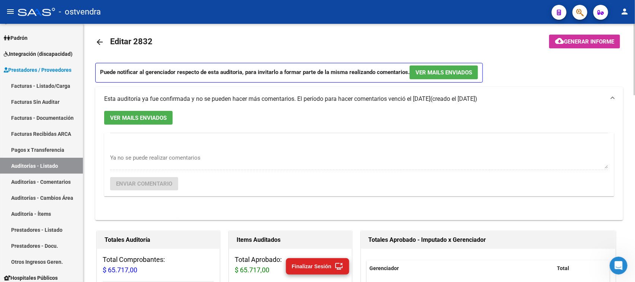
click at [278, 99] on div "Esta auditoría ya fue confirmada y no se pueden hacer más comentarios. El perío…" at bounding box center [267, 99] width 326 height 8
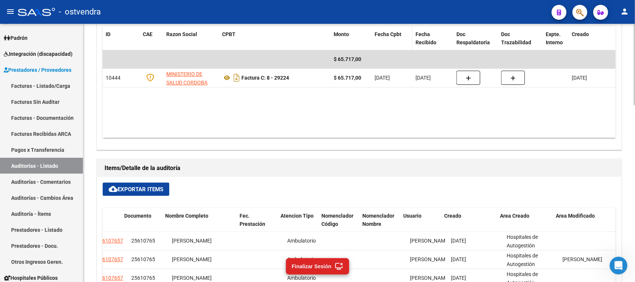
scroll to position [378, 0]
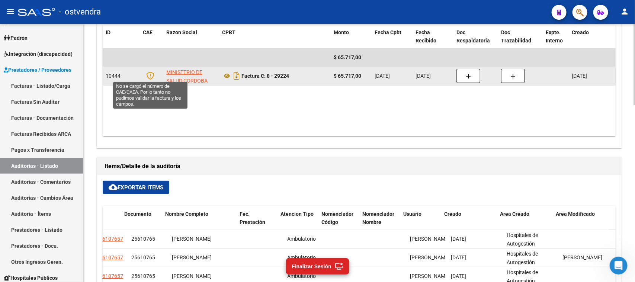
click at [151, 77] on icon at bounding box center [150, 75] width 8 height 8
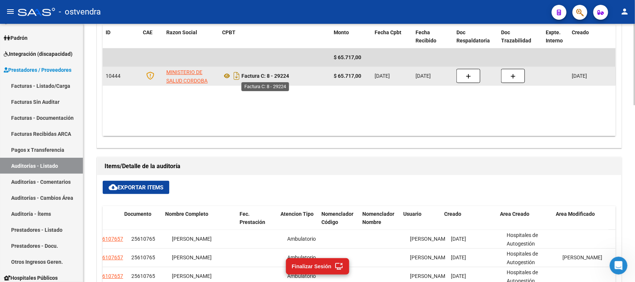
click at [253, 73] on strong "Factura C: 8 - 29224" at bounding box center [266, 76] width 48 height 6
click at [224, 75] on icon at bounding box center [227, 75] width 10 height 9
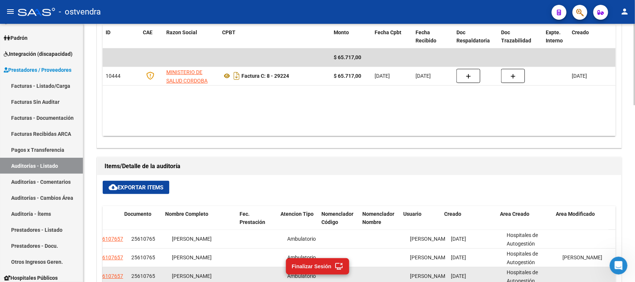
scroll to position [341, 0]
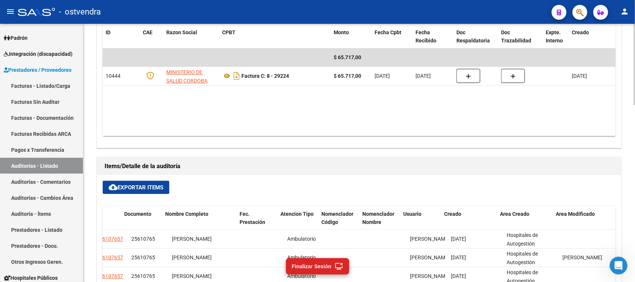
click at [385, 149] on div "Comprobantes Asociados a la Auditoría cloud_download Exportar Comprobantes ID C…" at bounding box center [359, 65] width 528 height 170
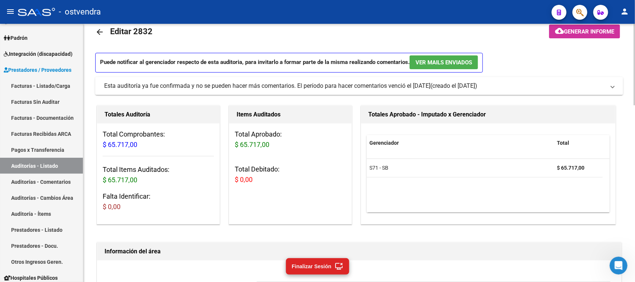
scroll to position [0, 0]
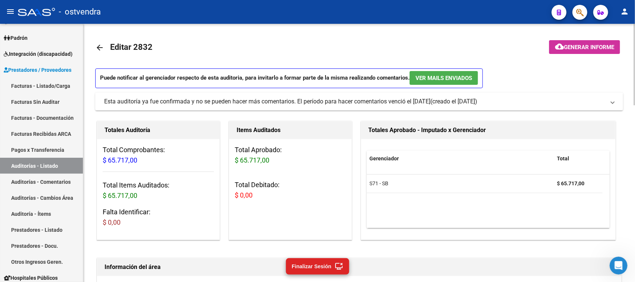
click at [452, 240] on div "Totales Aprobado - Imputado x Gerenciador Gerenciador Total S71 - SB $ 65.717,00" at bounding box center [488, 180] width 255 height 119
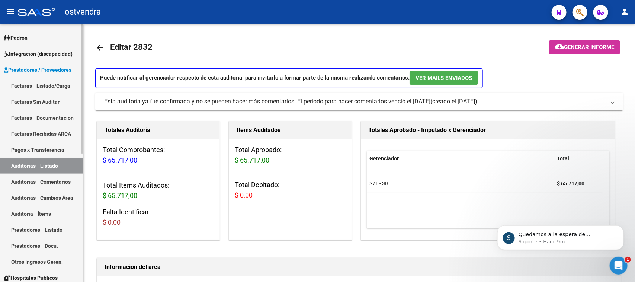
click at [53, 168] on link "Auditorías - Listado" at bounding box center [41, 166] width 83 height 16
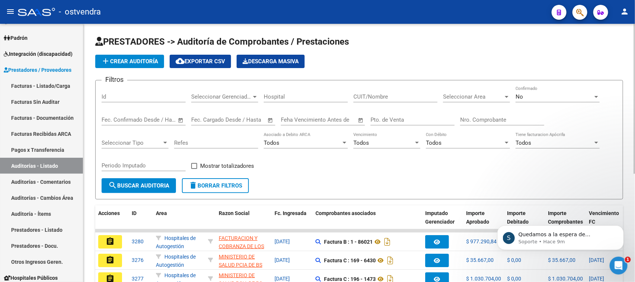
click at [391, 100] on div "CUIT/Nombre" at bounding box center [396, 94] width 84 height 16
paste input "30999257182"
type input "30999257182"
click at [481, 98] on span "Seleccionar Area" at bounding box center [473, 96] width 60 height 7
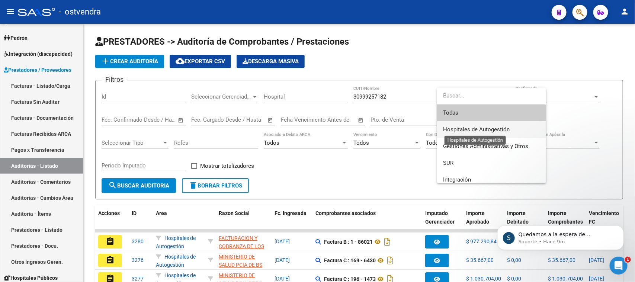
click at [474, 132] on span "Hospitales de Autogestión" at bounding box center [476, 129] width 67 height 7
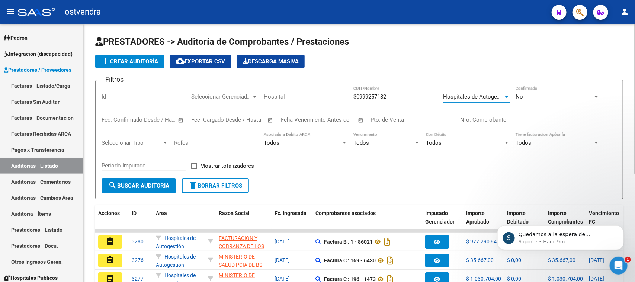
click at [540, 94] on div "No" at bounding box center [554, 96] width 77 height 7
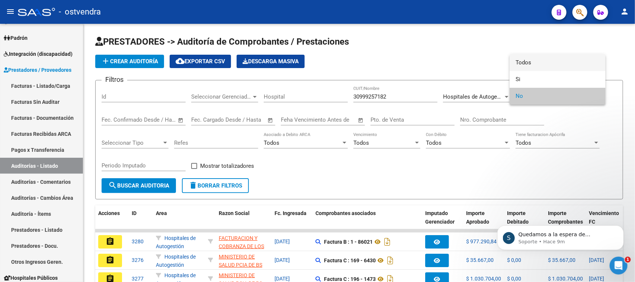
click at [542, 64] on span "Todos" at bounding box center [558, 62] width 84 height 17
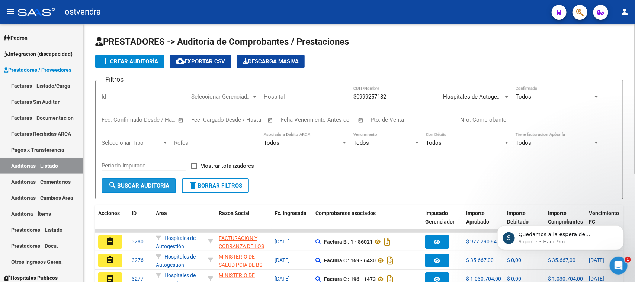
click at [144, 182] on span "search Buscar Auditoria" at bounding box center [138, 185] width 61 height 7
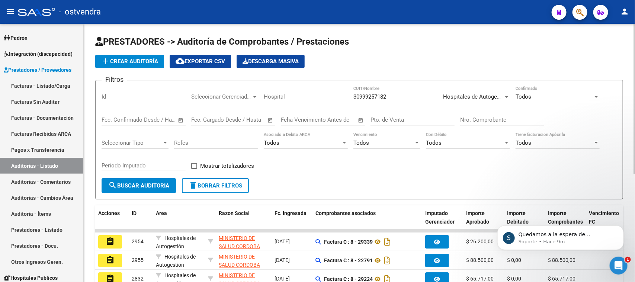
click at [525, 95] on span "Todos" at bounding box center [524, 96] width 16 height 7
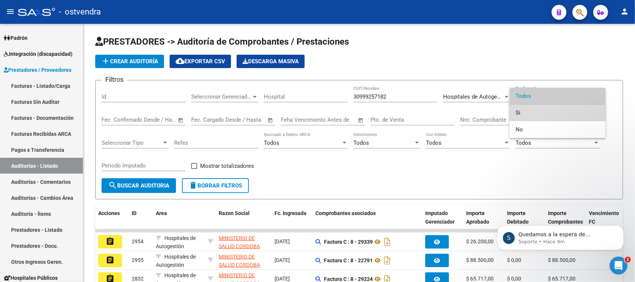
click at [533, 110] on span "Si" at bounding box center [558, 113] width 84 height 17
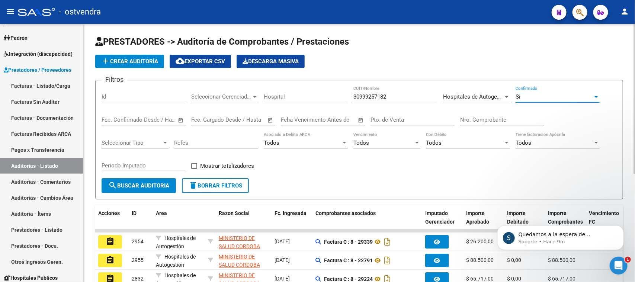
click at [153, 187] on span "search Buscar Auditoria" at bounding box center [138, 185] width 61 height 7
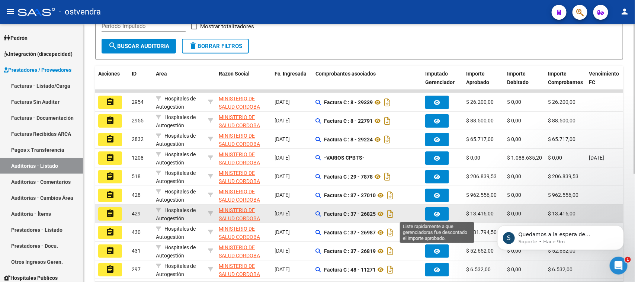
scroll to position [186, 0]
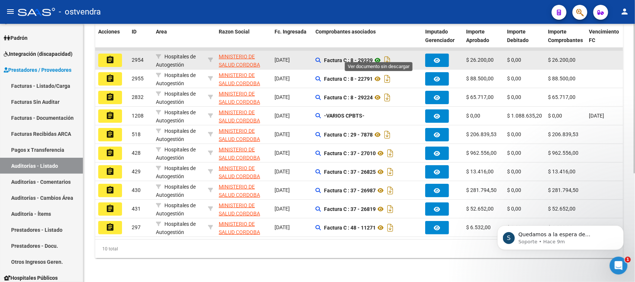
click at [379, 56] on icon at bounding box center [378, 60] width 10 height 9
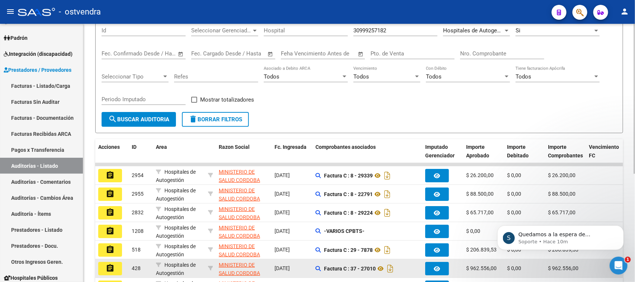
scroll to position [47, 0]
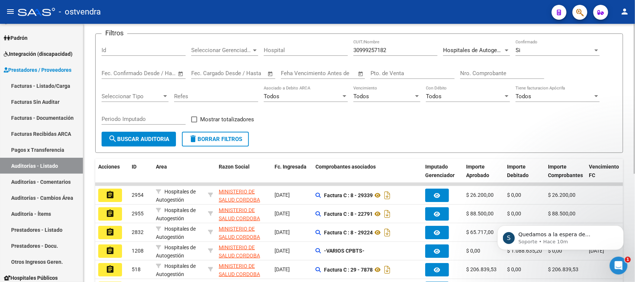
click at [368, 121] on div "Filtros Id Seleccionar Gerenciador Seleccionar Gerenciador Hospital 30999257182…" at bounding box center [360, 86] width 516 height 92
click at [111, 191] on mat-icon "assignment" at bounding box center [110, 195] width 9 height 9
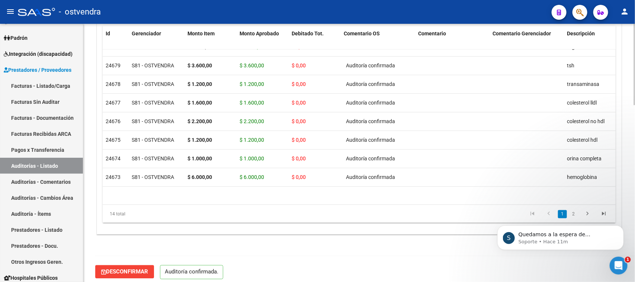
scroll to position [47, 0]
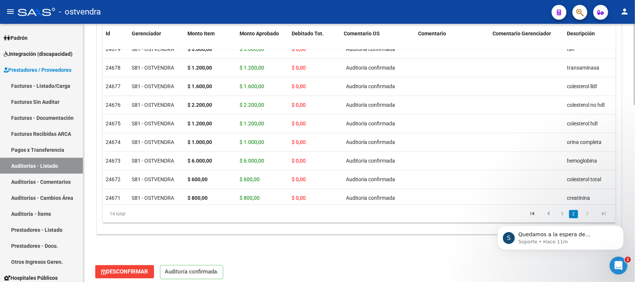
click at [127, 274] on span "Desconfirmar" at bounding box center [124, 272] width 47 height 7
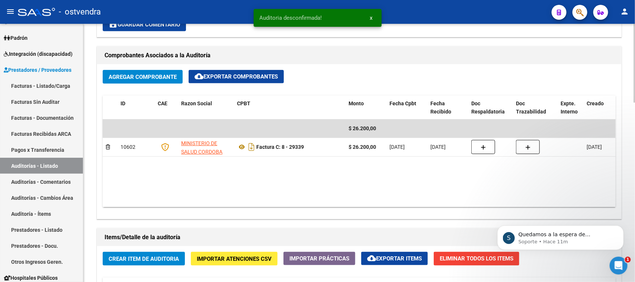
scroll to position [398, 0]
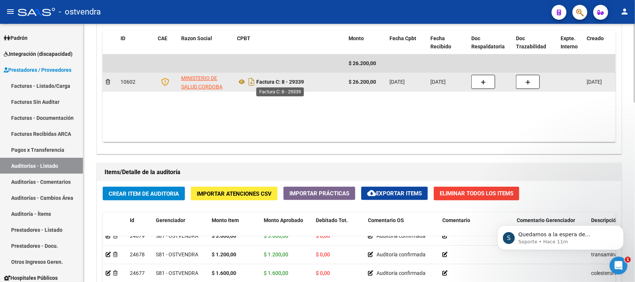
drag, startPoint x: 309, startPoint y: 80, endPoint x: 291, endPoint y: 81, distance: 18.2
click at [291, 81] on div "Factura C: 8 - 29339" at bounding box center [290, 82] width 106 height 12
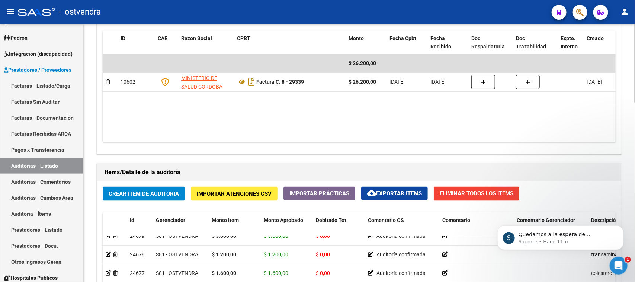
copy strong "29339"
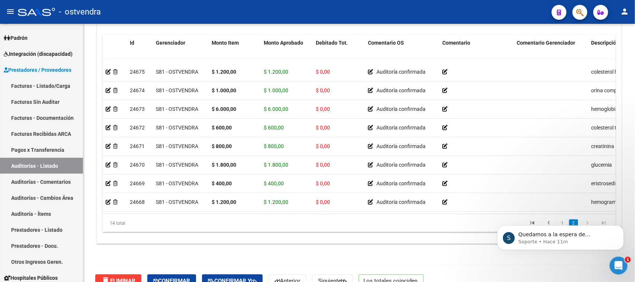
scroll to position [589, 0]
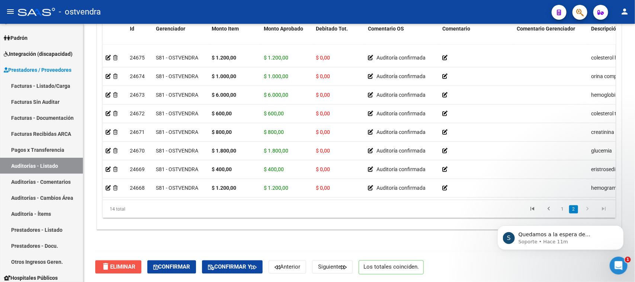
click at [128, 262] on button "delete Eliminar" at bounding box center [118, 267] width 46 height 13
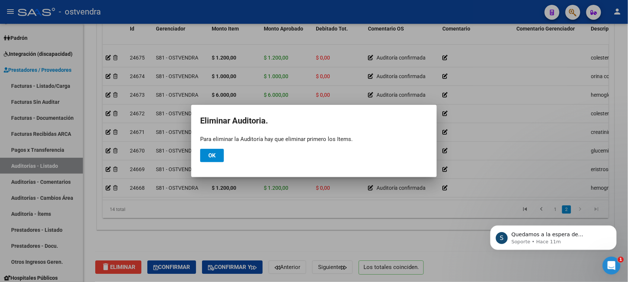
click at [259, 240] on div at bounding box center [314, 141] width 628 height 282
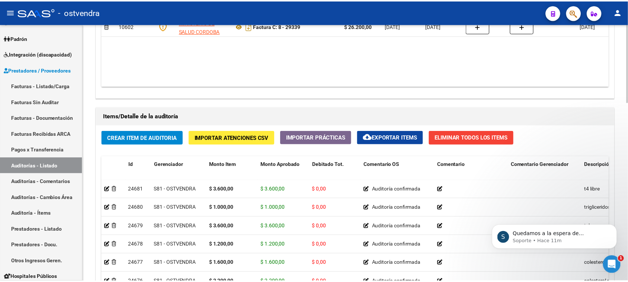
scroll to position [450, 0]
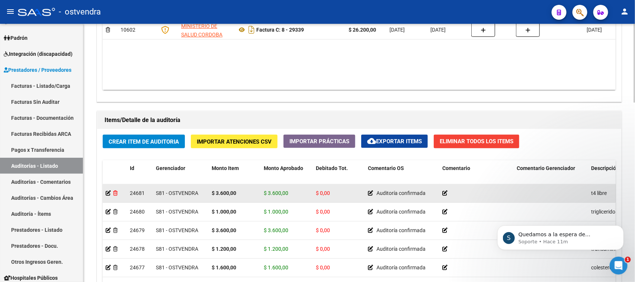
click at [115, 191] on icon at bounding box center [115, 193] width 4 height 5
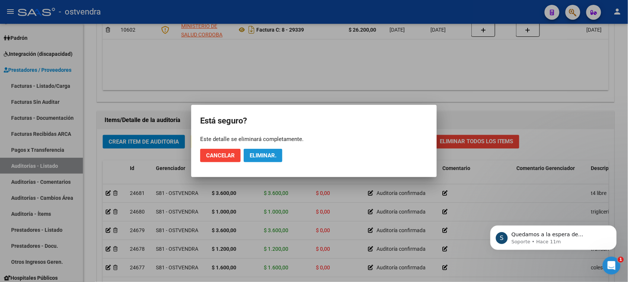
click at [272, 154] on span "Eliminar." at bounding box center [263, 155] width 27 height 7
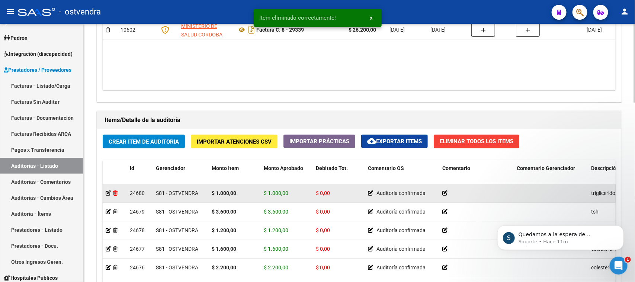
click at [116, 193] on icon at bounding box center [115, 193] width 4 height 5
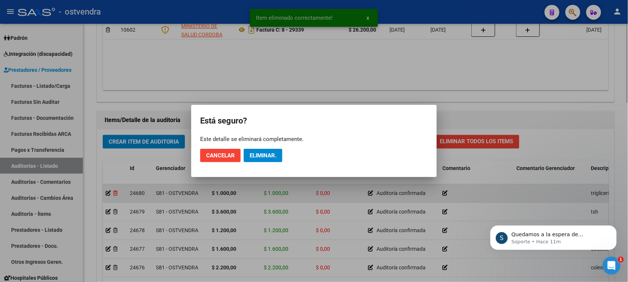
scroll to position [96, 0]
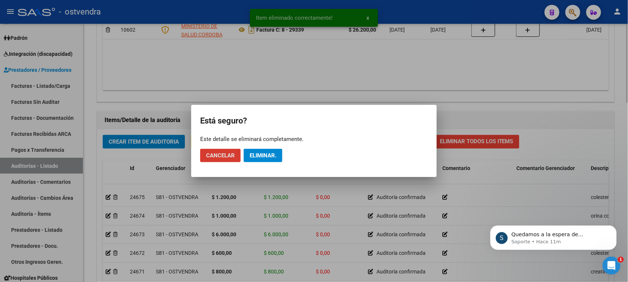
drag, startPoint x: 277, startPoint y: 153, endPoint x: 131, endPoint y: 188, distance: 149.3
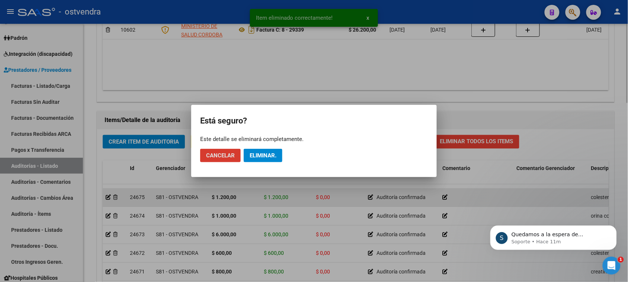
click at [276, 153] on span "Eliminar." at bounding box center [263, 155] width 27 height 7
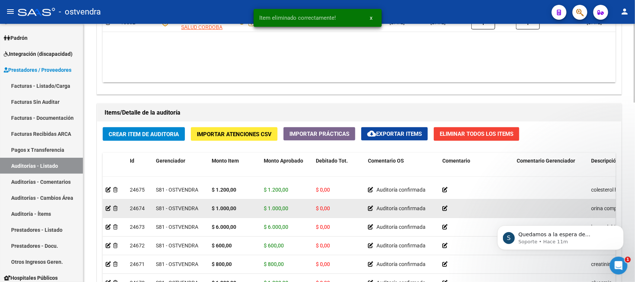
scroll to position [77, 0]
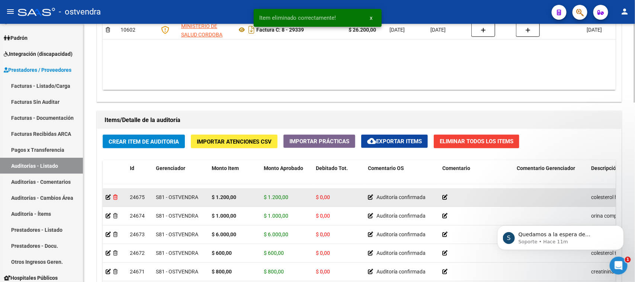
click at [114, 195] on icon at bounding box center [115, 197] width 4 height 5
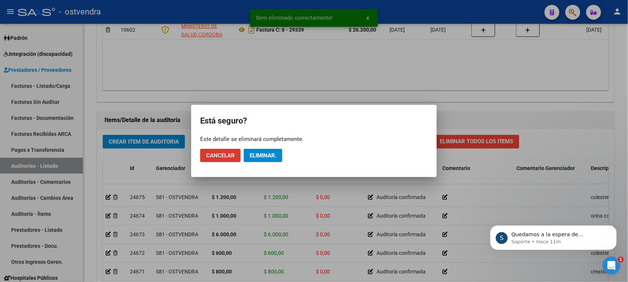
click at [269, 148] on mat-dialog-actions "Cancelar Eliminar." at bounding box center [314, 155] width 228 height 25
click at [277, 155] on span "Eliminar." at bounding box center [263, 155] width 27 height 7
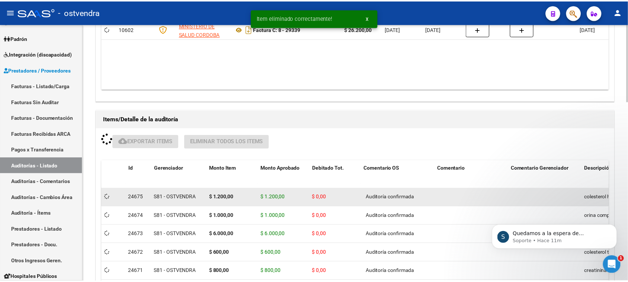
scroll to position [59, 0]
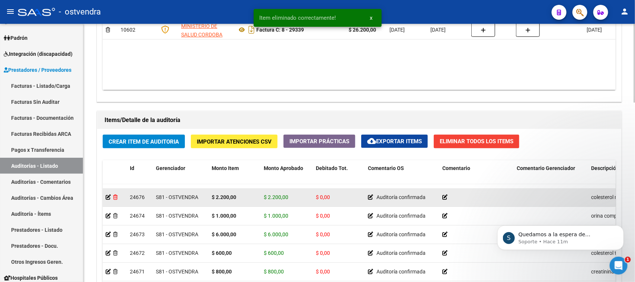
click at [115, 195] on icon at bounding box center [115, 197] width 4 height 5
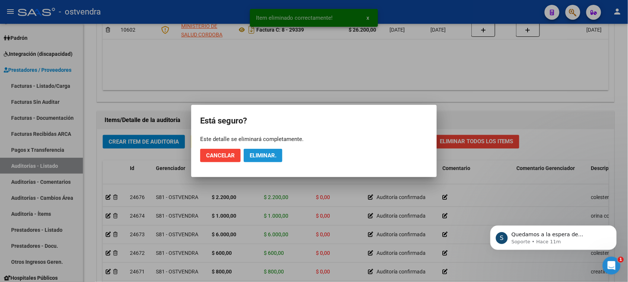
click at [263, 153] on span "Eliminar." at bounding box center [263, 155] width 27 height 7
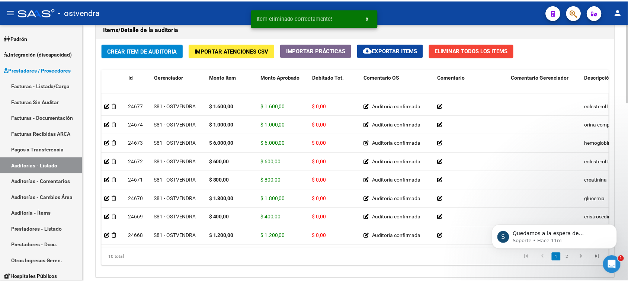
scroll to position [589, 0]
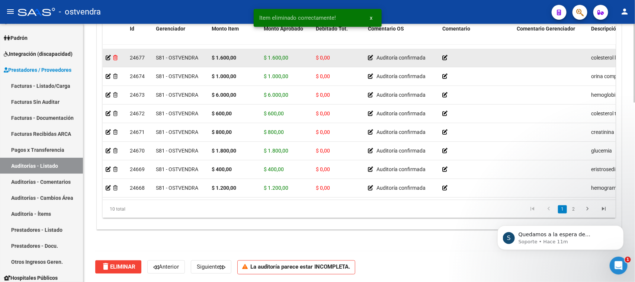
click at [114, 55] on icon at bounding box center [115, 57] width 4 height 5
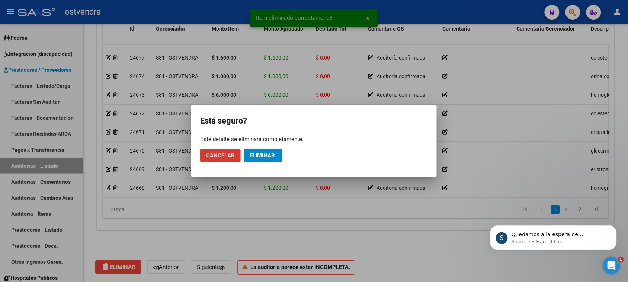
click at [277, 155] on button "Eliminar." at bounding box center [263, 155] width 39 height 13
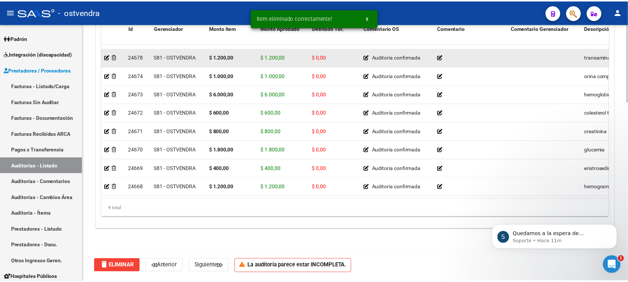
scroll to position [22, 0]
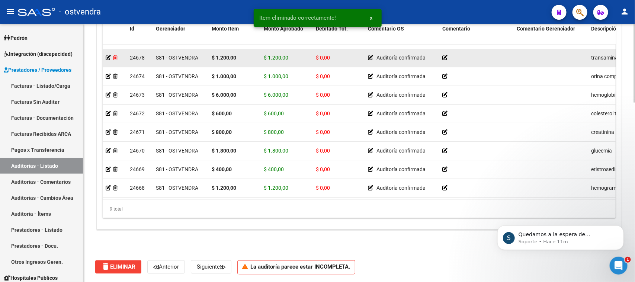
click at [115, 55] on icon at bounding box center [115, 57] width 4 height 5
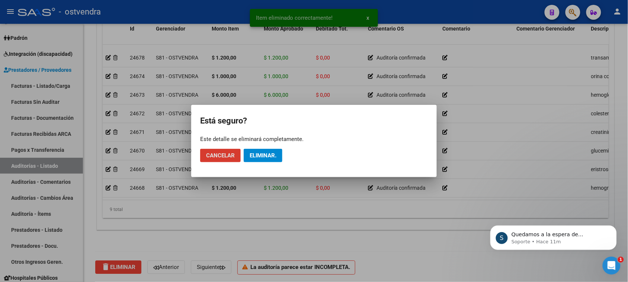
drag, startPoint x: 277, startPoint y: 153, endPoint x: 259, endPoint y: 146, distance: 19.7
click at [276, 153] on button "Eliminar." at bounding box center [263, 155] width 39 height 13
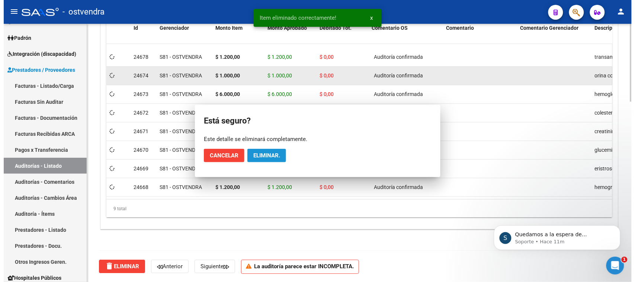
scroll to position [0, 0]
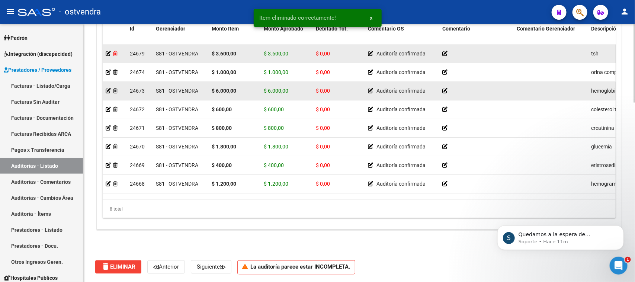
click at [115, 51] on icon at bounding box center [115, 53] width 4 height 5
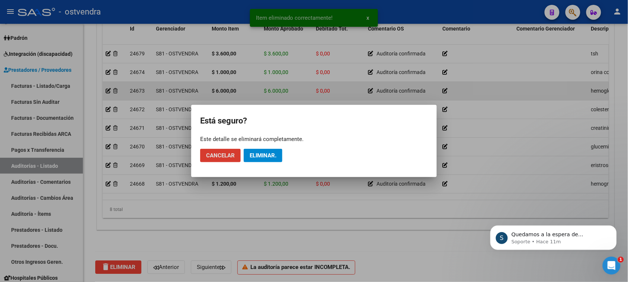
click at [269, 157] on span "Eliminar." at bounding box center [263, 155] width 27 height 7
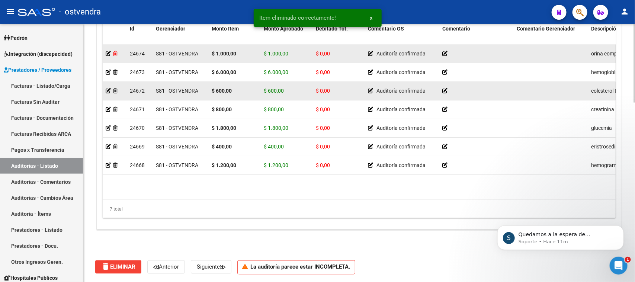
click at [115, 52] on icon at bounding box center [115, 53] width 4 height 5
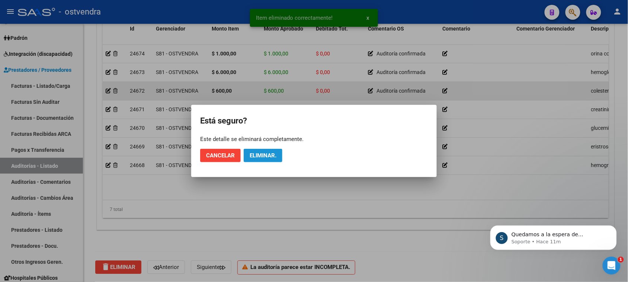
click at [272, 157] on span "Eliminar." at bounding box center [263, 155] width 27 height 7
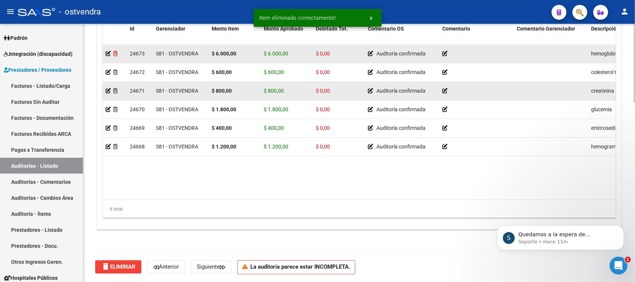
click at [114, 53] on icon at bounding box center [115, 53] width 4 height 5
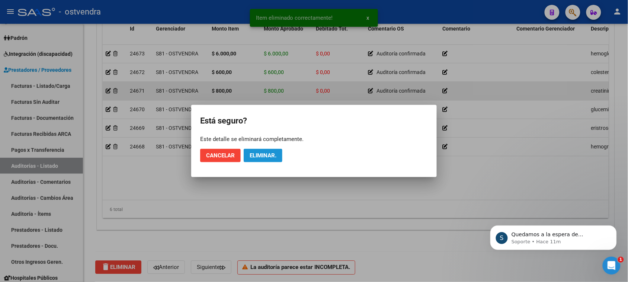
click at [277, 157] on button "Eliminar." at bounding box center [263, 155] width 39 height 13
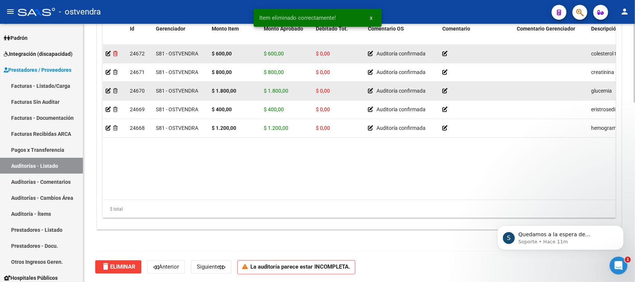
click at [115, 55] on icon at bounding box center [115, 53] width 4 height 5
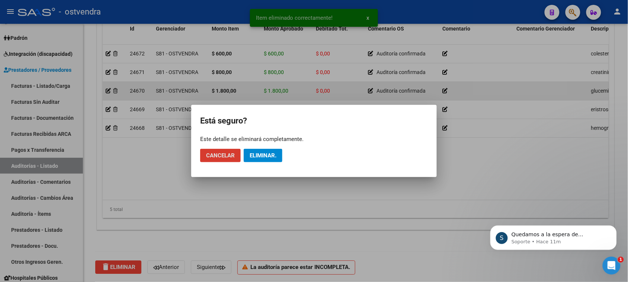
click at [275, 151] on button "Eliminar." at bounding box center [263, 155] width 39 height 13
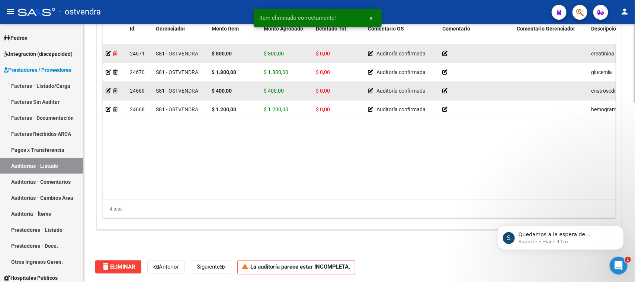
click at [115, 52] on icon at bounding box center [115, 53] width 4 height 5
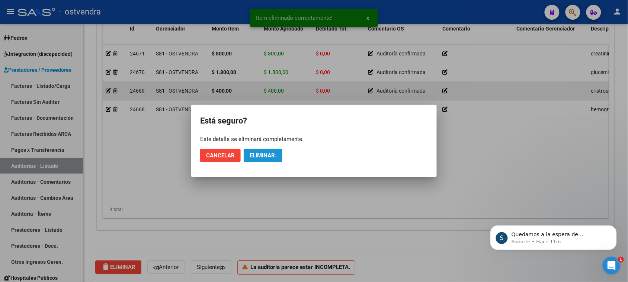
drag, startPoint x: 259, startPoint y: 155, endPoint x: 142, endPoint y: 97, distance: 130.4
click at [259, 155] on span "Eliminar." at bounding box center [263, 155] width 27 height 7
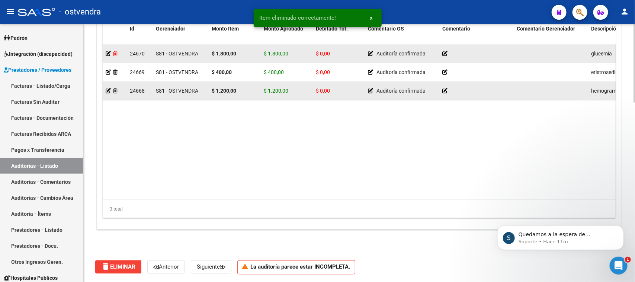
click at [117, 54] on icon at bounding box center [115, 53] width 4 height 5
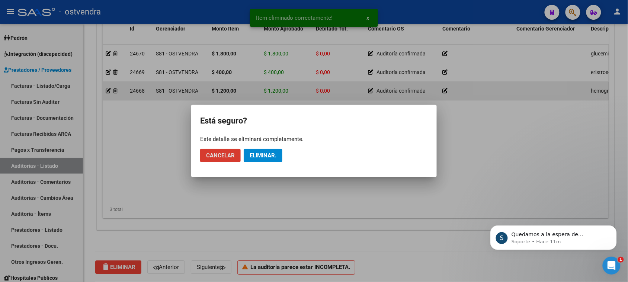
click at [266, 159] on button "Eliminar." at bounding box center [263, 155] width 39 height 13
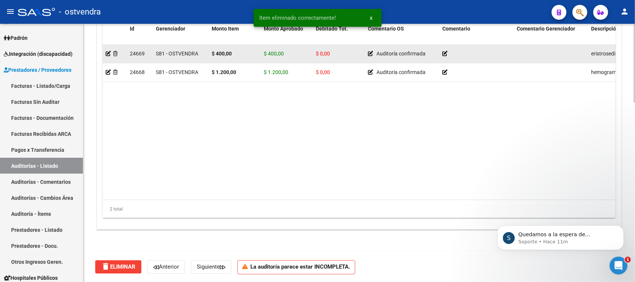
click at [115, 57] on datatable-body-cell at bounding box center [115, 54] width 24 height 18
click at [118, 52] on div at bounding box center [115, 54] width 18 height 9
click at [115, 54] on icon at bounding box center [115, 53] width 4 height 5
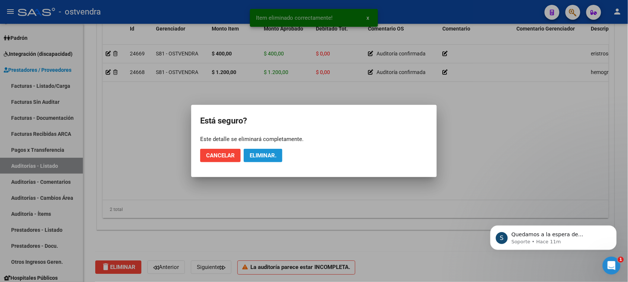
click at [255, 151] on button "Eliminar." at bounding box center [263, 155] width 39 height 13
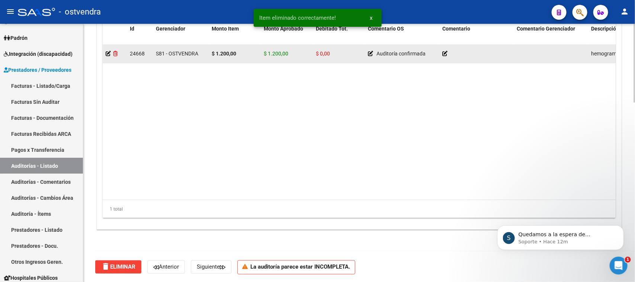
click at [116, 53] on icon at bounding box center [115, 53] width 4 height 5
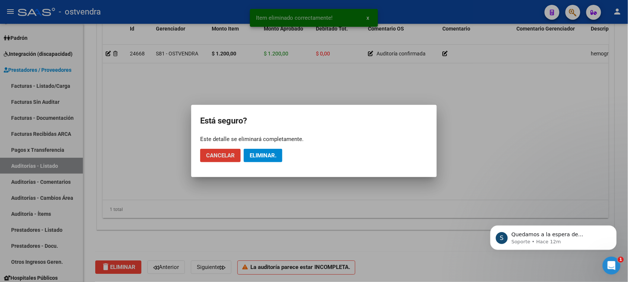
click at [275, 159] on span "Eliminar." at bounding box center [263, 155] width 27 height 7
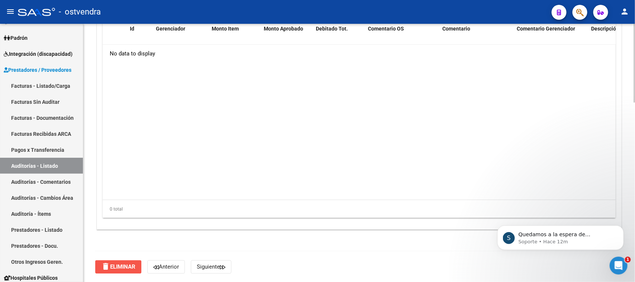
click at [114, 269] on span "delete Eliminar" at bounding box center [118, 267] width 34 height 7
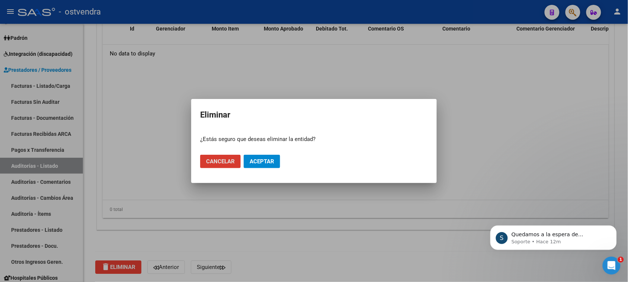
click at [274, 159] on span "Aceptar" at bounding box center [262, 161] width 25 height 7
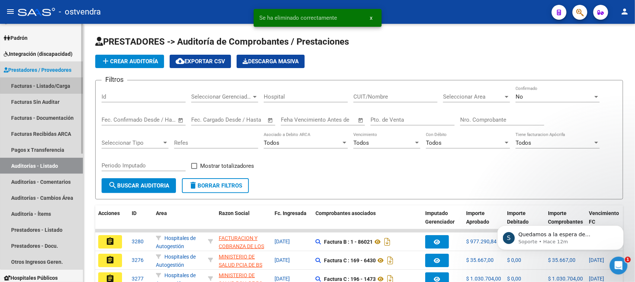
click at [56, 86] on link "Facturas - Listado/Carga" at bounding box center [41, 86] width 83 height 16
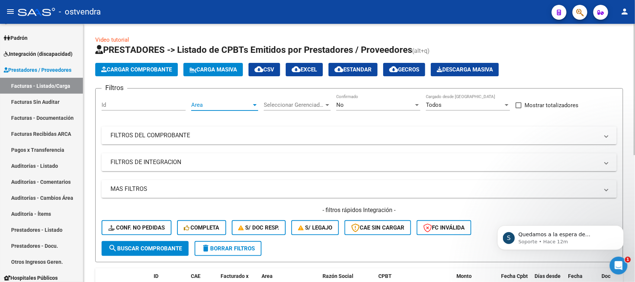
click at [210, 102] on span "Area" at bounding box center [221, 105] width 60 height 7
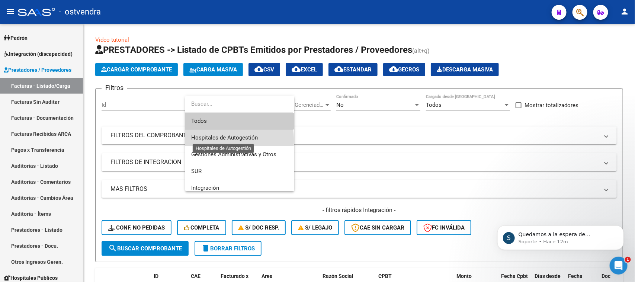
click at [224, 140] on span "Hospitales de Autogestión" at bounding box center [224, 137] width 67 height 7
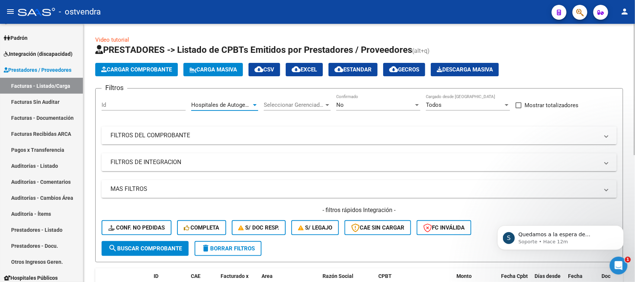
click at [223, 133] on mat-panel-title "FILTROS DEL COMPROBANTE" at bounding box center [355, 135] width 489 height 8
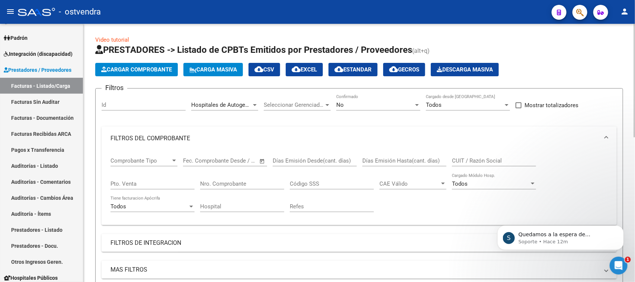
click at [260, 187] on div "Nro. Comprobante" at bounding box center [242, 181] width 84 height 16
paste input "29339"
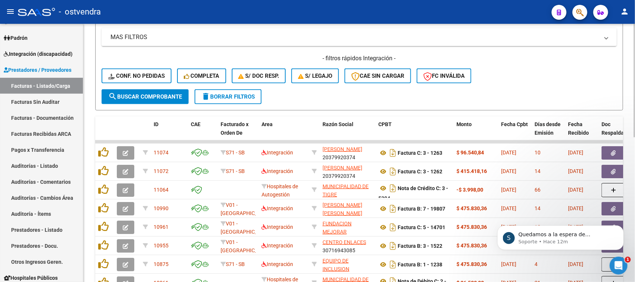
type input "29339"
click at [168, 95] on span "search Buscar Comprobante" at bounding box center [145, 96] width 74 height 7
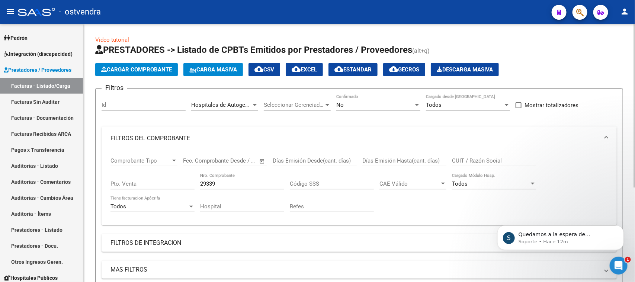
click at [374, 102] on div "No" at bounding box center [375, 105] width 77 height 7
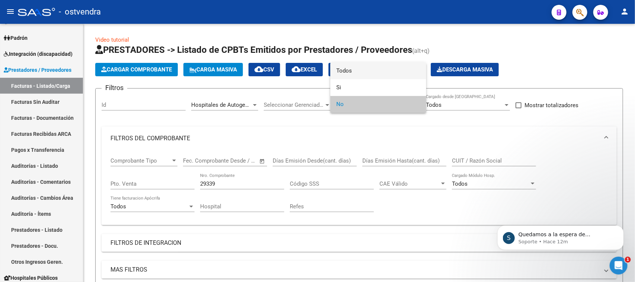
click at [367, 69] on span "Todos" at bounding box center [379, 71] width 84 height 17
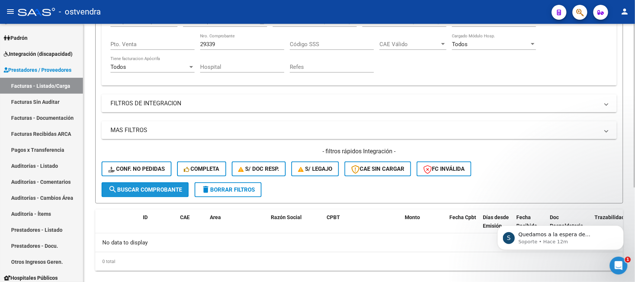
click at [166, 182] on button "search Buscar Comprobante" at bounding box center [145, 189] width 87 height 15
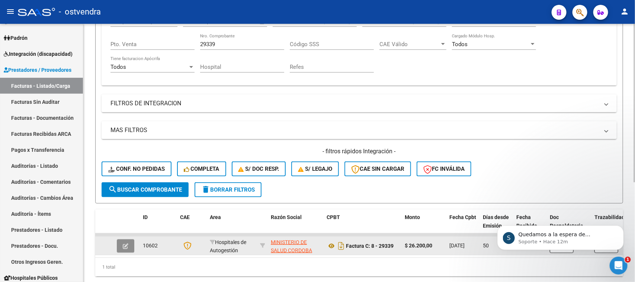
click at [124, 246] on icon "button" at bounding box center [126, 246] width 6 height 6
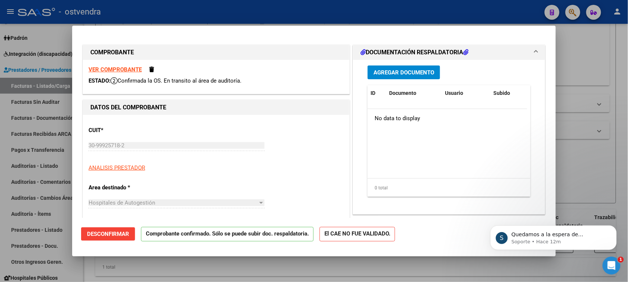
type input "[DATE]"
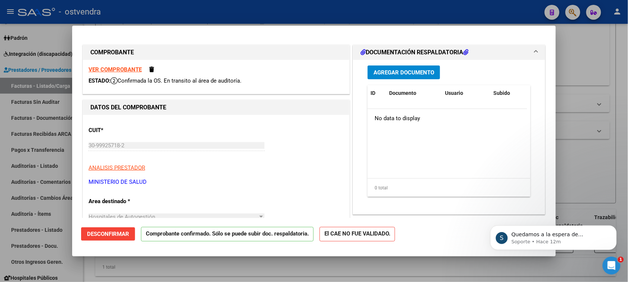
click at [119, 239] on button "Desconfirmar" at bounding box center [108, 233] width 54 height 13
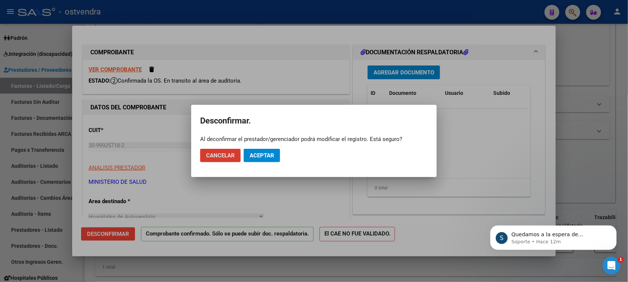
click at [272, 153] on span "Aceptar" at bounding box center [262, 155] width 25 height 7
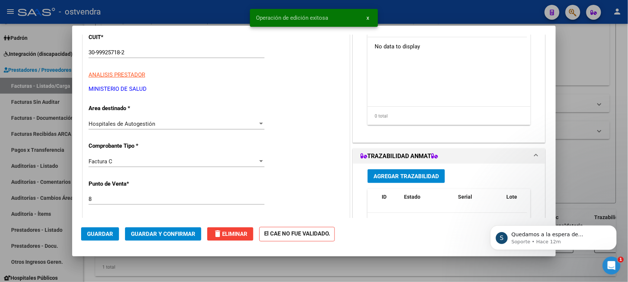
click at [130, 195] on div "8 Ingresar el Nro." at bounding box center [177, 199] width 176 height 11
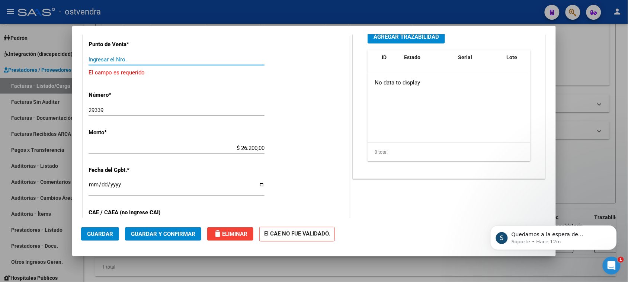
scroll to position [279, 0]
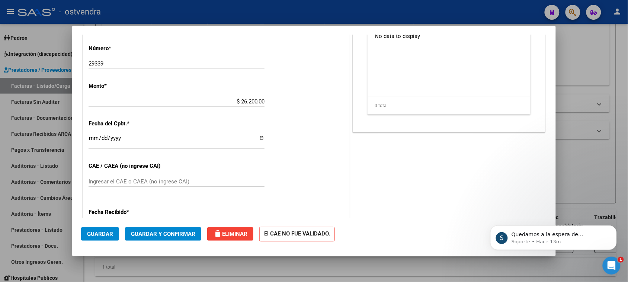
click at [178, 211] on div "Fecha Recibido * [DATE] Ingresar la fecha" at bounding box center [216, 224] width 255 height 42
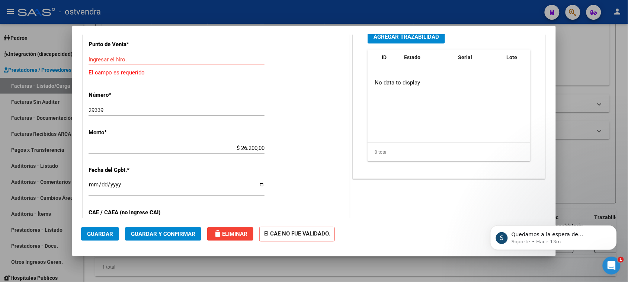
scroll to position [186, 0]
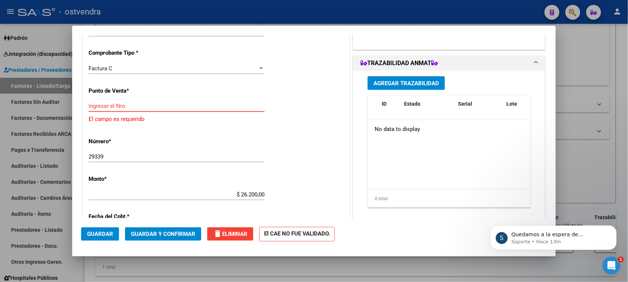
click at [135, 107] on input "Ingresar el Nro." at bounding box center [177, 106] width 176 height 7
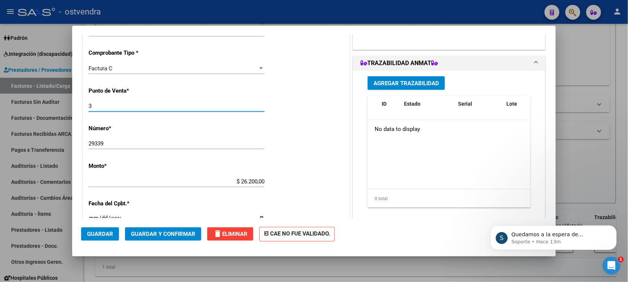
type input "3"
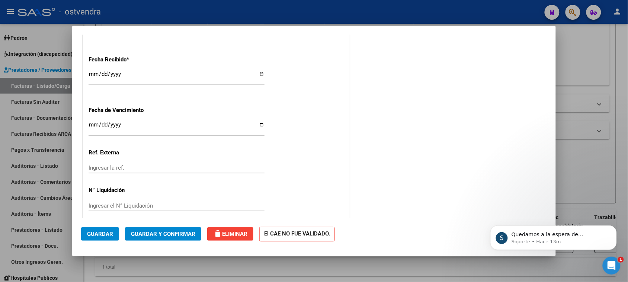
scroll to position [426, 0]
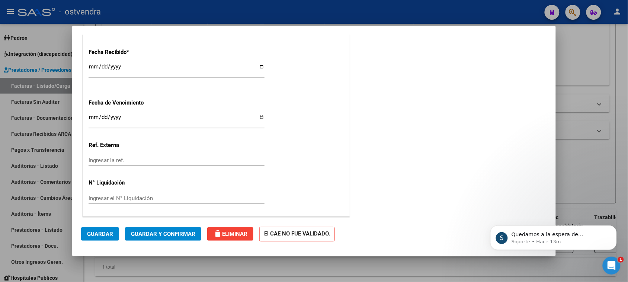
click at [151, 234] on span "Guardar y Confirmar" at bounding box center [163, 234] width 64 height 7
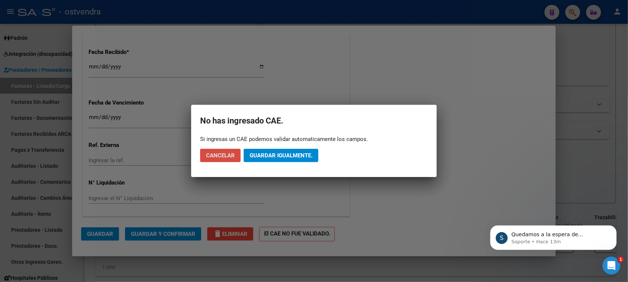
click at [223, 157] on span "Cancelar" at bounding box center [220, 155] width 29 height 7
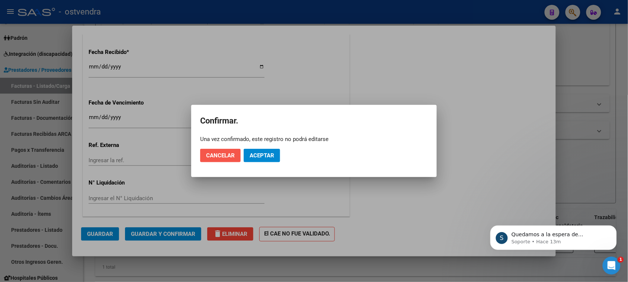
click at [233, 158] on span "Cancelar" at bounding box center [220, 155] width 29 height 7
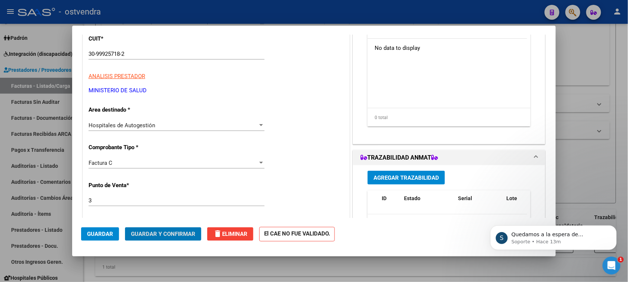
scroll to position [0, 0]
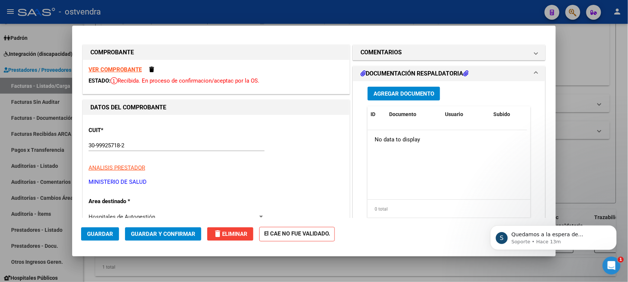
click at [146, 137] on div "CUIT * 30-99925718-2 Ingresar CUIT ANALISIS PRESTADOR MINISTERIO DE [PERSON_NAM…" at bounding box center [216, 154] width 255 height 66
drag, startPoint x: 131, startPoint y: 146, endPoint x: 69, endPoint y: 146, distance: 61.8
click at [69, 146] on div "COMPROBANTE VER COMPROBANTE ESTADO: Recibida. En proceso de confirmacion/acepta…" at bounding box center [314, 141] width 628 height 282
click at [149, 147] on input "30-99925718-2" at bounding box center [177, 145] width 176 height 7
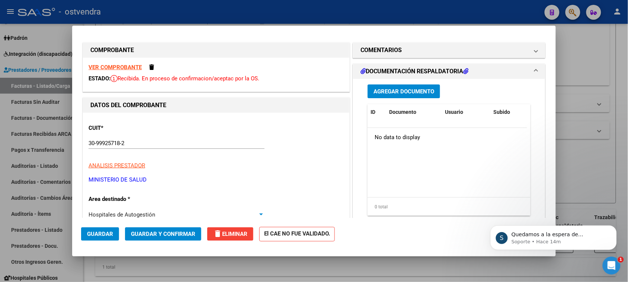
click at [127, 181] on p "MINISTERIO DE SALUD" at bounding box center [216, 180] width 255 height 9
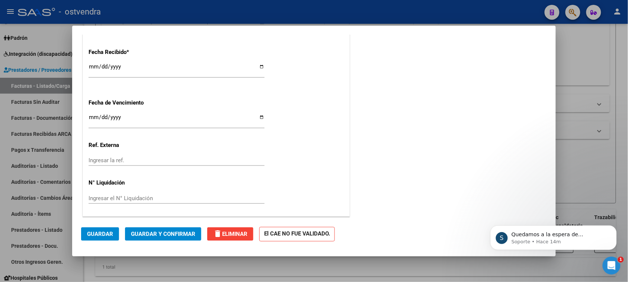
scroll to position [380, 0]
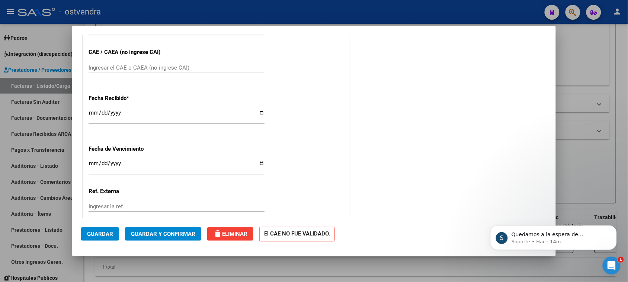
click at [102, 235] on span "Guardar" at bounding box center [100, 234] width 26 height 7
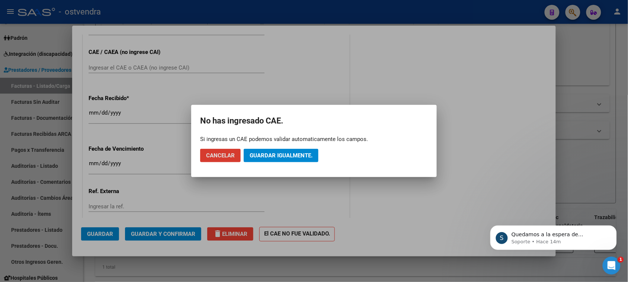
click at [280, 151] on button "Guardar igualmente." at bounding box center [281, 155] width 75 height 13
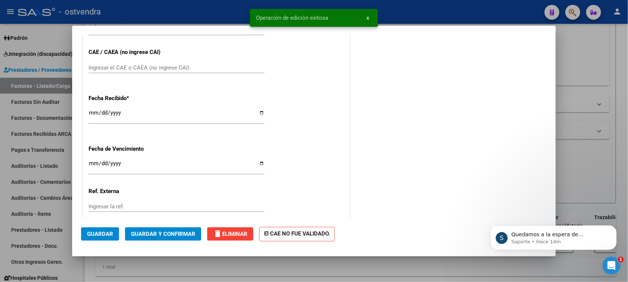
click at [165, 232] on span "Guardar y Confirmar" at bounding box center [163, 234] width 64 height 7
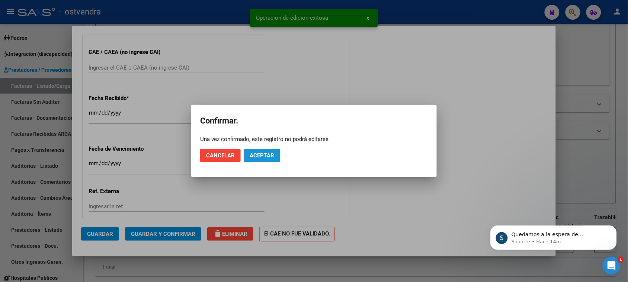
click at [267, 153] on span "Aceptar" at bounding box center [262, 155] width 25 height 7
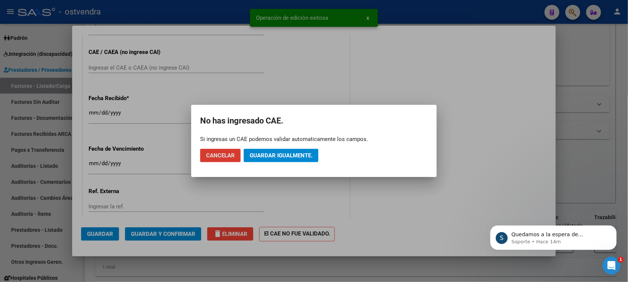
click at [273, 155] on span "Guardar igualmente." at bounding box center [281, 155] width 63 height 7
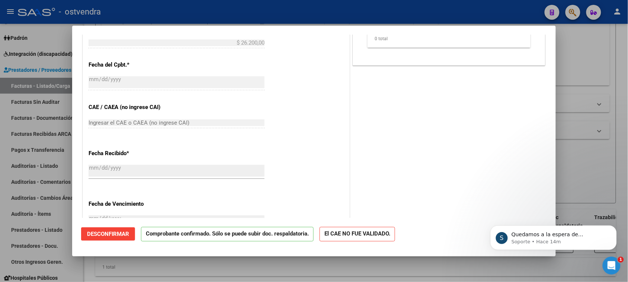
scroll to position [326, 0]
type input "$ 0,00"
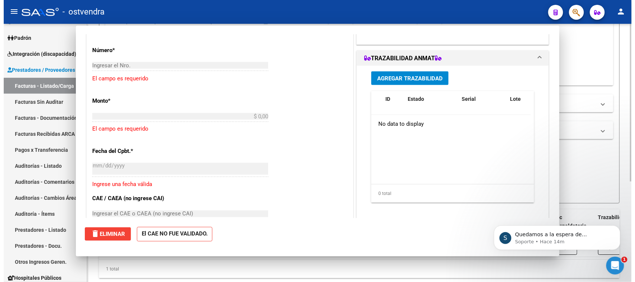
scroll to position [0, 0]
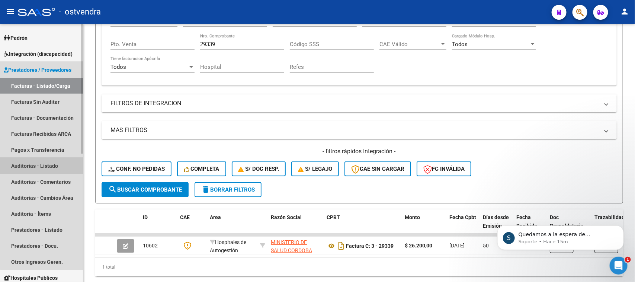
click at [52, 162] on link "Auditorías - Listado" at bounding box center [41, 166] width 83 height 16
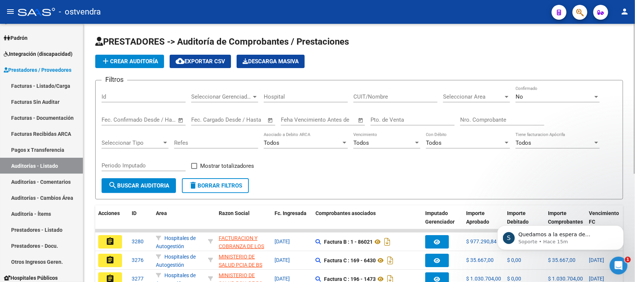
click at [169, 97] on input "Id" at bounding box center [144, 96] width 84 height 7
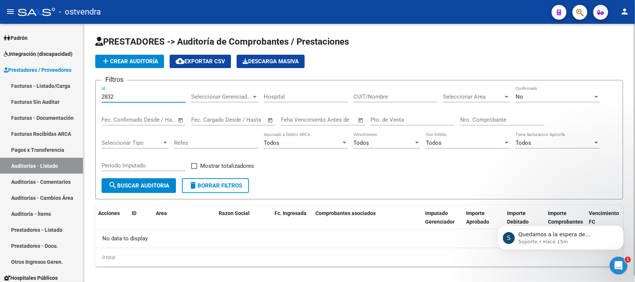
type input "2832"
click at [538, 94] on div "No" at bounding box center [554, 96] width 77 height 7
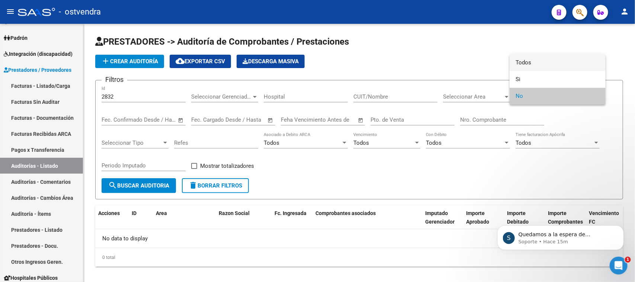
click at [527, 62] on span "Todos" at bounding box center [558, 62] width 84 height 17
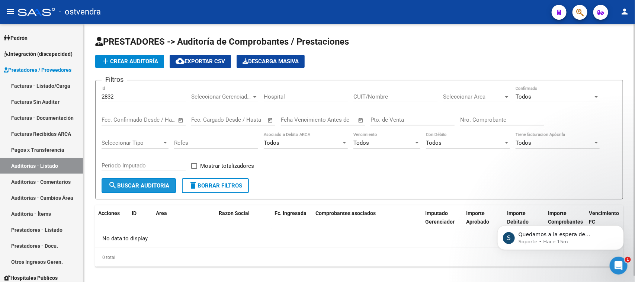
click at [127, 185] on span "search Buscar Auditoria" at bounding box center [138, 185] width 61 height 7
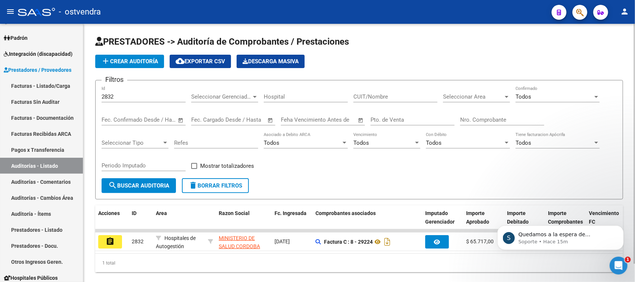
scroll to position [20, 0]
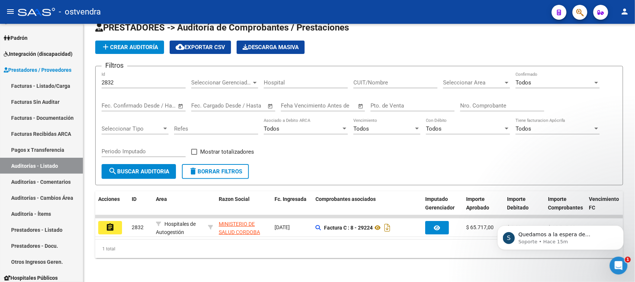
click at [114, 223] on mat-icon "assignment" at bounding box center [110, 227] width 9 height 9
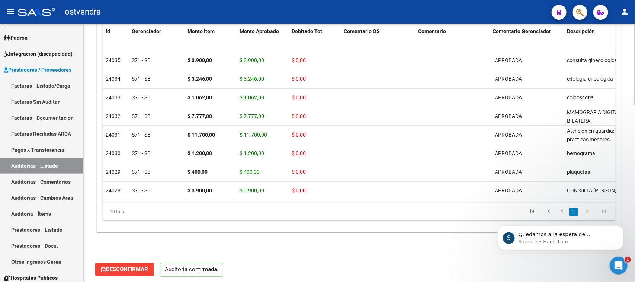
scroll to position [564, 0]
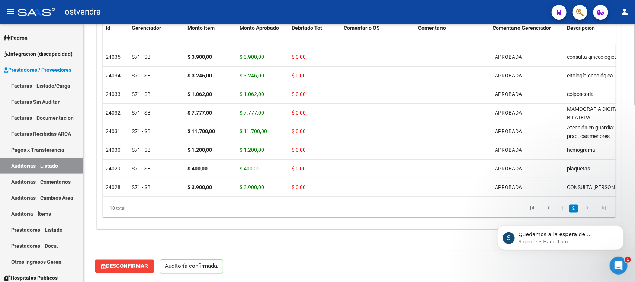
click at [138, 261] on button "Desconfirmar" at bounding box center [124, 266] width 59 height 13
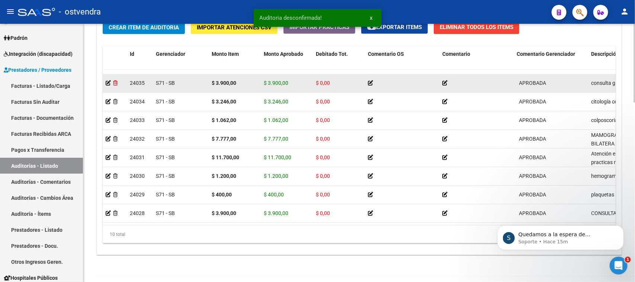
click at [116, 80] on icon at bounding box center [115, 82] width 4 height 5
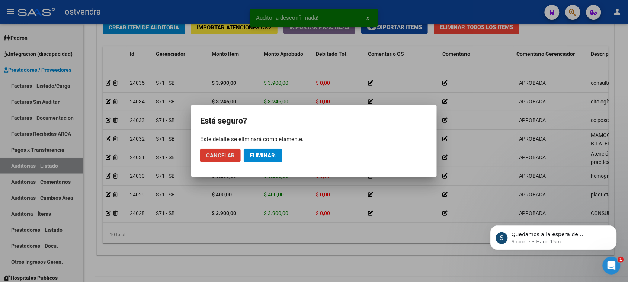
click at [200, 149] on button "Cancelar" at bounding box center [220, 155] width 41 height 13
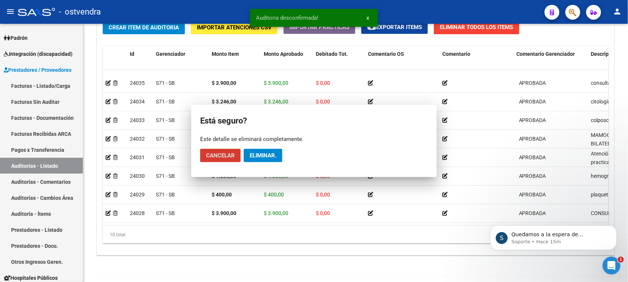
scroll to position [37, 0]
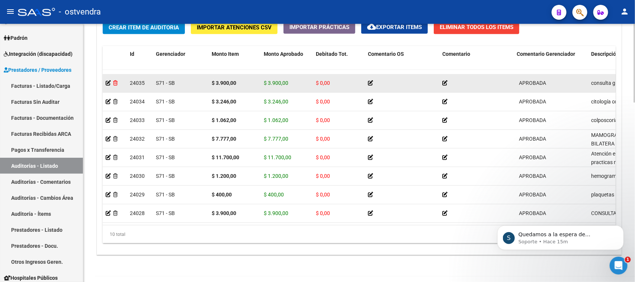
click at [115, 80] on icon at bounding box center [115, 82] width 4 height 5
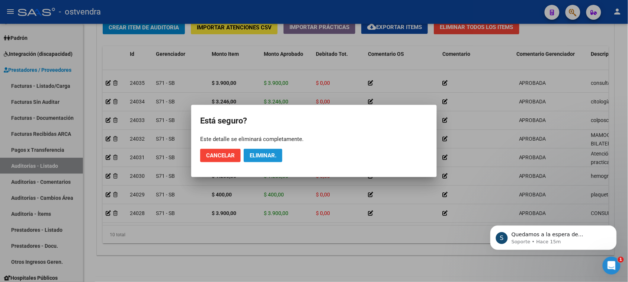
click at [254, 155] on span "Eliminar." at bounding box center [263, 155] width 27 height 7
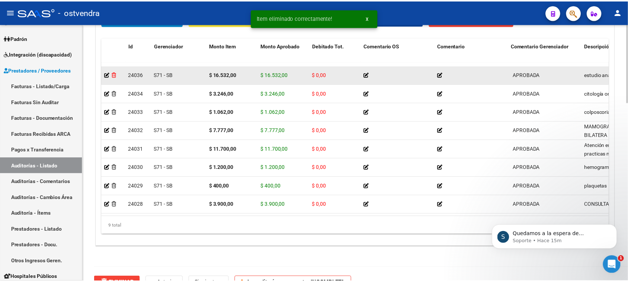
scroll to position [558, 0]
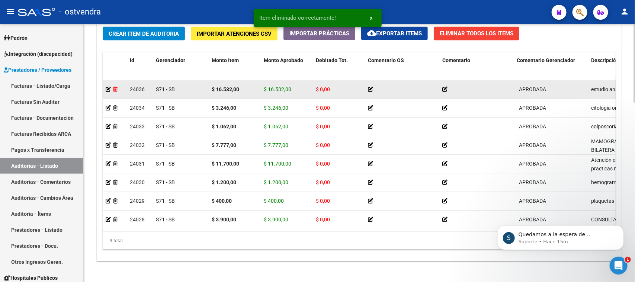
click at [114, 87] on icon at bounding box center [115, 89] width 4 height 5
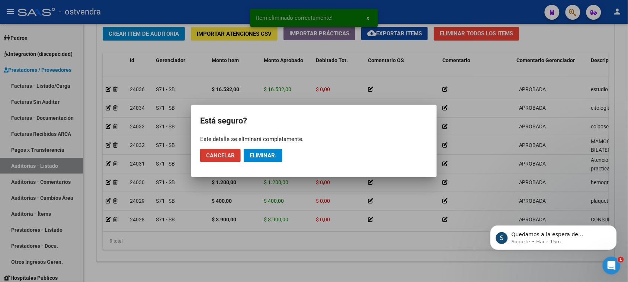
click at [276, 159] on button "Eliminar." at bounding box center [263, 155] width 39 height 13
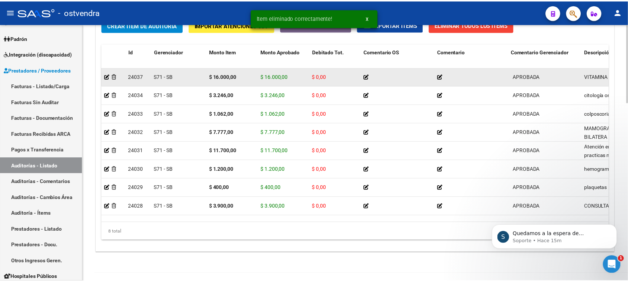
scroll to position [553, 0]
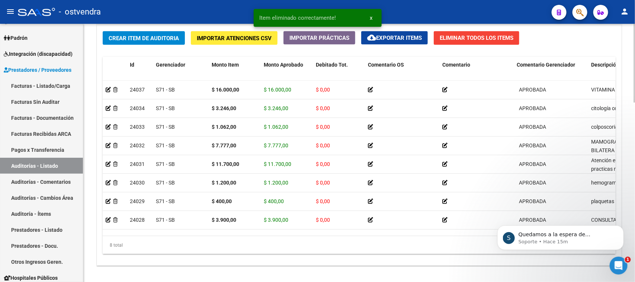
click at [483, 35] on span "Eliminar Todos los Items" at bounding box center [477, 38] width 74 height 7
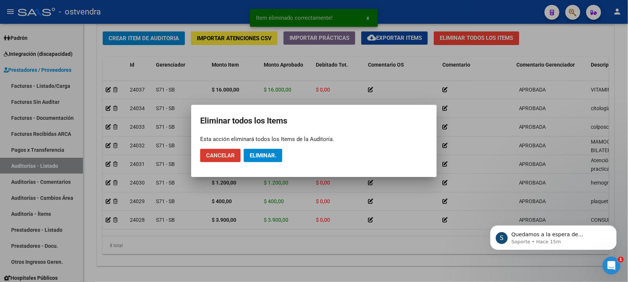
click at [266, 150] on button "Eliminar." at bounding box center [263, 155] width 39 height 13
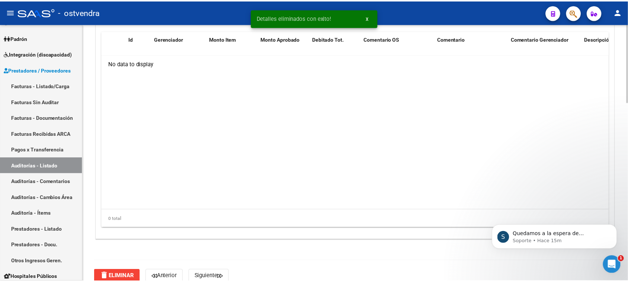
scroll to position [589, 0]
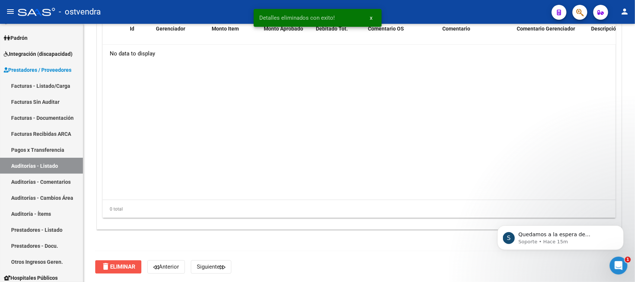
click at [112, 265] on span "delete Eliminar" at bounding box center [118, 267] width 34 height 7
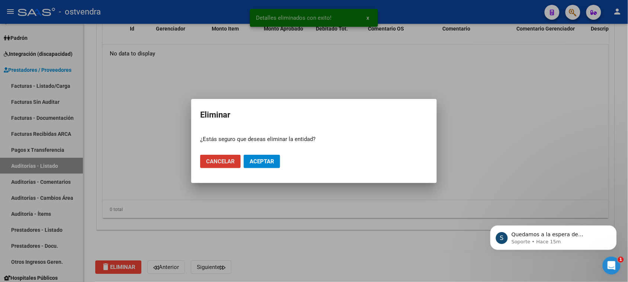
click at [251, 164] on span "Aceptar" at bounding box center [262, 161] width 25 height 7
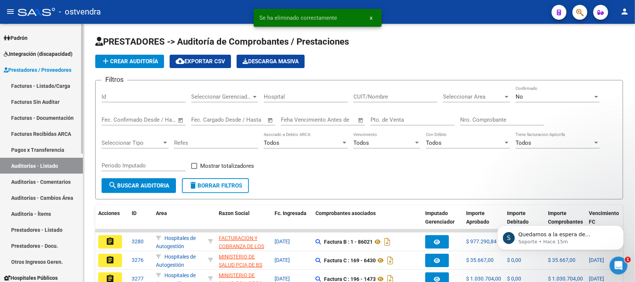
click at [66, 82] on link "Facturas - Listado/Carga" at bounding box center [41, 86] width 83 height 16
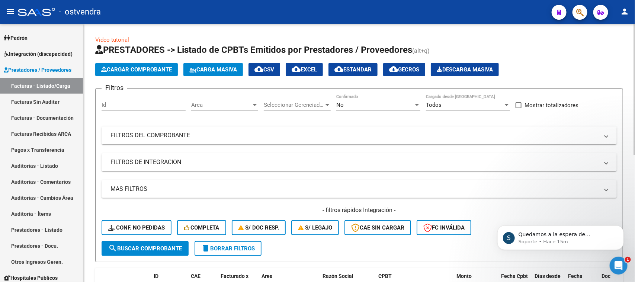
click at [200, 89] on form "Filtros Id Area Area Seleccionar Gerenciador Seleccionar Gerenciador No Confirm…" at bounding box center [359, 175] width 528 height 174
click at [221, 111] on div "Area Area" at bounding box center [224, 106] width 67 height 23
click at [226, 102] on span "Area" at bounding box center [221, 105] width 60 height 7
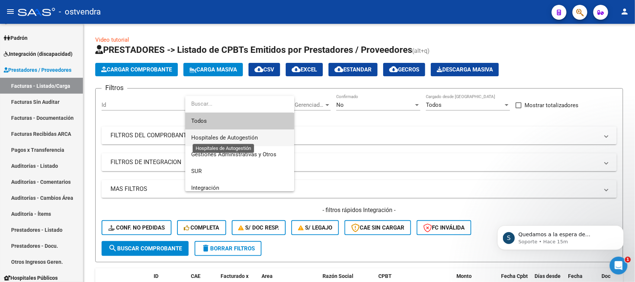
click at [226, 138] on span "Hospitales de Autogestión" at bounding box center [224, 137] width 67 height 7
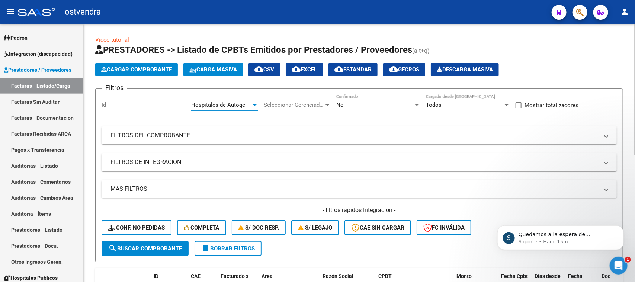
click at [343, 101] on div "No Confirmado" at bounding box center [379, 103] width 84 height 16
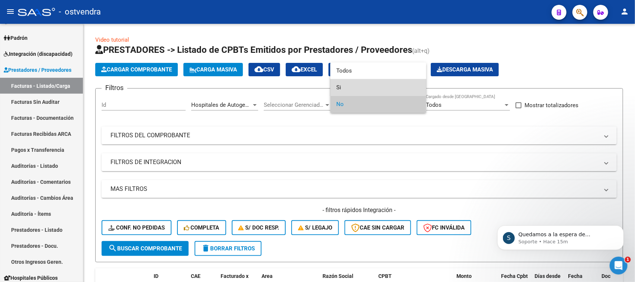
click at [348, 85] on span "Si" at bounding box center [379, 87] width 84 height 17
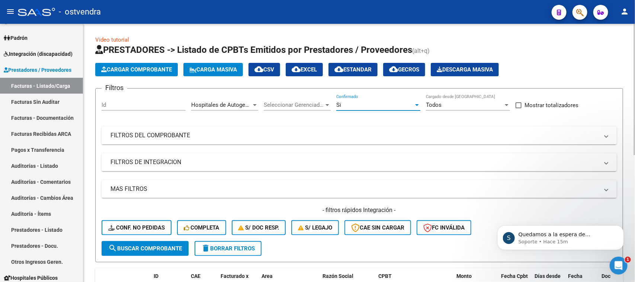
click at [198, 131] on mat-panel-title "FILTROS DEL COMPROBANTE" at bounding box center [355, 135] width 489 height 8
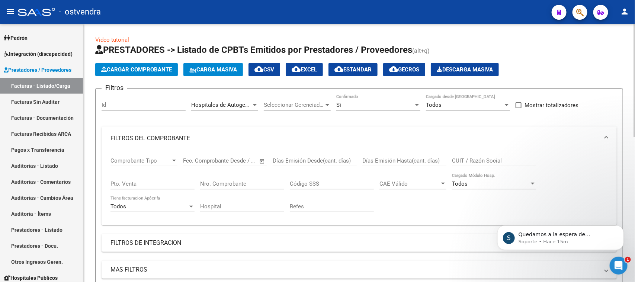
click at [224, 181] on input "Nro. Comprobante" at bounding box center [242, 184] width 84 height 7
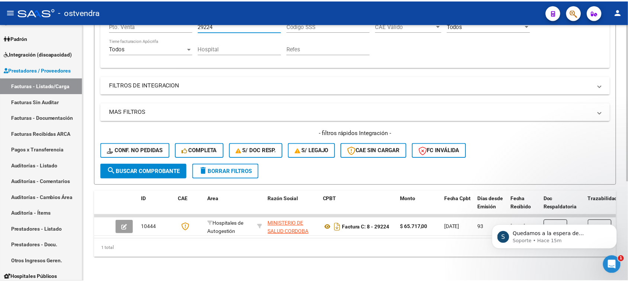
scroll to position [163, 0]
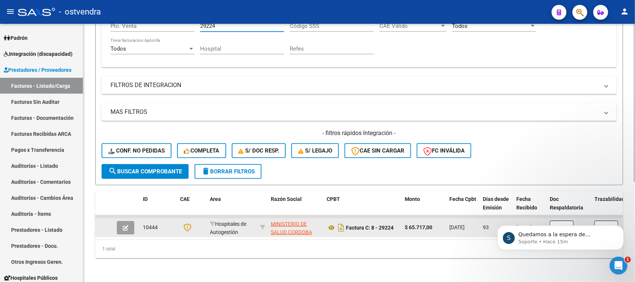
type input "29224"
click at [128, 221] on button "button" at bounding box center [125, 227] width 17 height 13
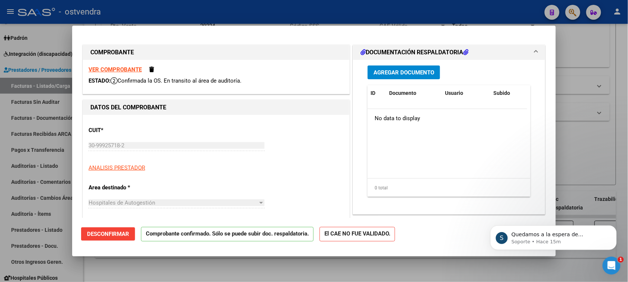
type input "[DATE]"
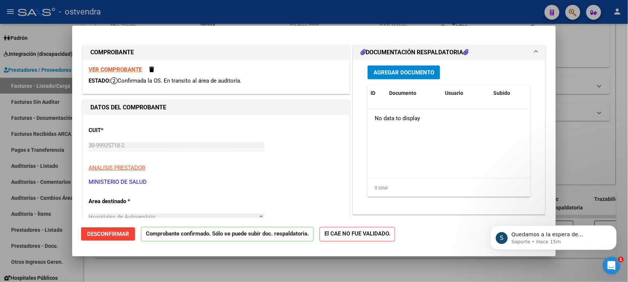
click at [103, 237] on span "Desconfirmar" at bounding box center [108, 234] width 42 height 7
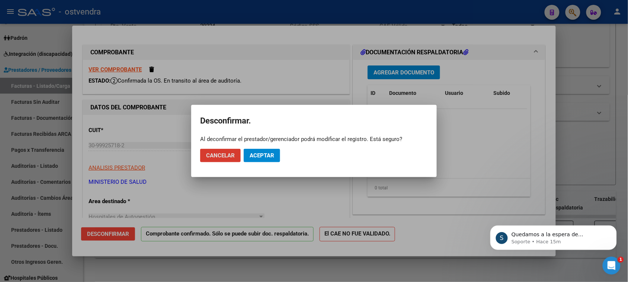
click at [272, 156] on span "Aceptar" at bounding box center [262, 155] width 25 height 7
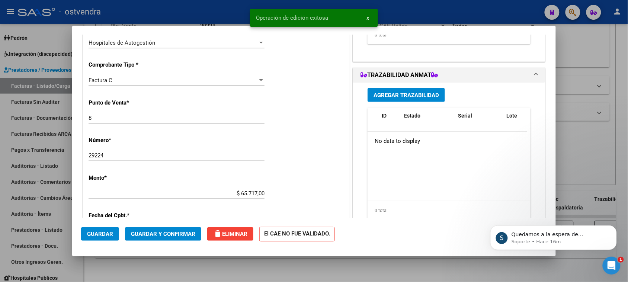
scroll to position [186, 0]
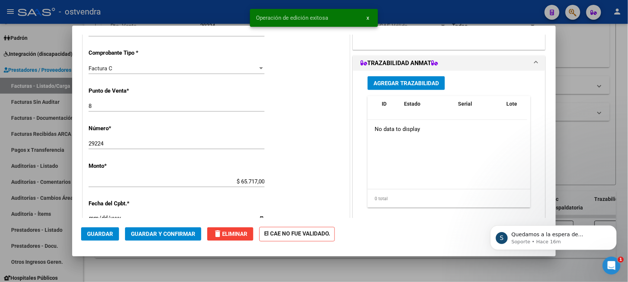
click at [101, 105] on input "8" at bounding box center [177, 106] width 176 height 7
type input "37"
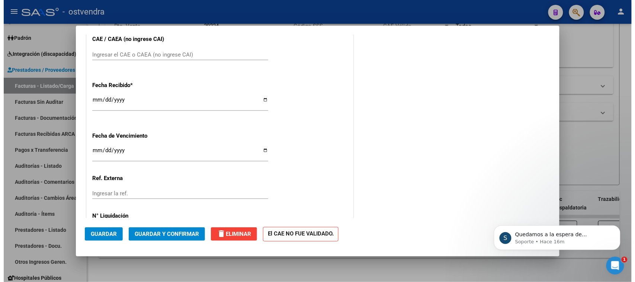
scroll to position [426, 0]
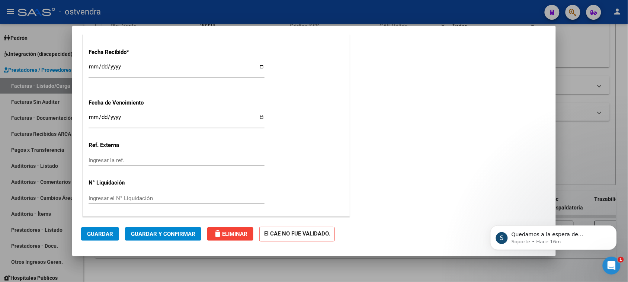
click at [92, 231] on span "Guardar" at bounding box center [100, 234] width 26 height 7
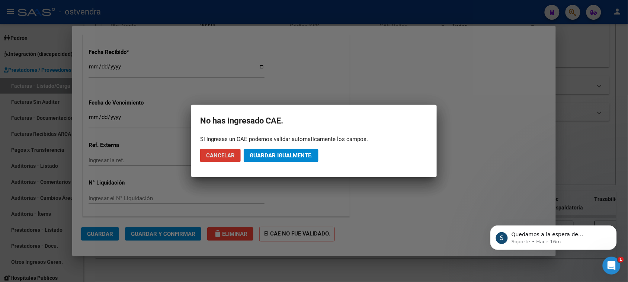
click at [296, 150] on button "Guardar igualmente." at bounding box center [281, 155] width 75 height 13
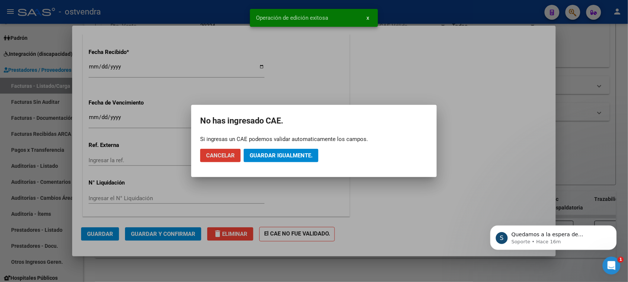
click at [265, 155] on span "Guardar igualmente." at bounding box center [281, 155] width 63 height 7
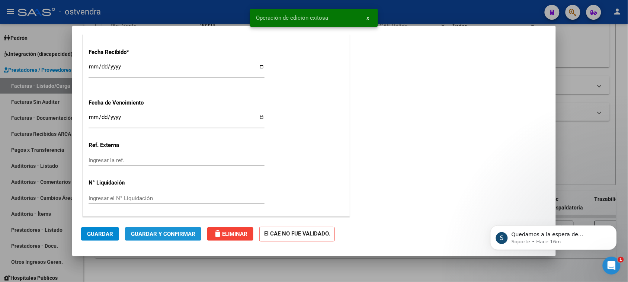
click at [162, 235] on span "Guardar y Confirmar" at bounding box center [163, 234] width 64 height 7
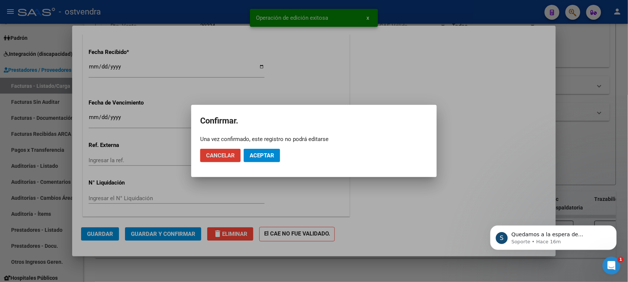
click at [254, 157] on span "Aceptar" at bounding box center [262, 155] width 25 height 7
click at [266, 154] on span "Guardar igualmente." at bounding box center [281, 155] width 63 height 7
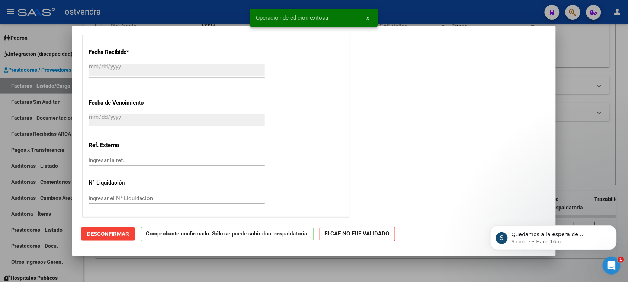
type input "$ 0,00"
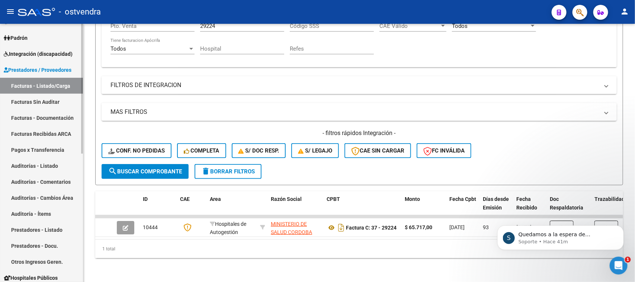
click at [52, 83] on link "Facturas - Listado/Carga" at bounding box center [41, 86] width 83 height 16
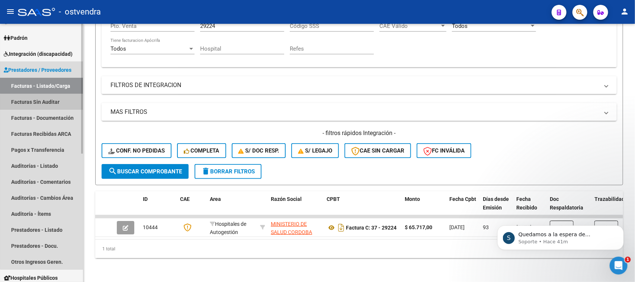
click at [50, 105] on link "Facturas Sin Auditar" at bounding box center [41, 102] width 83 height 16
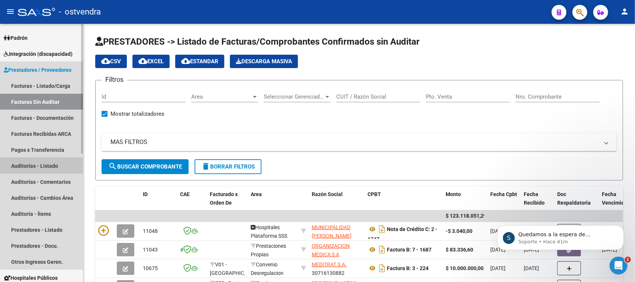
click at [45, 162] on link "Auditorías - Listado" at bounding box center [41, 166] width 83 height 16
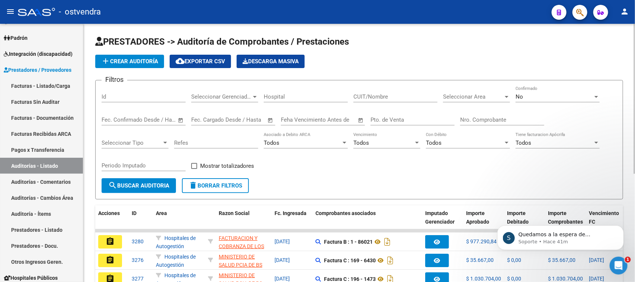
click at [146, 99] on input "Id" at bounding box center [144, 96] width 84 height 7
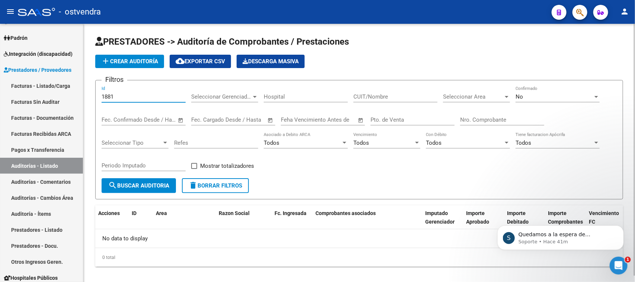
type input "1881"
click at [540, 97] on div "No" at bounding box center [554, 96] width 77 height 7
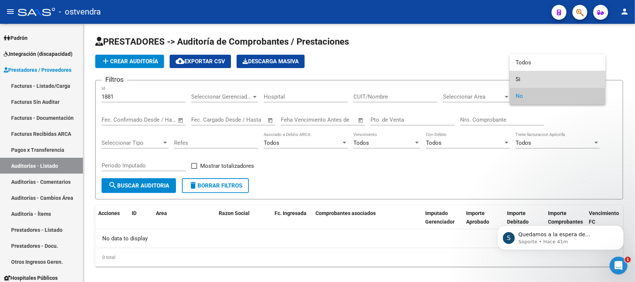
click at [529, 80] on span "Si" at bounding box center [558, 79] width 84 height 17
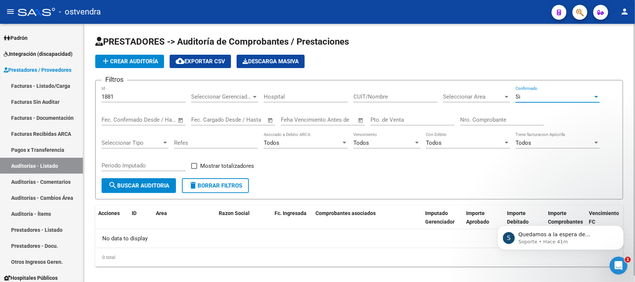
click at [120, 186] on span "search Buscar Auditoria" at bounding box center [138, 185] width 61 height 7
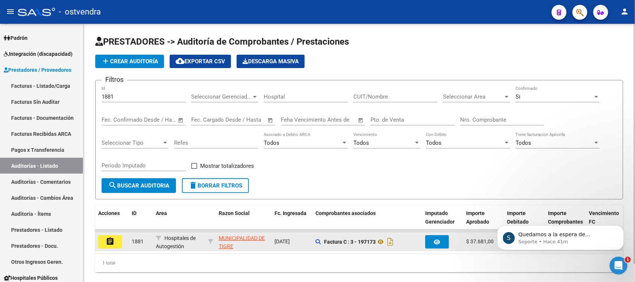
click at [111, 240] on mat-icon "assignment" at bounding box center [110, 241] width 9 height 9
click at [111, 240] on mat-sidenav-content "PRESTADORES -> Auditoría de Comprobantes / Prestaciones add Crear Auditoría clo…" at bounding box center [359, 153] width 552 height 258
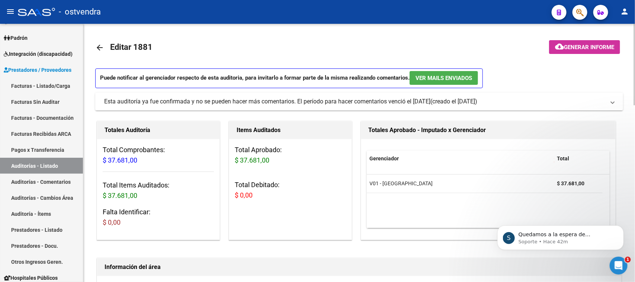
click at [316, 102] on div "Esta auditoría ya fue confirmada y no se pueden hacer más comentarios. El perío…" at bounding box center [267, 102] width 326 height 8
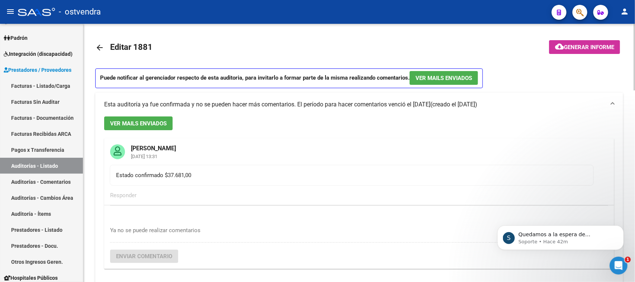
click at [316, 102] on div "Esta auditoría ya fue confirmada y no se pueden hacer más comentarios. El perío…" at bounding box center [267, 105] width 326 height 8
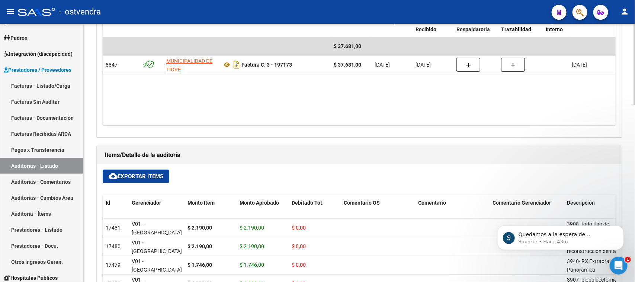
scroll to position [378, 0]
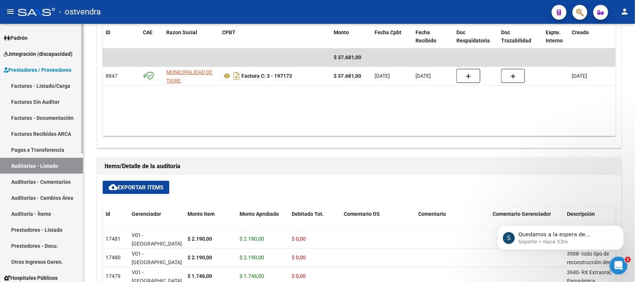
click at [52, 164] on link "Auditorías - Listado" at bounding box center [41, 166] width 83 height 16
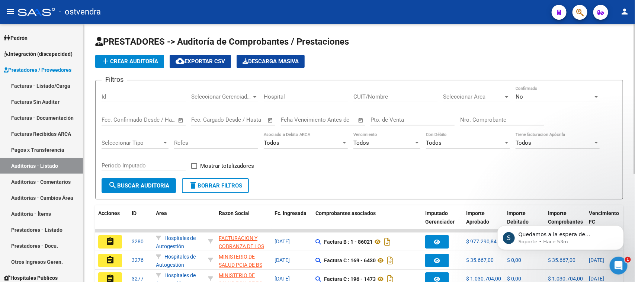
click at [170, 101] on div "Id" at bounding box center [144, 94] width 84 height 16
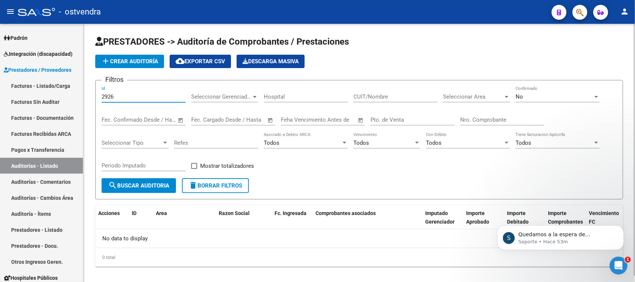
type input "2926"
click at [557, 93] on div "No" at bounding box center [554, 96] width 77 height 7
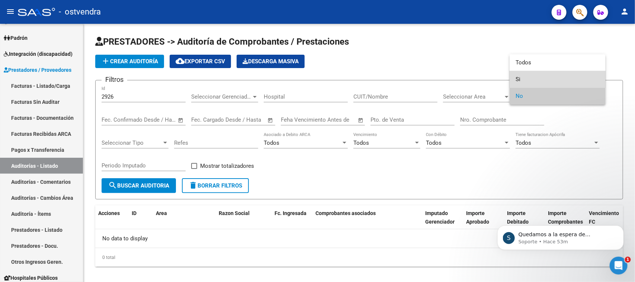
click at [538, 79] on span "Si" at bounding box center [558, 79] width 84 height 17
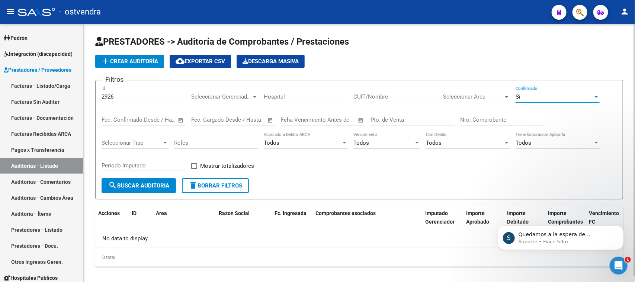
click at [164, 180] on button "search Buscar Auditoria" at bounding box center [139, 185] width 74 height 15
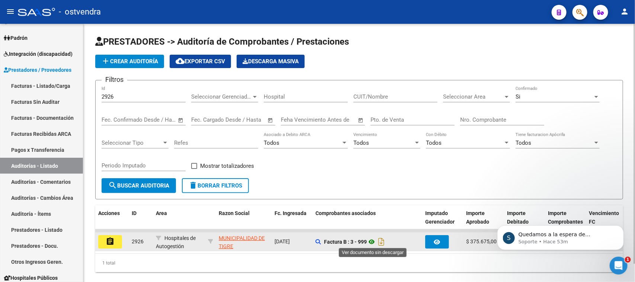
click at [373, 240] on icon at bounding box center [372, 242] width 10 height 9
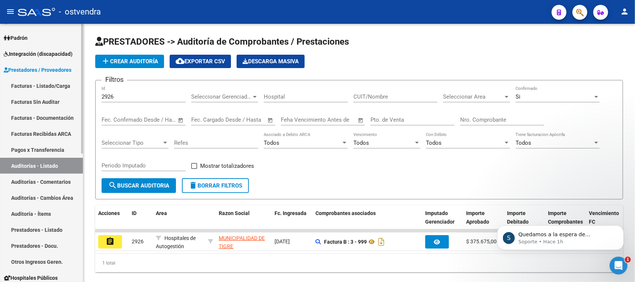
click at [60, 217] on link "Auditoría - Ítems" at bounding box center [41, 214] width 83 height 16
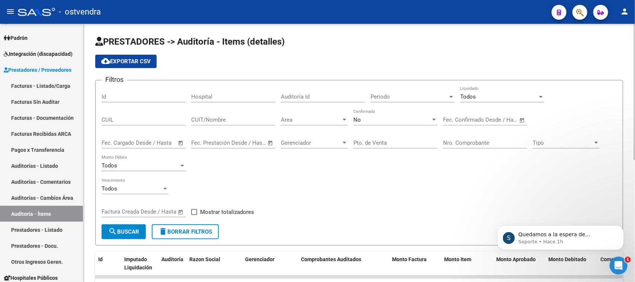
click at [382, 123] on div "No Confirmado" at bounding box center [396, 117] width 84 height 16
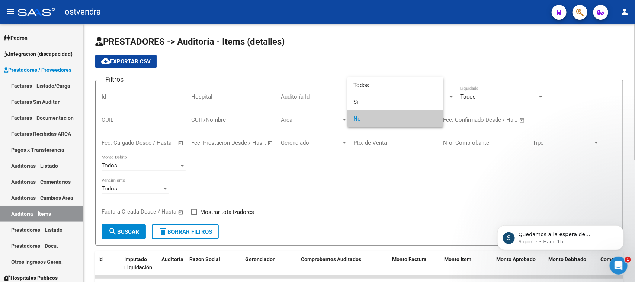
drag, startPoint x: 380, startPoint y: 165, endPoint x: 380, endPoint y: 154, distance: 11.2
click at [381, 166] on div at bounding box center [317, 141] width 635 height 282
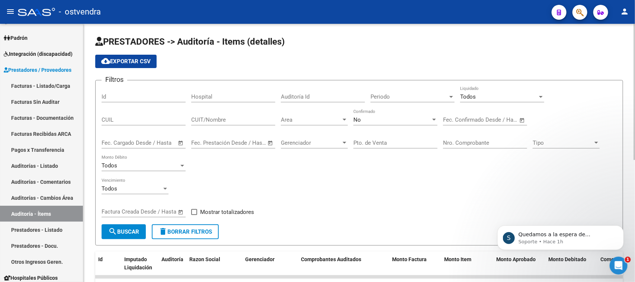
click at [311, 114] on div "Area Area" at bounding box center [314, 117] width 67 height 16
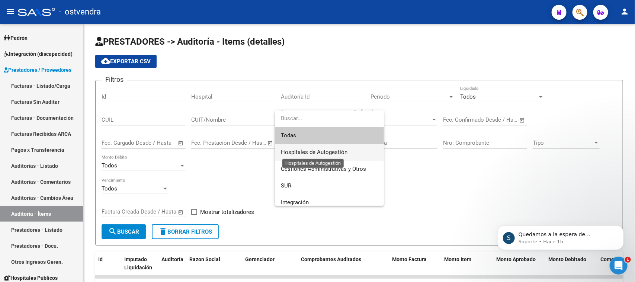
click at [318, 149] on span "Hospitales de Autogestión" at bounding box center [314, 152] width 67 height 7
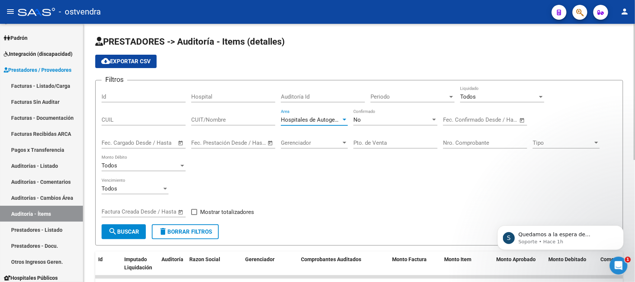
click at [517, 97] on div "Todos" at bounding box center [498, 96] width 77 height 7
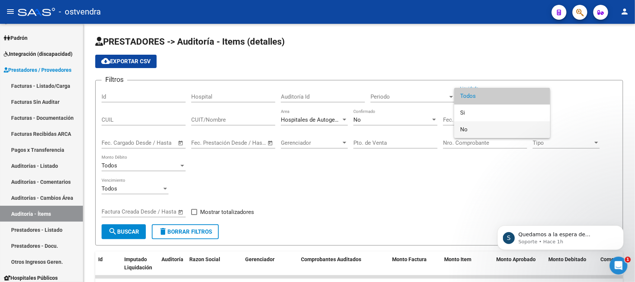
click at [480, 128] on span "No" at bounding box center [502, 129] width 84 height 17
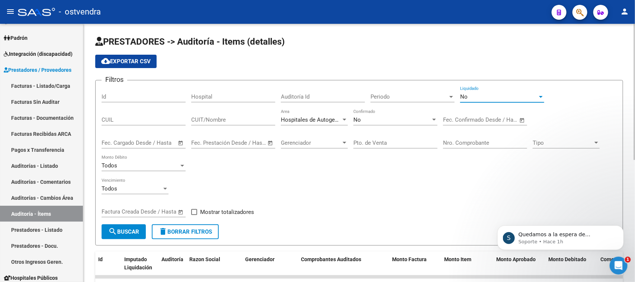
click at [208, 208] on span "Mostrar totalizadores" at bounding box center [227, 212] width 54 height 9
click at [194, 215] on input "Mostrar totalizadores" at bounding box center [194, 215] width 0 height 0
checkbox input "true"
click at [118, 229] on span "search Buscar" at bounding box center [123, 232] width 31 height 7
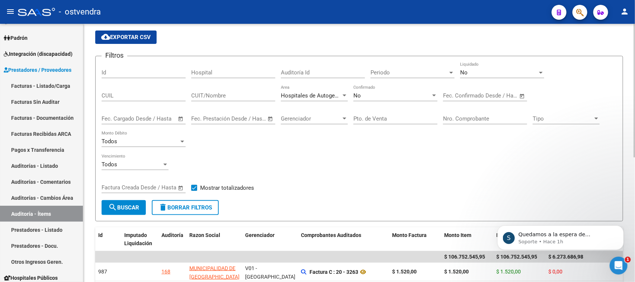
scroll to position [9, 0]
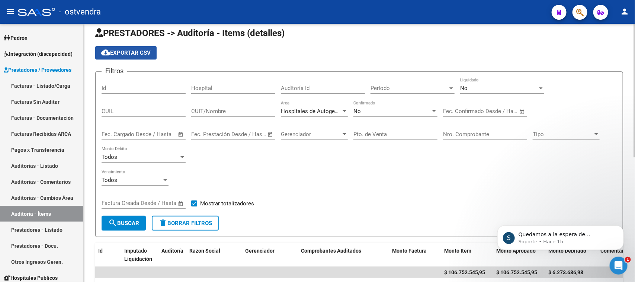
click at [128, 48] on button "cloud_download Exportar CSV" at bounding box center [125, 52] width 61 height 13
click at [370, 112] on div "No" at bounding box center [392, 111] width 77 height 7
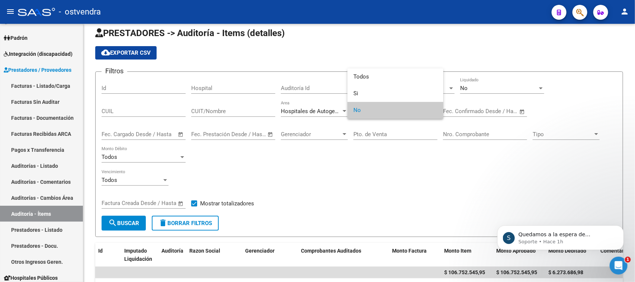
click at [349, 157] on div at bounding box center [317, 141] width 635 height 282
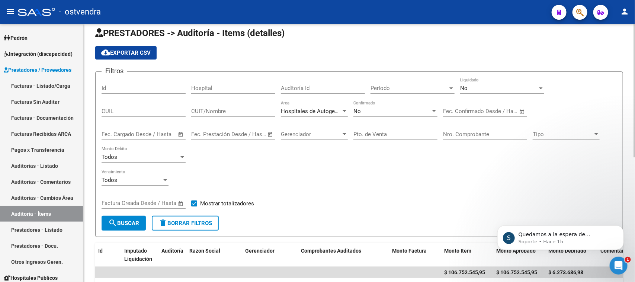
click at [454, 131] on input "Nro. Comprobante" at bounding box center [485, 134] width 84 height 7
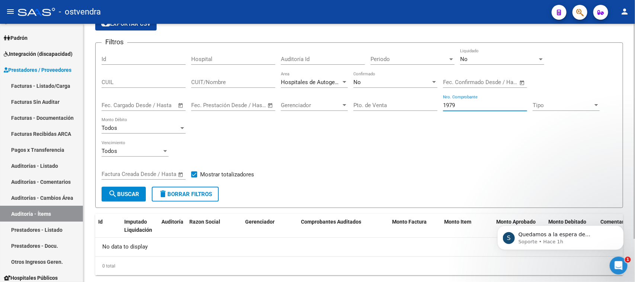
scroll to position [52, 0]
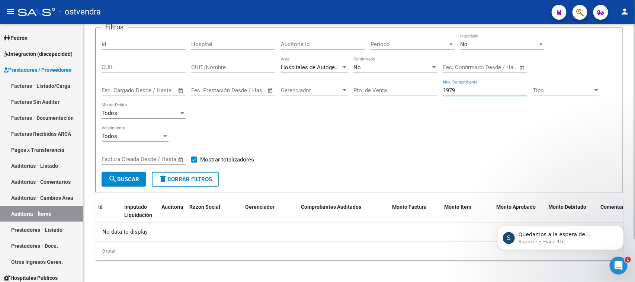
type input "1979"
click at [382, 67] on div "No" at bounding box center [392, 67] width 77 height 7
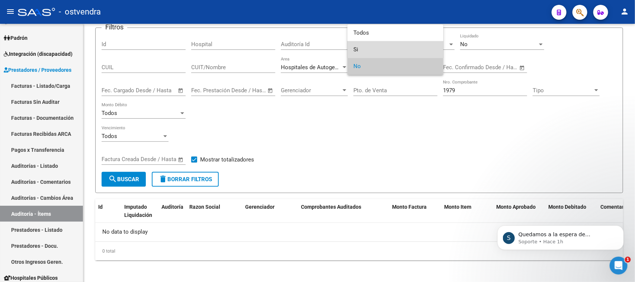
click at [372, 48] on span "Si" at bounding box center [396, 49] width 84 height 17
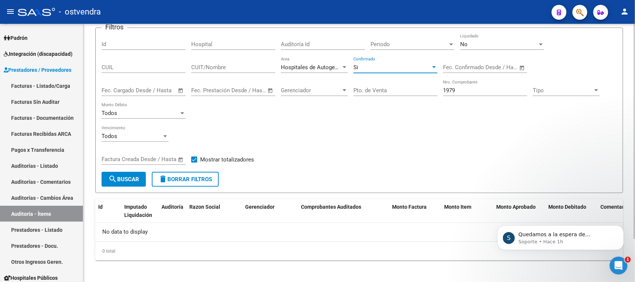
click at [129, 177] on span "search Buscar" at bounding box center [123, 179] width 31 height 7
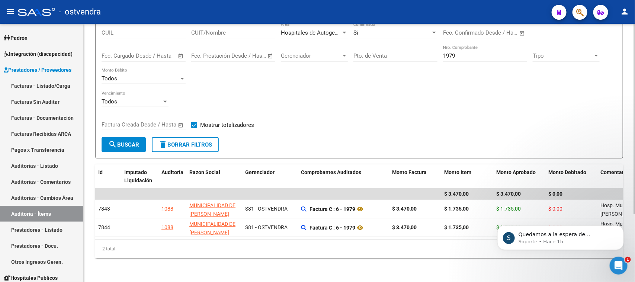
scroll to position [0, 0]
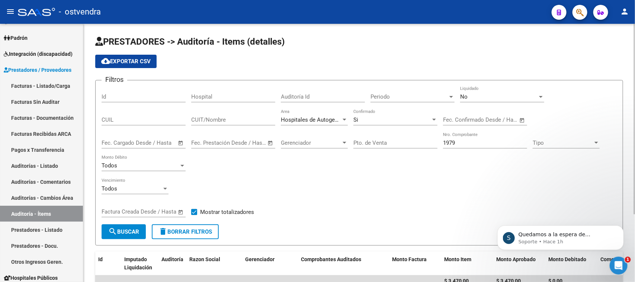
click at [246, 178] on div "Todos Vencimiento" at bounding box center [360, 189] width 516 height 23
click at [200, 233] on span "delete Borrar Filtros" at bounding box center [186, 232] width 54 height 7
checkbox input "false"
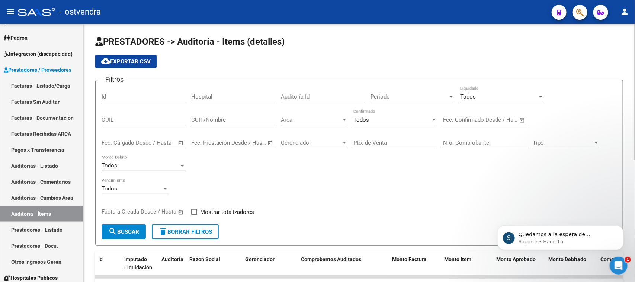
click at [130, 93] on input "Id" at bounding box center [144, 96] width 84 height 7
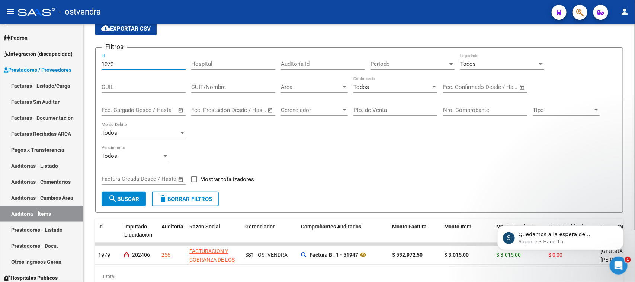
scroll to position [47, 0]
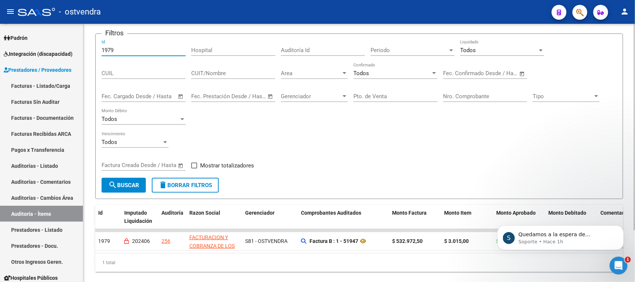
drag, startPoint x: 127, startPoint y: 52, endPoint x: 97, endPoint y: 53, distance: 30.2
click at [97, 53] on form "Filtros 1979 Id Hospital Auditoría Id Periodo Periodo Todos Liquidado CUIL CUIT…" at bounding box center [359, 117] width 528 height 166
type input "2630"
click at [402, 165] on div "Filtros 2630 Id Hospital Auditoría Id Periodo Periodo Todos Liquidado CUIL CUIT…" at bounding box center [360, 109] width 516 height 138
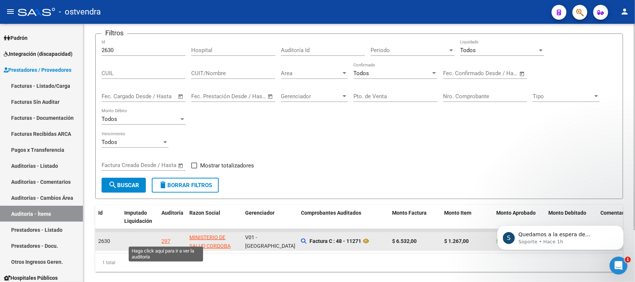
click at [166, 239] on div "297" at bounding box center [166, 241] width 9 height 9
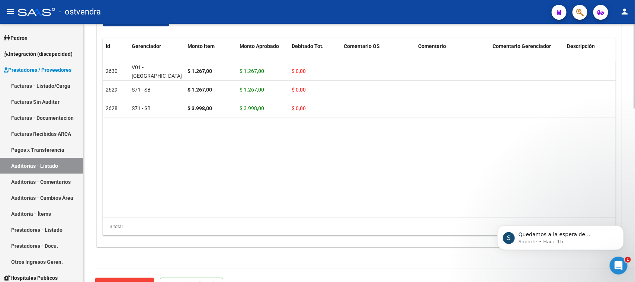
scroll to position [530, 0]
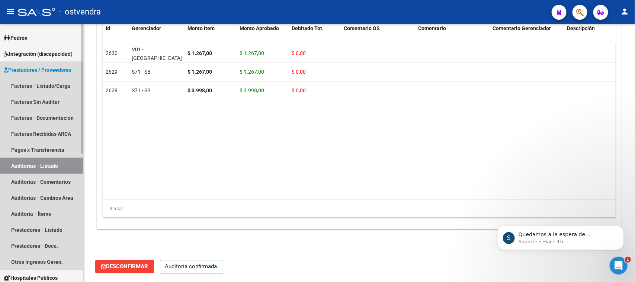
click at [60, 170] on link "Auditorías - Listado" at bounding box center [41, 166] width 83 height 16
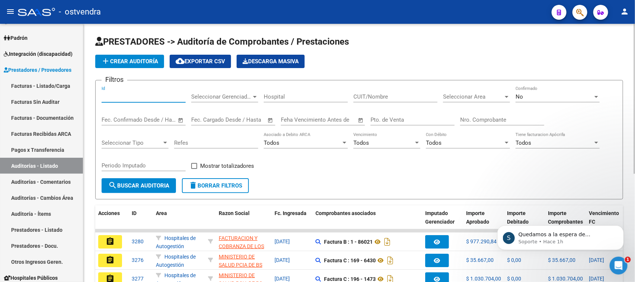
click at [123, 98] on input "Id" at bounding box center [144, 96] width 84 height 7
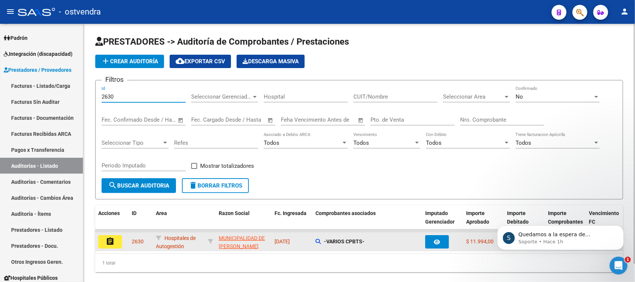
type input "2630"
click at [112, 242] on mat-icon "assignment" at bounding box center [110, 241] width 9 height 9
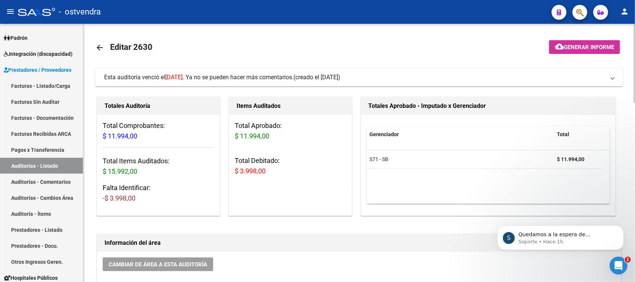
click at [261, 70] on mat-expansion-panel-header "Esta auditoría venció el [DATE] . Ya no se pueden hacer más comentarios. (cread…" at bounding box center [359, 77] width 528 height 18
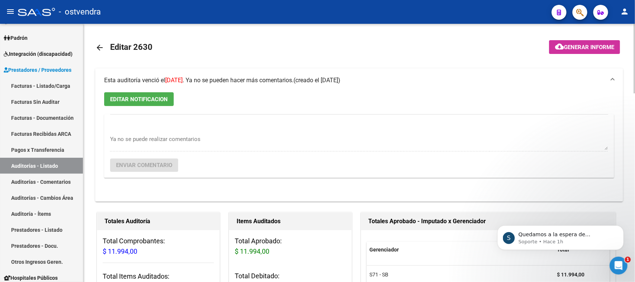
click at [261, 73] on mat-expansion-panel-header "Esta auditoría venció el [DATE] . Ya no se pueden hacer más comentarios. (cread…" at bounding box center [359, 80] width 528 height 24
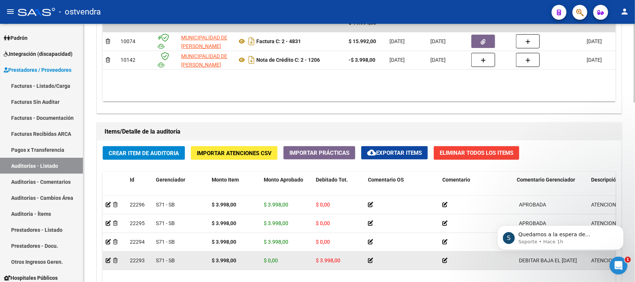
scroll to position [589, 0]
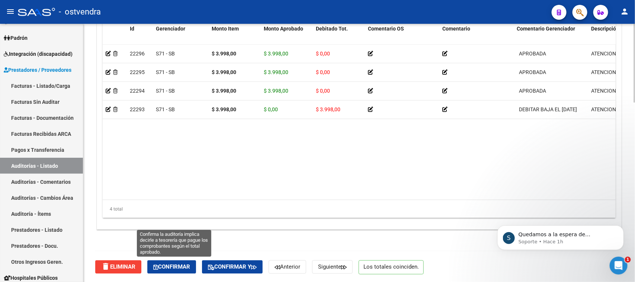
click at [182, 271] on button "Confirmar" at bounding box center [171, 267] width 49 height 13
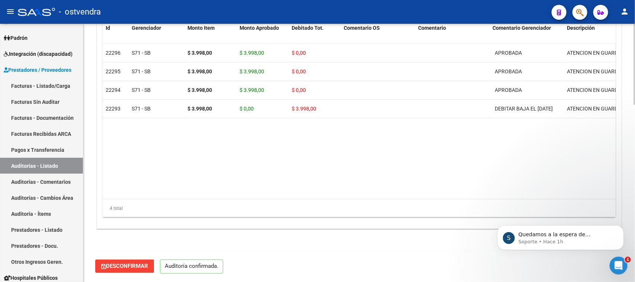
scroll to position [564, 0]
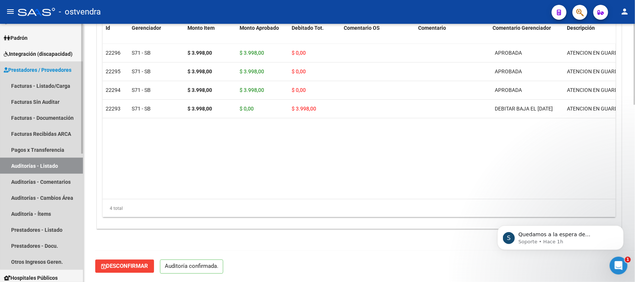
click at [53, 165] on link "Auditorías - Listado" at bounding box center [41, 166] width 83 height 16
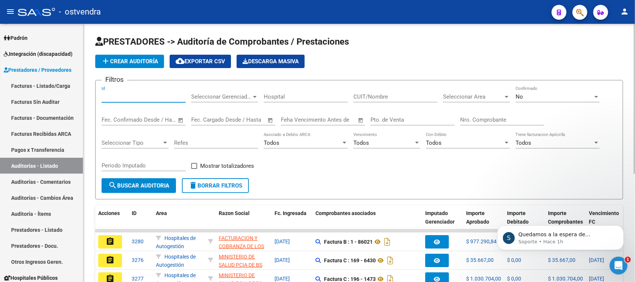
click at [125, 96] on input "Id" at bounding box center [144, 96] width 84 height 7
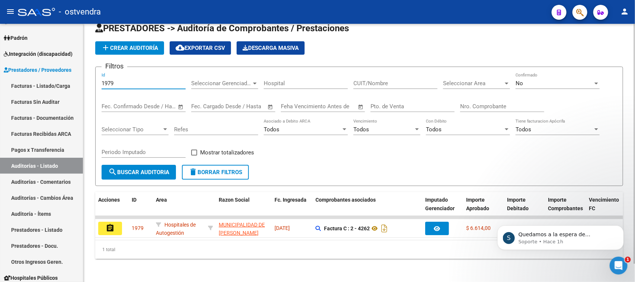
scroll to position [20, 0]
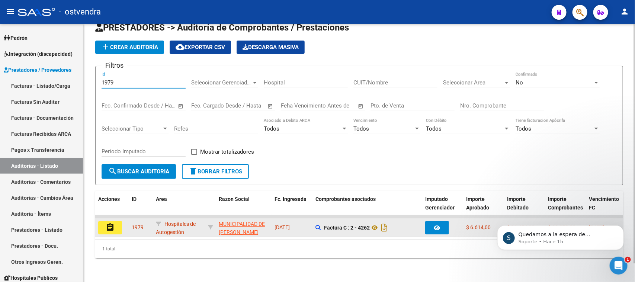
type input "1979"
click at [111, 223] on mat-icon "assignment" at bounding box center [110, 227] width 9 height 9
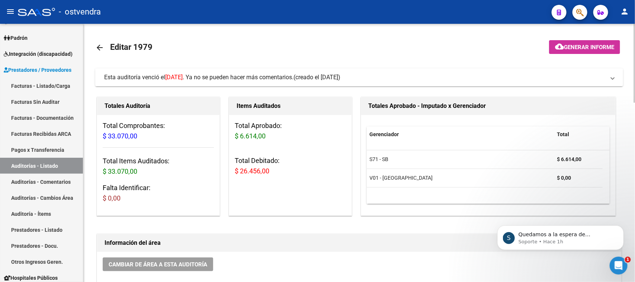
click at [289, 79] on span "Esta auditoría venció el [DATE] . Ya no se pueden hacer más comentarios." at bounding box center [198, 77] width 189 height 7
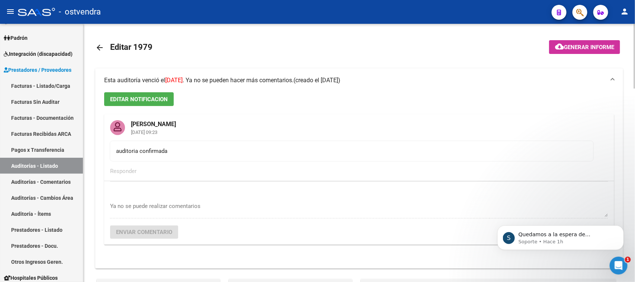
click at [289, 79] on span "Esta auditoría venció el [DATE] . Ya no se pueden hacer más comentarios." at bounding box center [198, 80] width 189 height 7
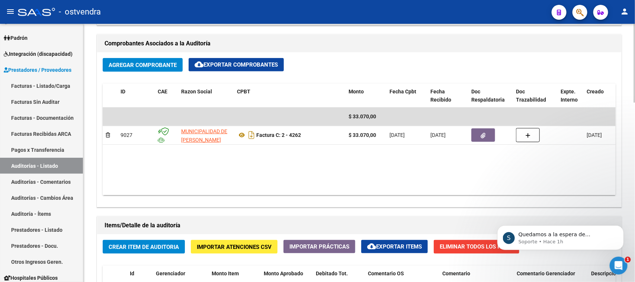
scroll to position [310, 0]
